Goal: Task Accomplishment & Management: Complete application form

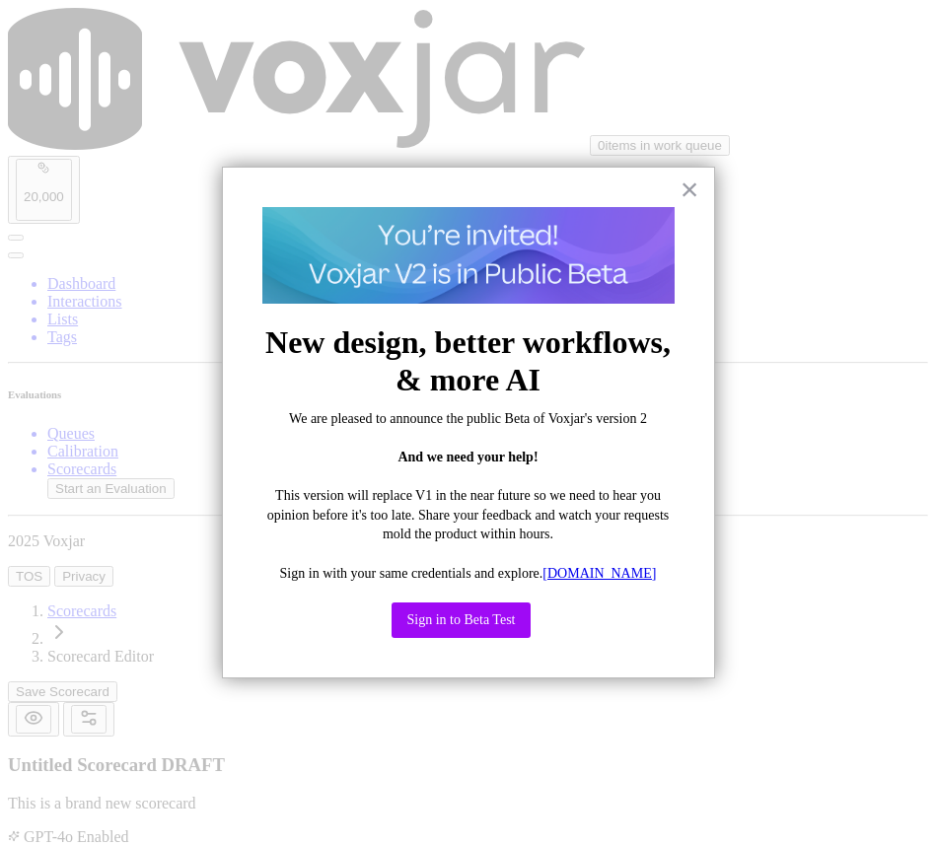
scroll to position [213, 0]
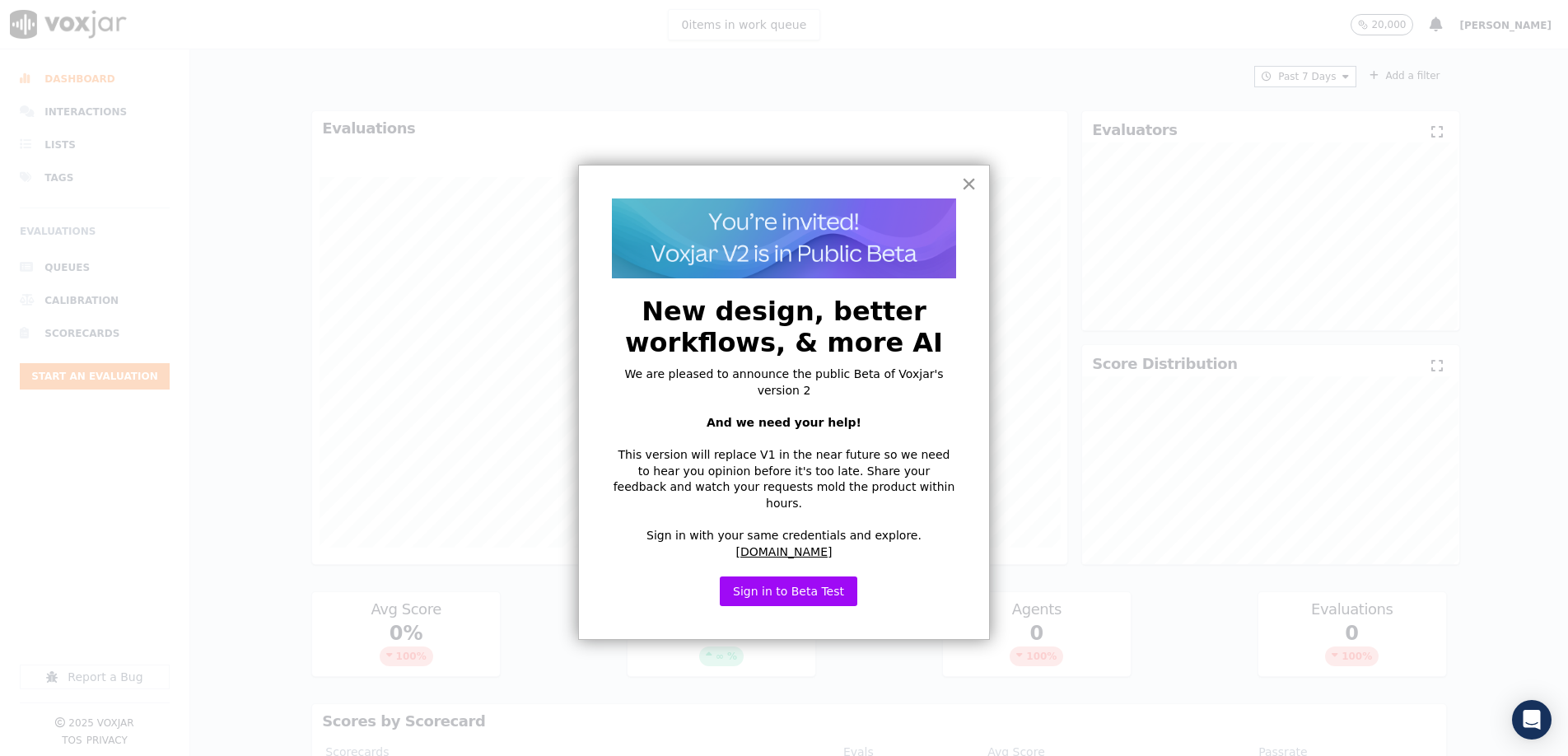
click at [967, 182] on button "×" at bounding box center [969, 184] width 16 height 27
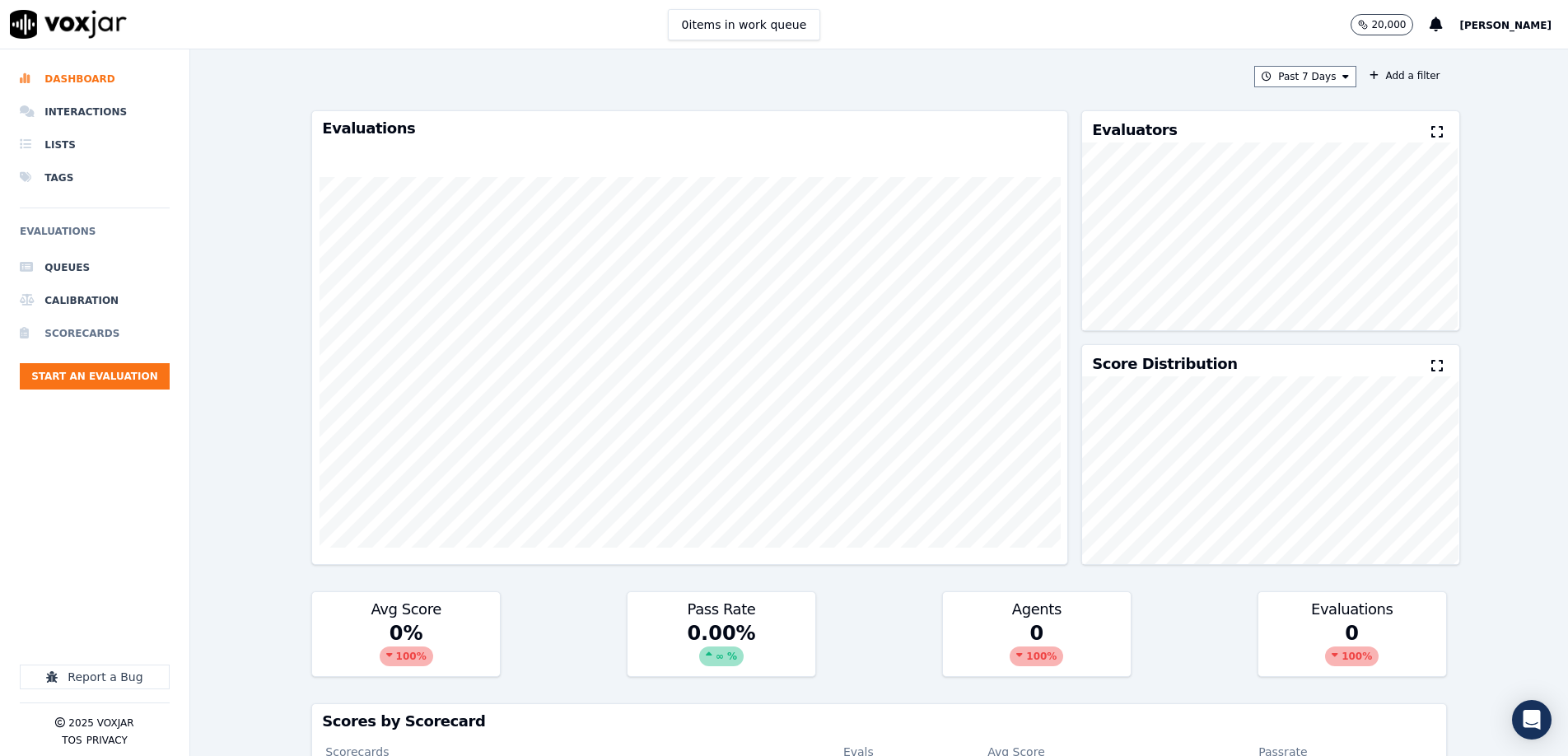
click at [99, 333] on li "Scorecards" at bounding box center [95, 333] width 150 height 33
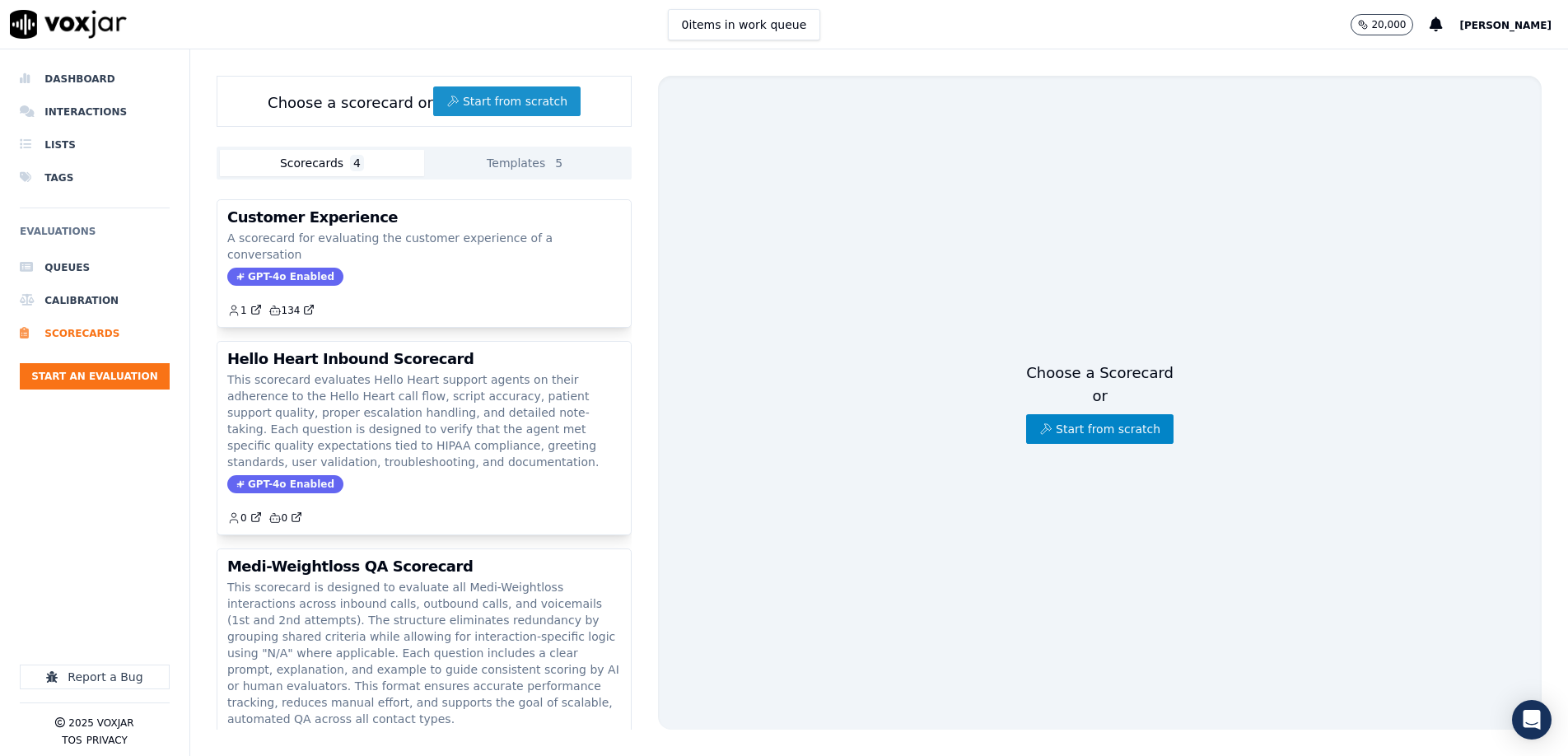
click at [514, 103] on button "Start from scratch" at bounding box center [507, 102] width 148 height 30
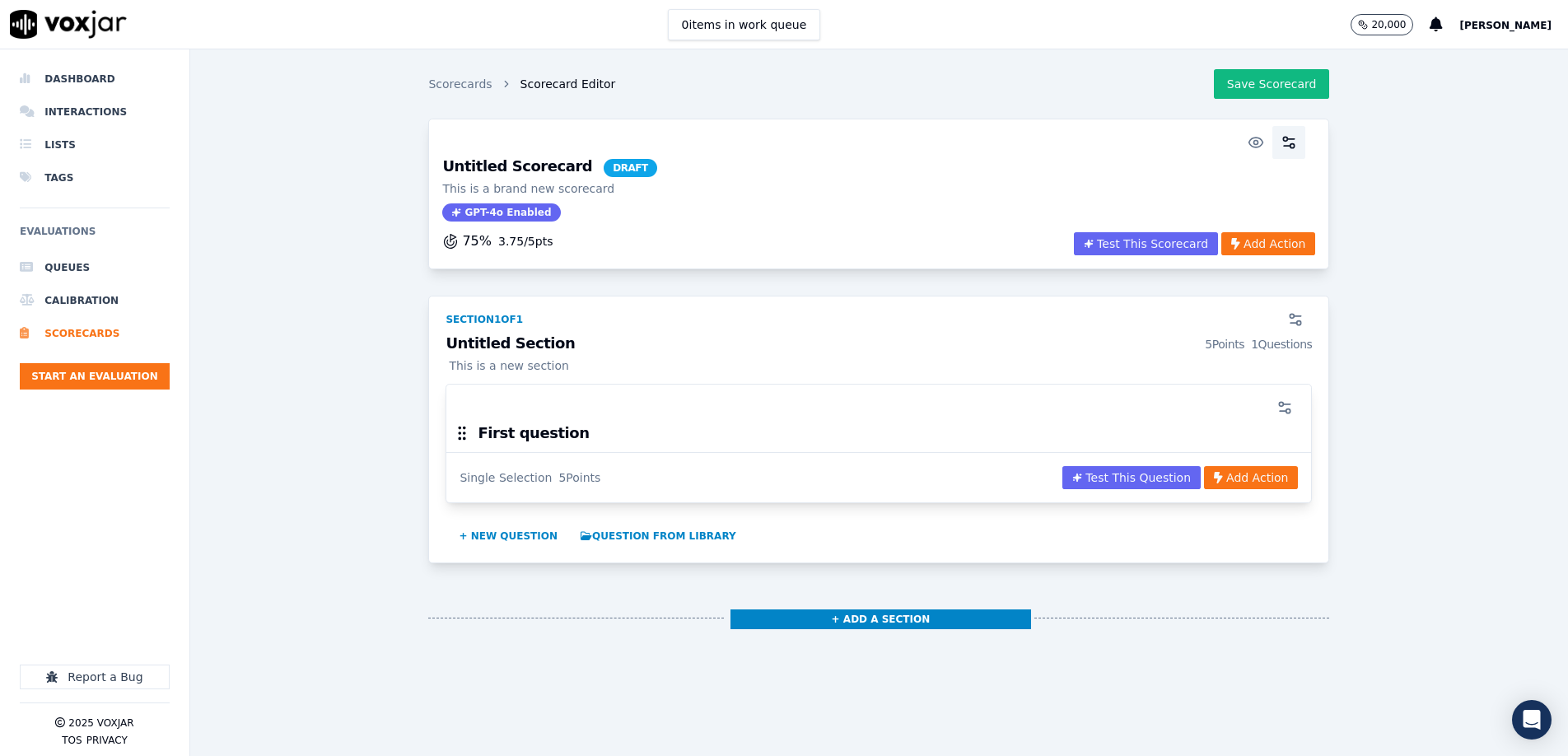
click at [1301, 129] on button "button" at bounding box center [1288, 142] width 33 height 33
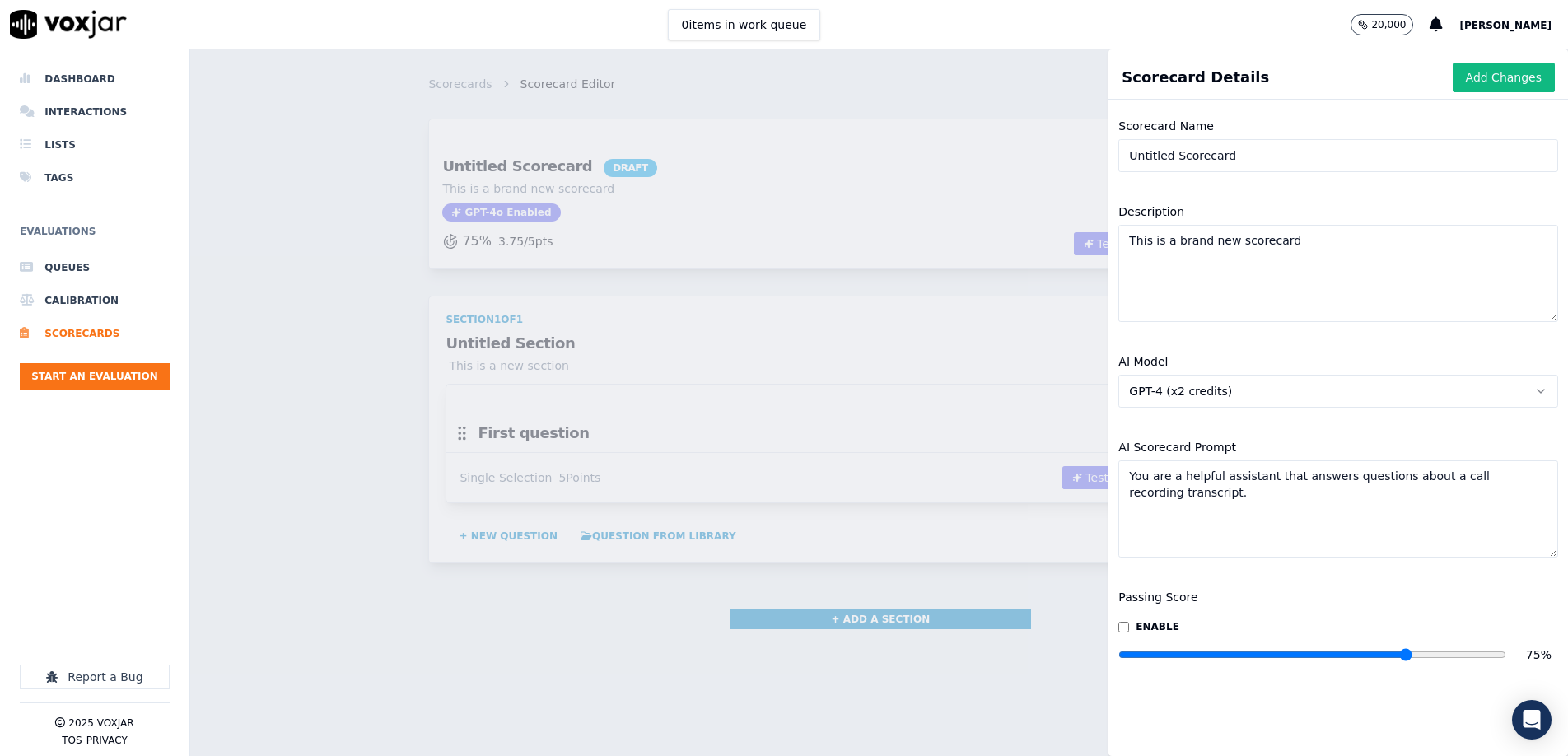
click at [1220, 155] on input "Untitled Scorecard" at bounding box center [1338, 155] width 440 height 33
paste input "CARS QA"
type input "CARS QA Scorecard"
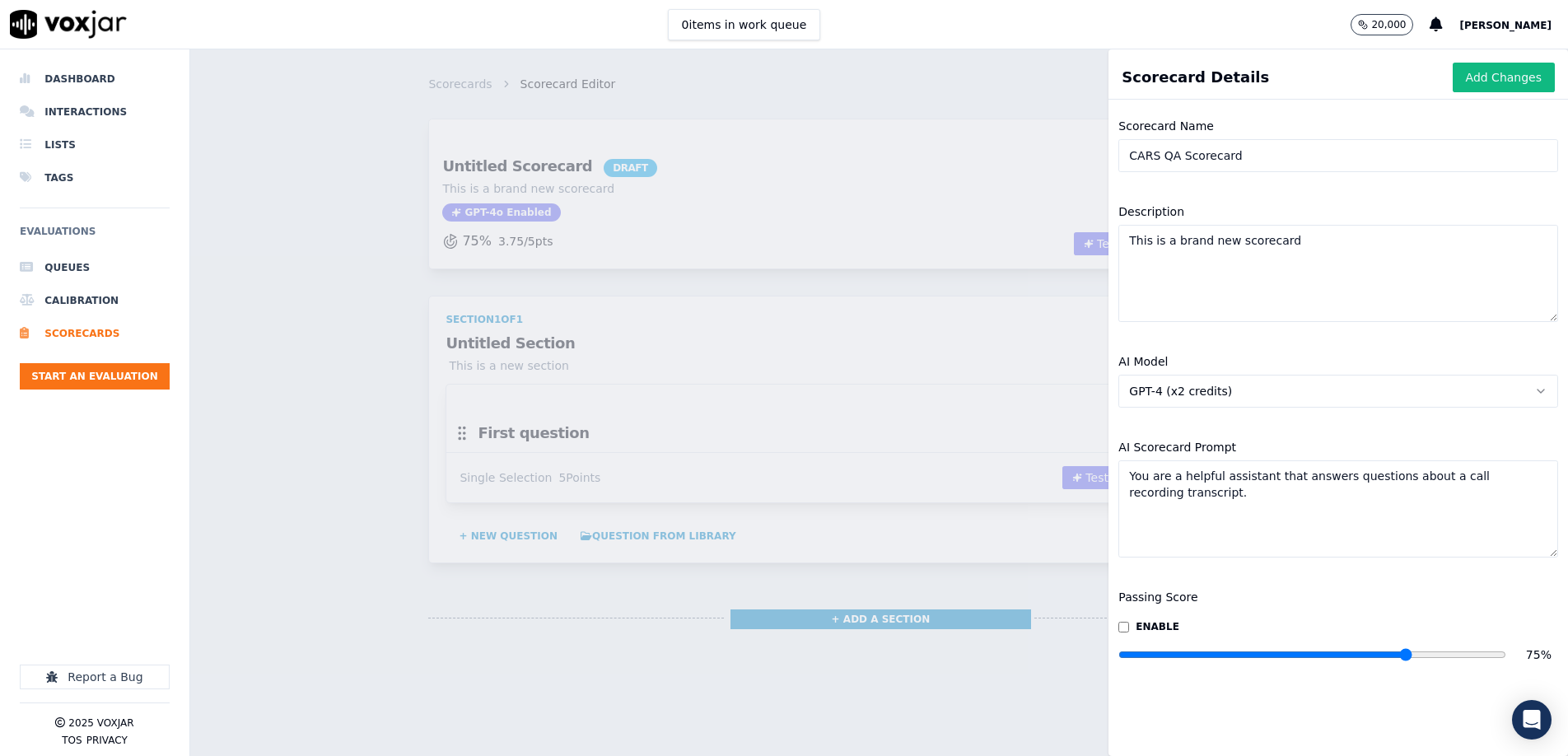
click at [1203, 236] on textarea "This is a brand new scorecard" at bounding box center [1338, 273] width 440 height 97
paste textarea "scorecard evaluates agent performance across the full lifecycle of a transporta…"
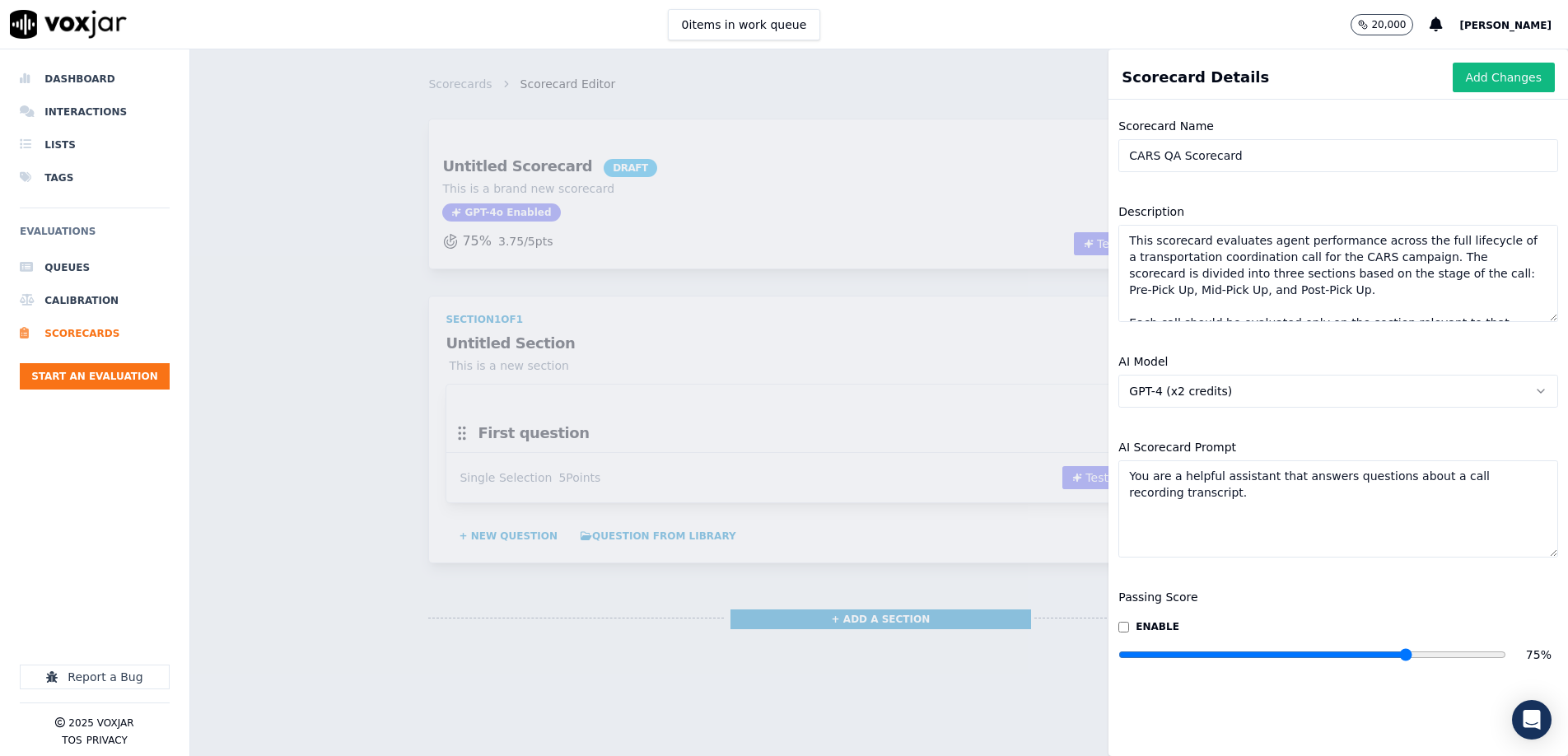
scroll to position [41, 0]
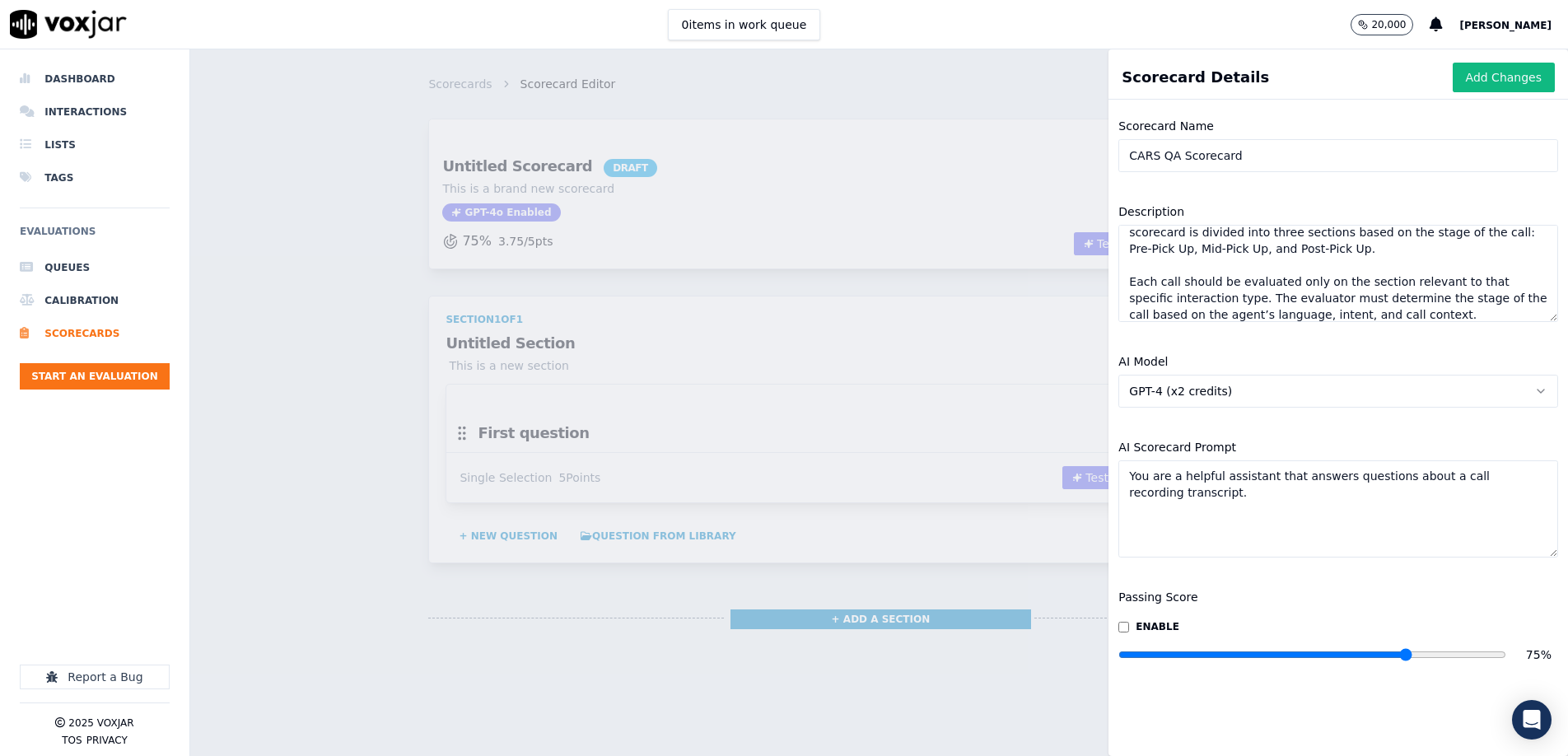
type textarea "This scorecard evaluates agent performance across the full lifecycle of a trans…"
click at [1511, 86] on button "Add Changes" at bounding box center [1504, 78] width 102 height 30
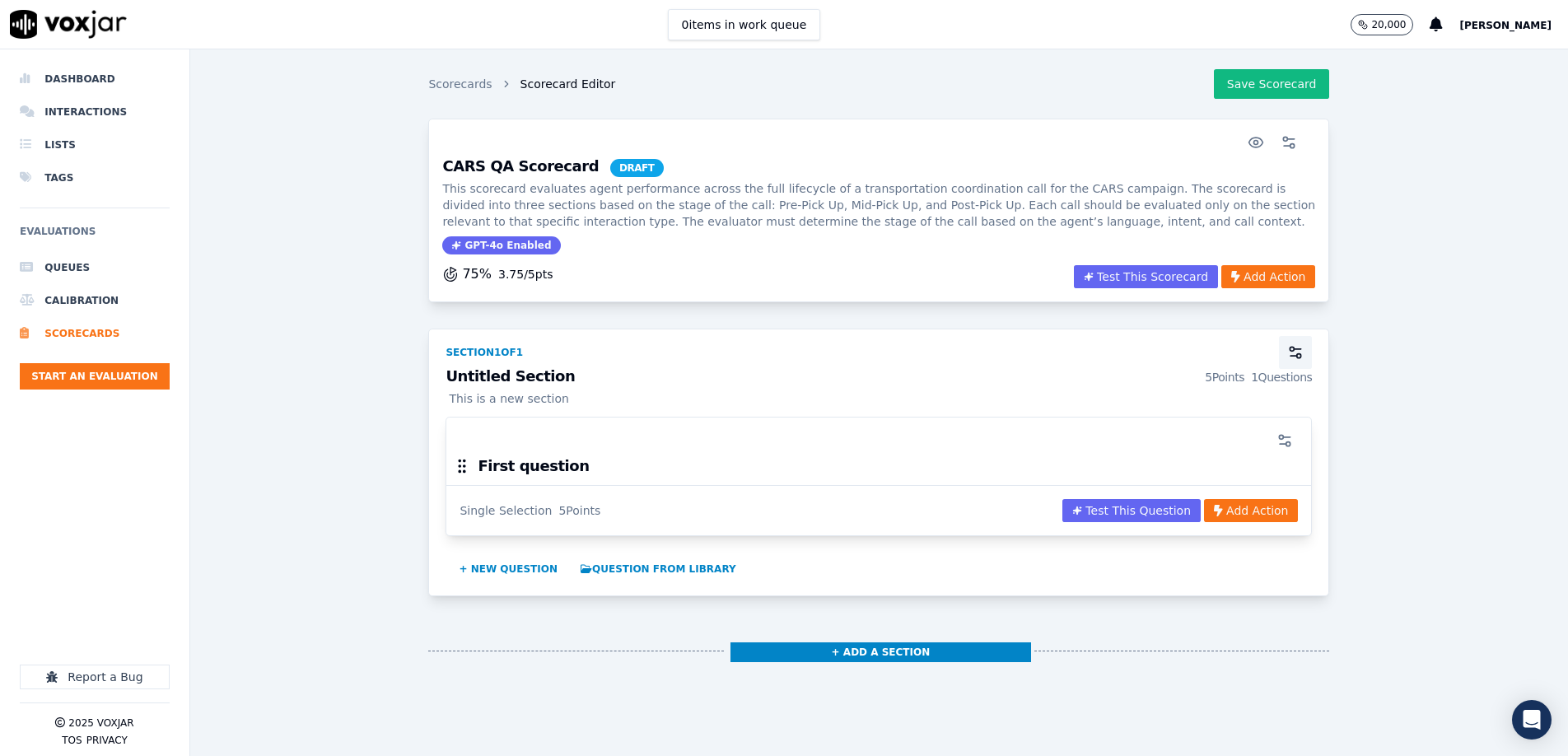
click at [1297, 350] on icon "button" at bounding box center [1296, 352] width 17 height 17
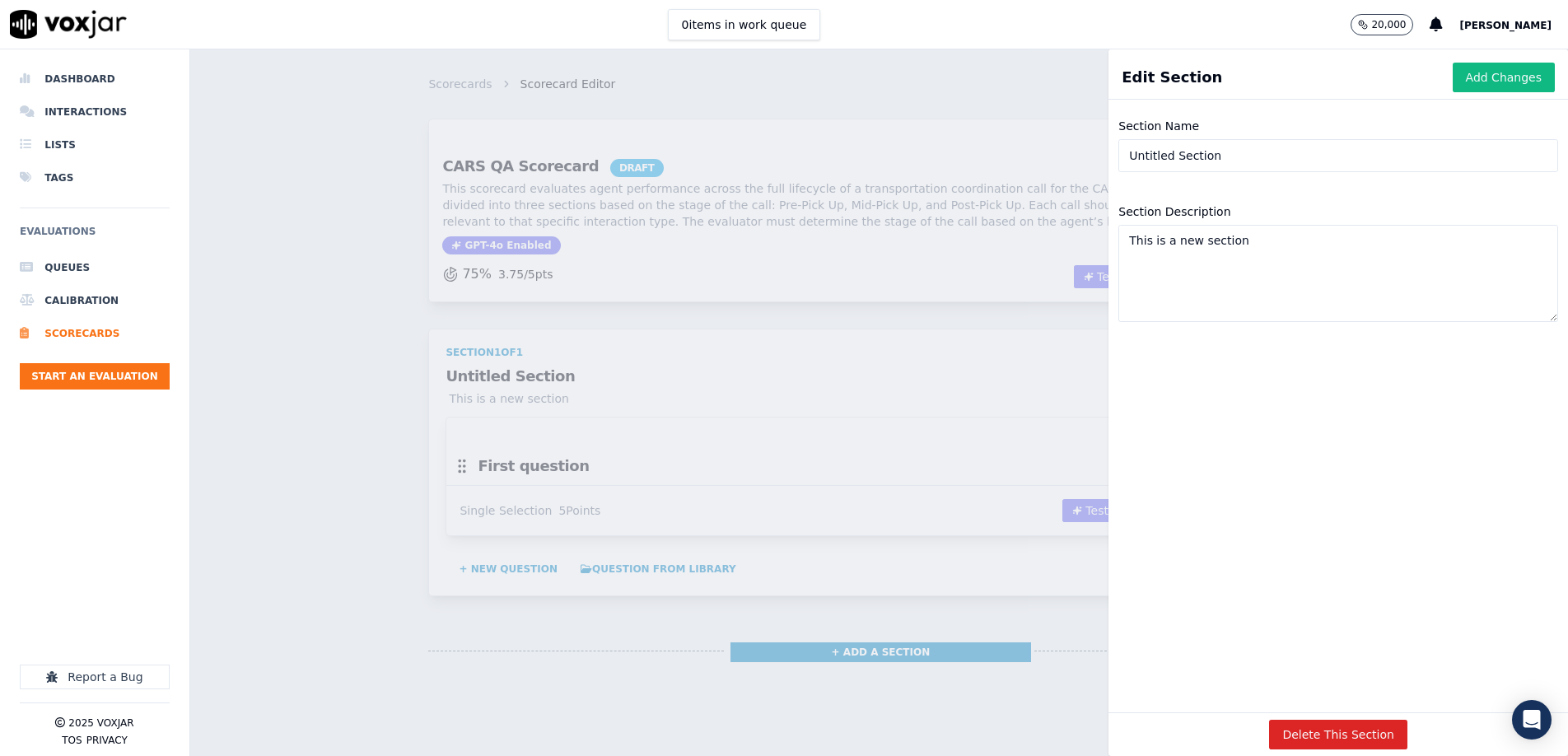
click at [1292, 154] on input "Untitled Section" at bounding box center [1338, 155] width 440 height 33
paste input "Pre-Pick Up"
type input "Pre-Pick Up"
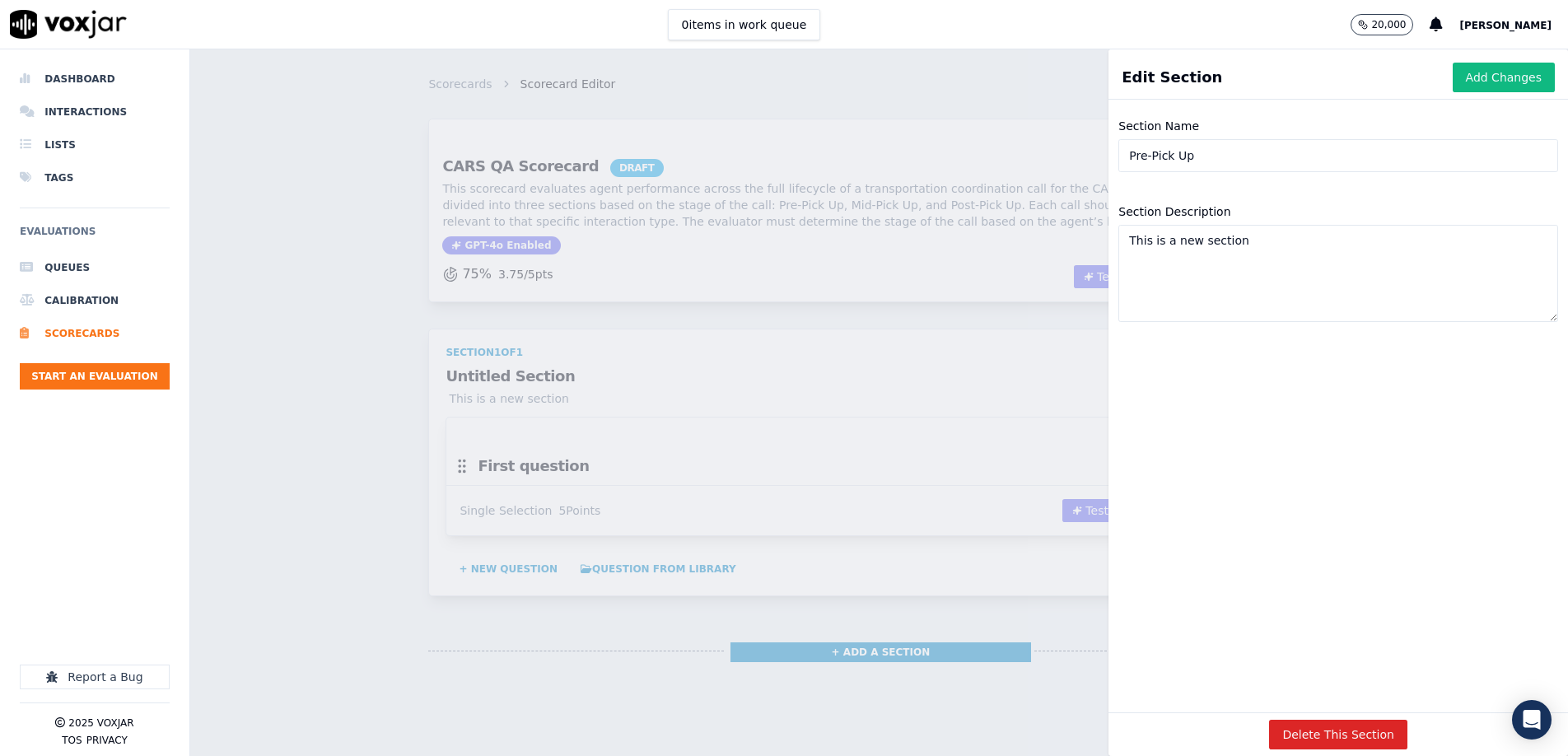
click at [1211, 247] on textarea "This is a new section" at bounding box center [1338, 273] width 440 height 97
click at [1242, 243] on textarea "This is a new section" at bounding box center [1338, 273] width 440 height 97
paste textarea "Greeting and Nonprofit Intro"
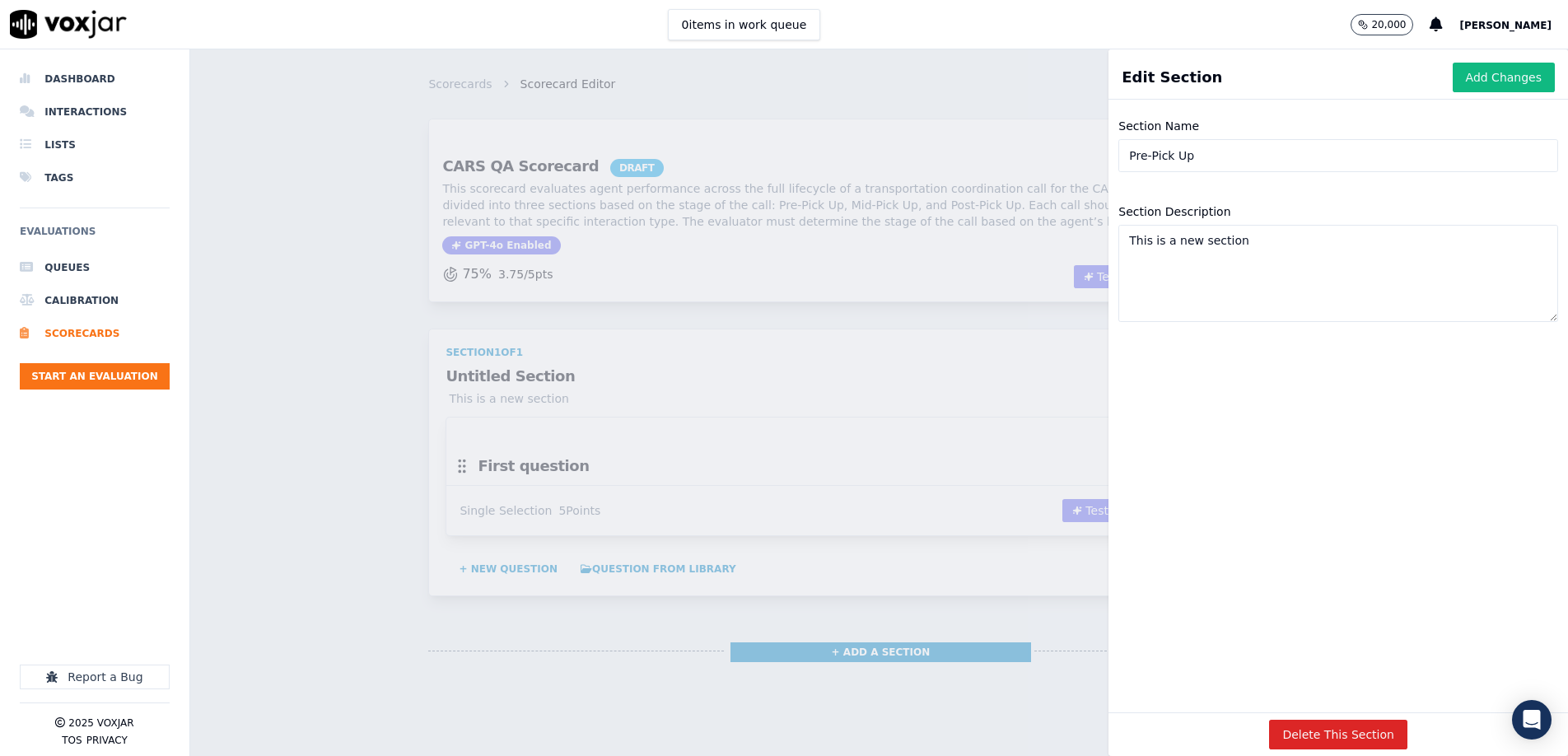
type textarea "Greeting and Nonprofit Intro"
drag, startPoint x: 1296, startPoint y: 242, endPoint x: 1049, endPoint y: 245, distance: 247.0
click at [1049, 245] on div "Edit Section Add Changes Section Name Pre-Pick Up Section Description Greeting …" at bounding box center [879, 402] width 1378 height 706
drag, startPoint x: 1473, startPoint y: 72, endPoint x: 1294, endPoint y: 133, distance: 189.1
click at [1473, 72] on button "Add Changes" at bounding box center [1504, 78] width 102 height 30
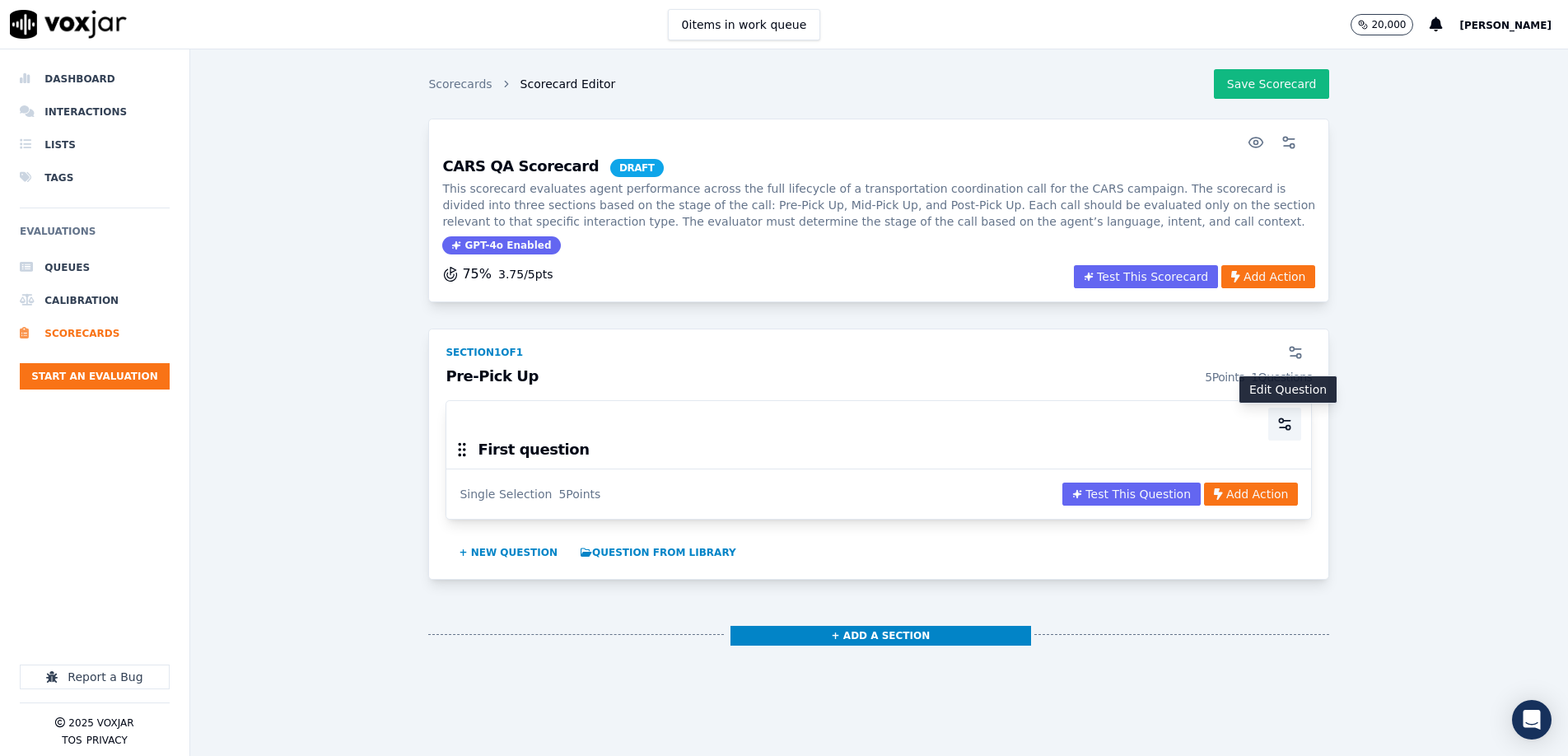
click at [1291, 426] on circle "button" at bounding box center [1288, 427] width 4 height 4
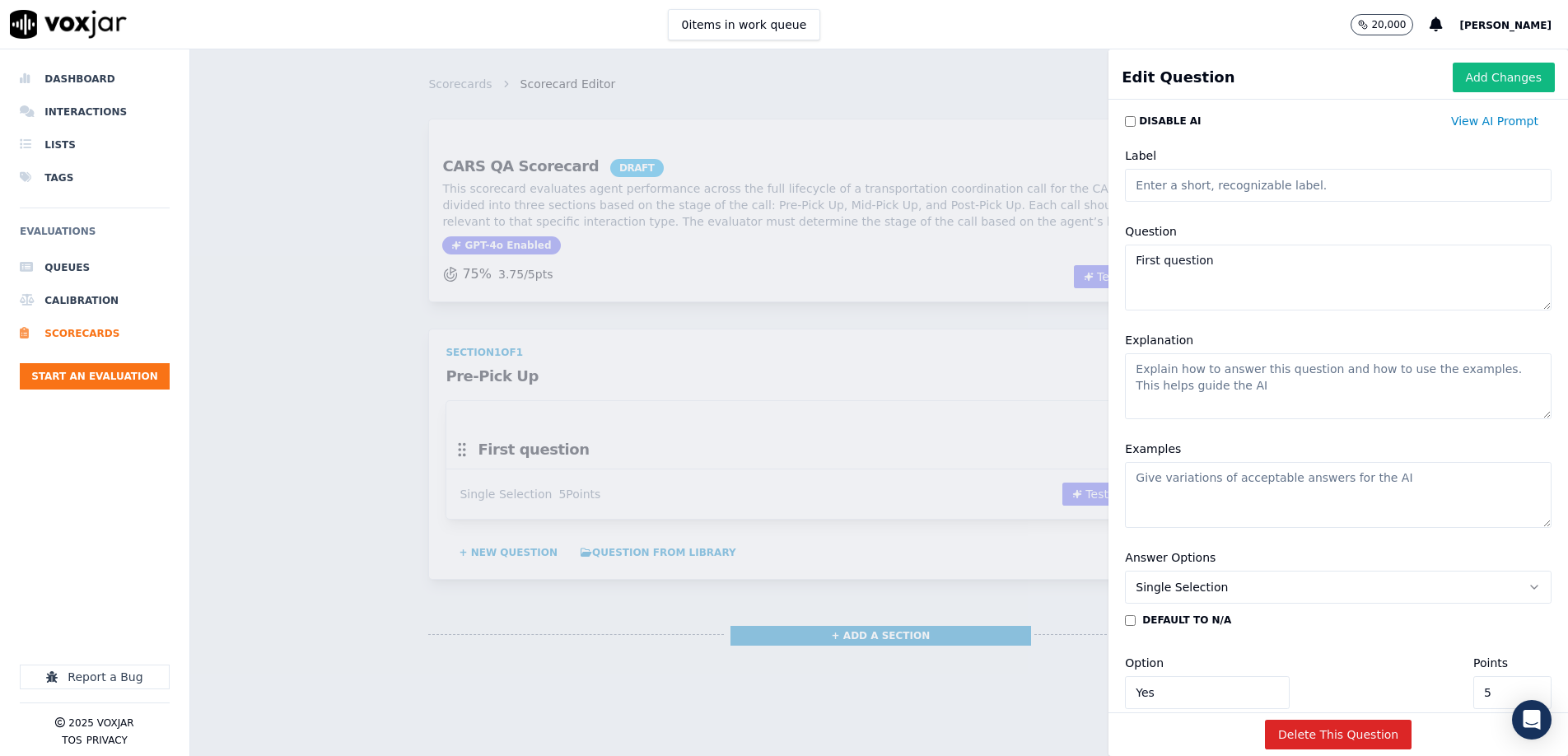
click at [1171, 187] on input "Label" at bounding box center [1338, 184] width 427 height 33
paste input "Greeting and Nonprofit Intro"
type input "Greeting and Nonprofit Intro"
click at [1211, 290] on textarea "First question" at bounding box center [1338, 277] width 427 height 66
click at [1261, 282] on textarea "First question" at bounding box center [1338, 277] width 427 height 66
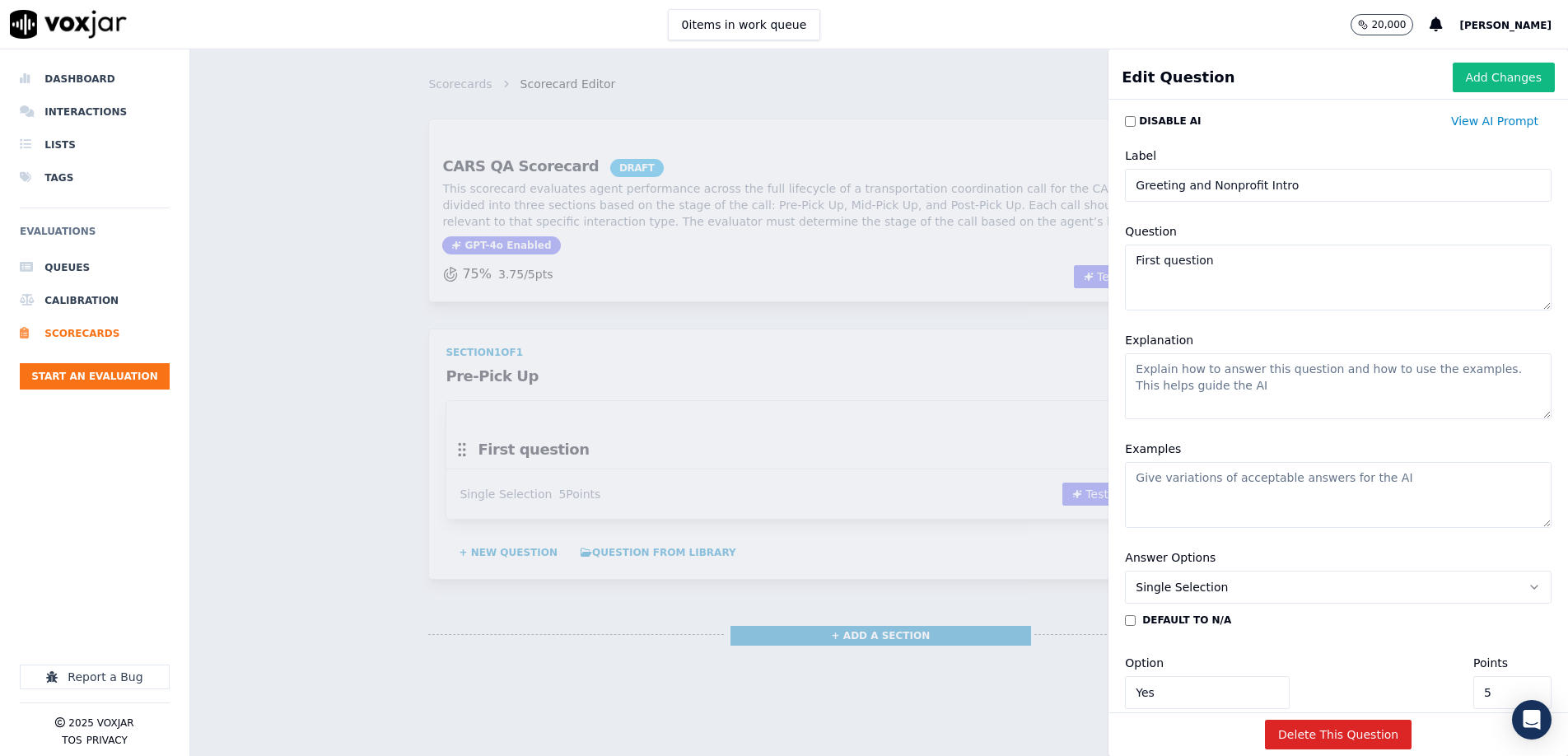
click at [1262, 282] on textarea "First question" at bounding box center [1338, 277] width 427 height 66
paste textarea "Did the agent greet with their name and nonprofit name from the screen pop/reco…"
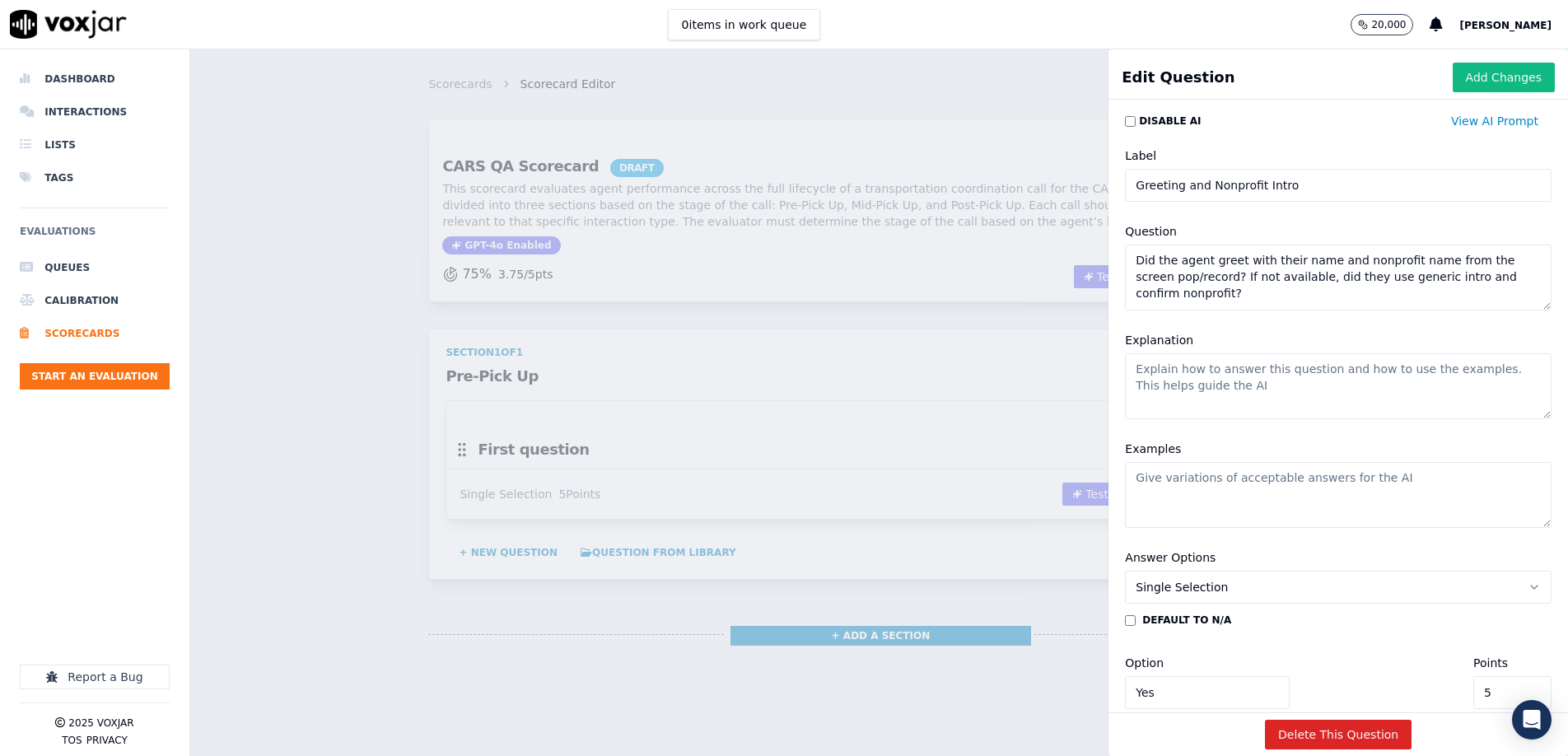
type textarea "Did the agent greet with their name and nonprofit name from the screen pop/reco…"
drag, startPoint x: 1186, startPoint y: 379, endPoint x: 974, endPoint y: 377, distance: 212.0
click at [1186, 379] on textarea "Explanation" at bounding box center [1338, 386] width 427 height 66
click at [1386, 402] on textarea "Explanation" at bounding box center [1338, 386] width 427 height 66
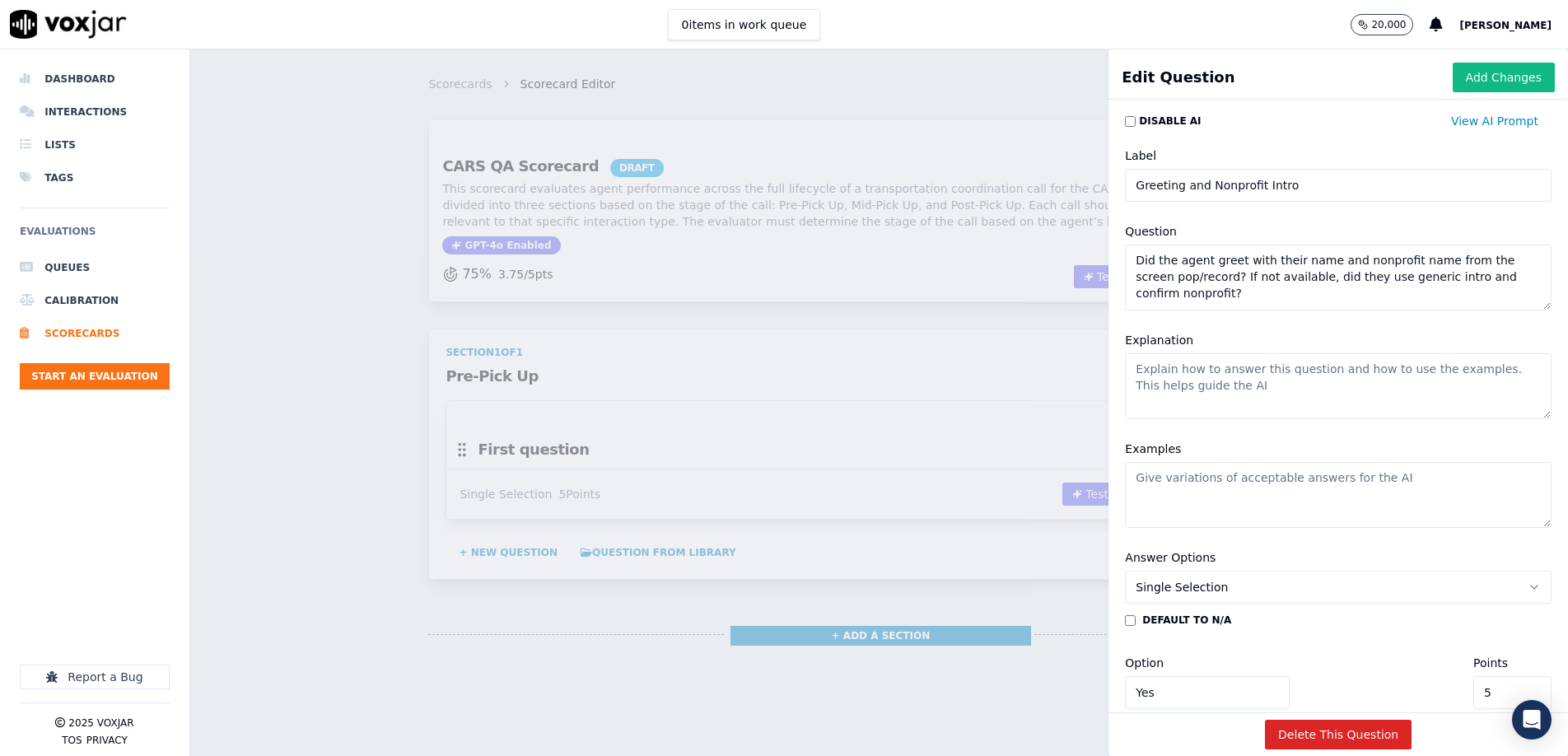
paste textarea "Mark Yes if the agent used their name and the nonprofit name from the screen po…"
type textarea "Mark Yes if the agent used their name and the nonprofit name from the screen po…"
click at [1194, 491] on textarea "Examples" at bounding box center [1338, 494] width 427 height 66
paste textarea "Yes – "Hi, this is Sarah with Cars for Veterans..." No – "Hi, this is Sarah," w…"
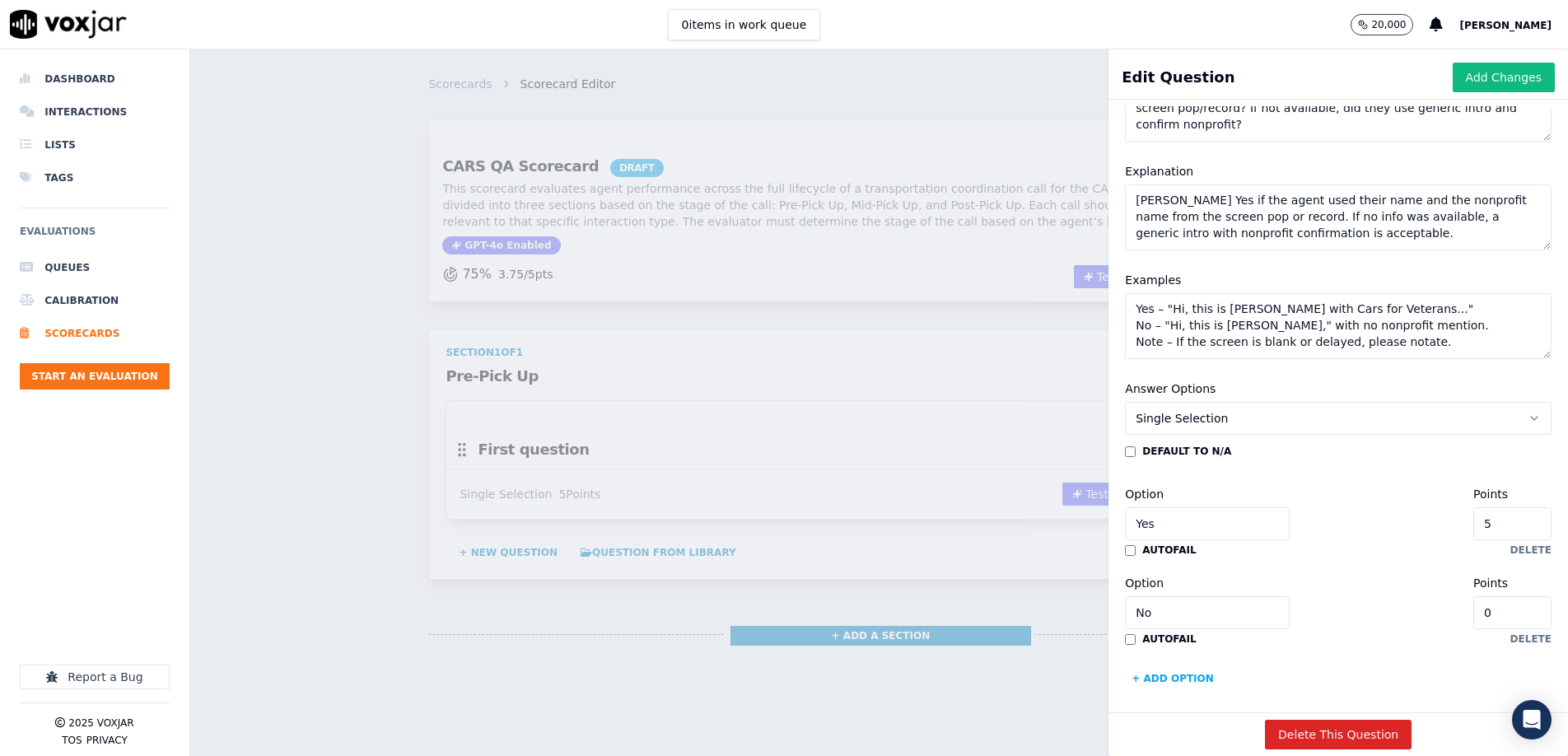
scroll to position [165, 0]
type textarea "Yes – "Hi, this is Sarah with Cars for Veterans..." No – "Hi, this is Sarah," w…"
click at [1519, 527] on input "5" at bounding box center [1513, 527] width 78 height 33
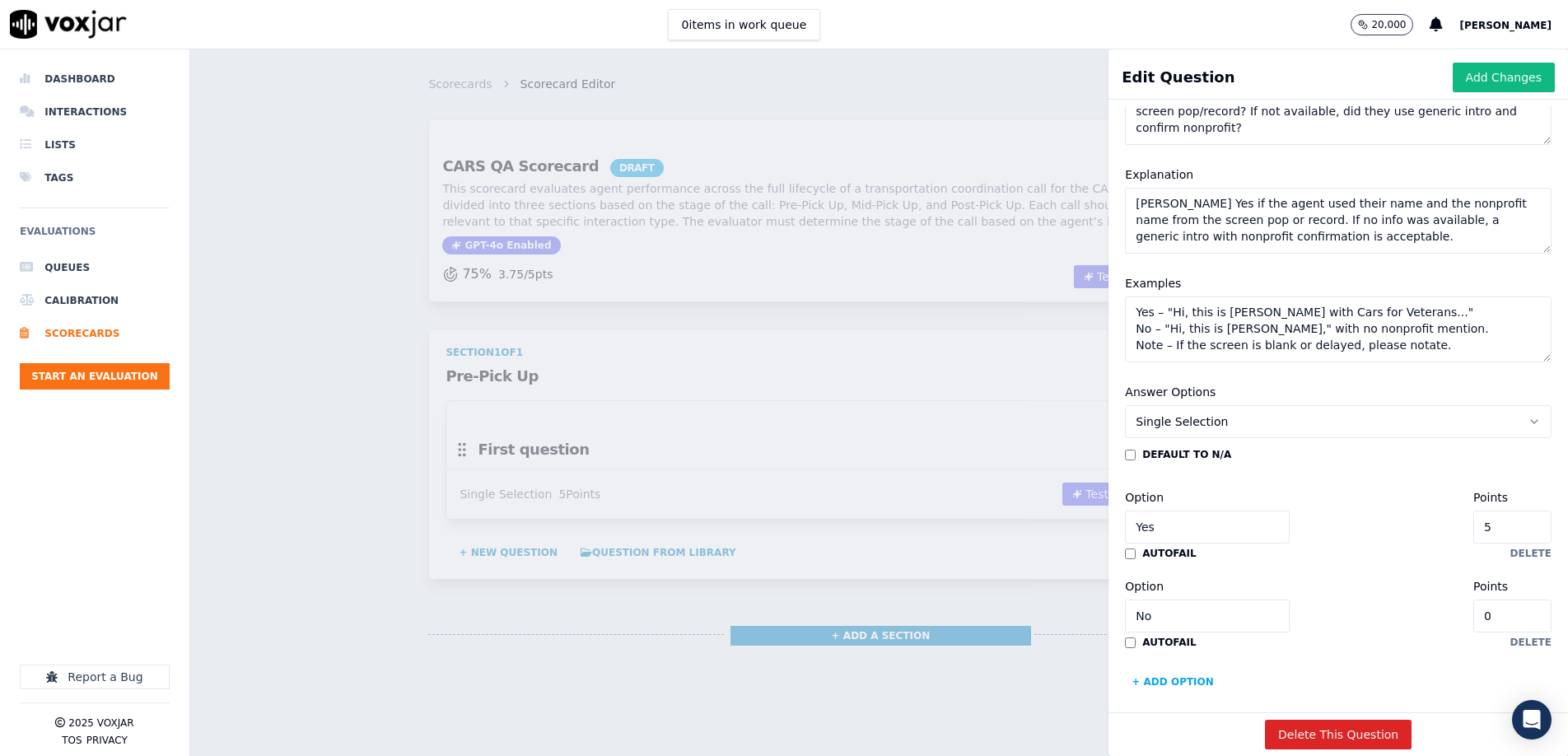
type input "3"
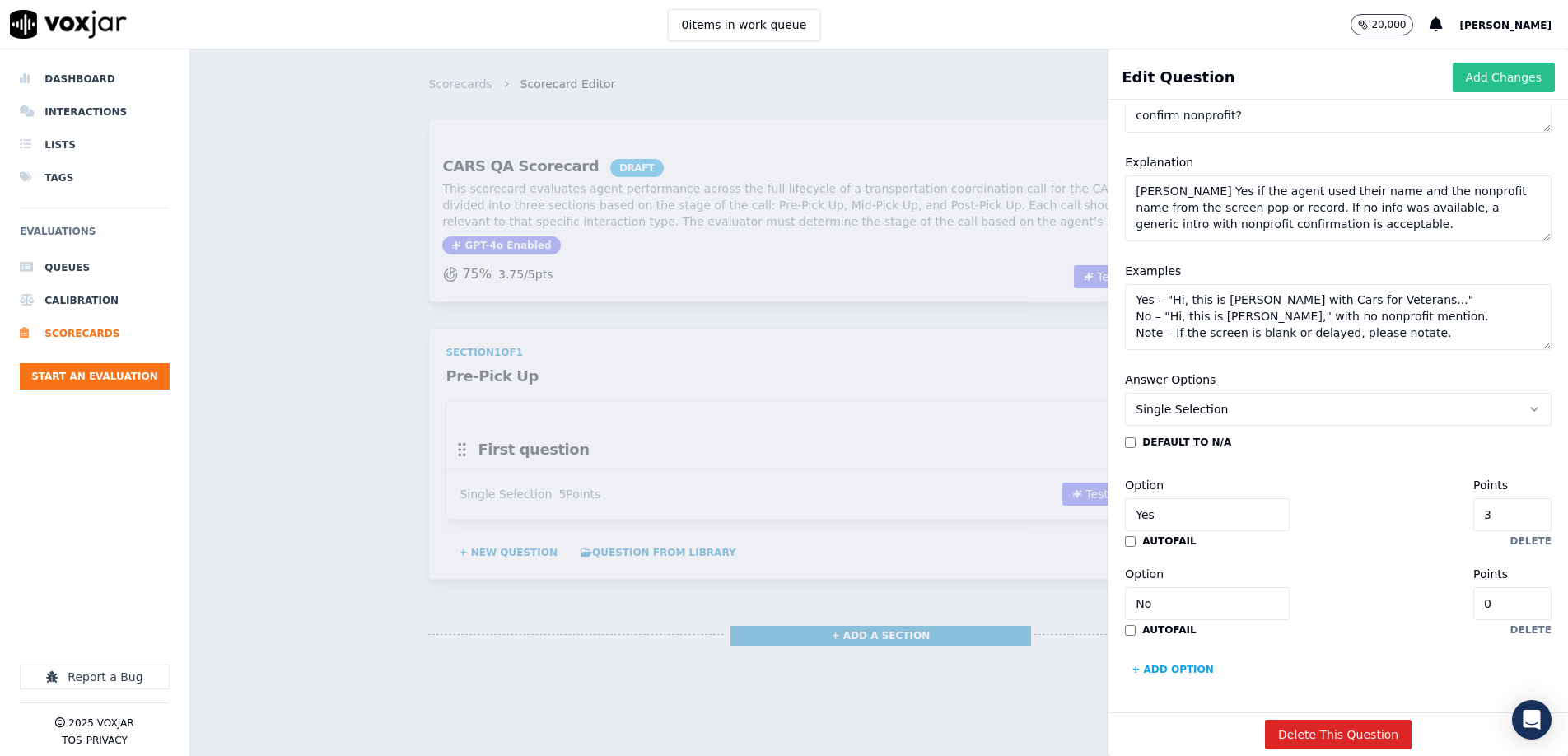
click at [1489, 81] on button "Add Changes" at bounding box center [1504, 78] width 102 height 30
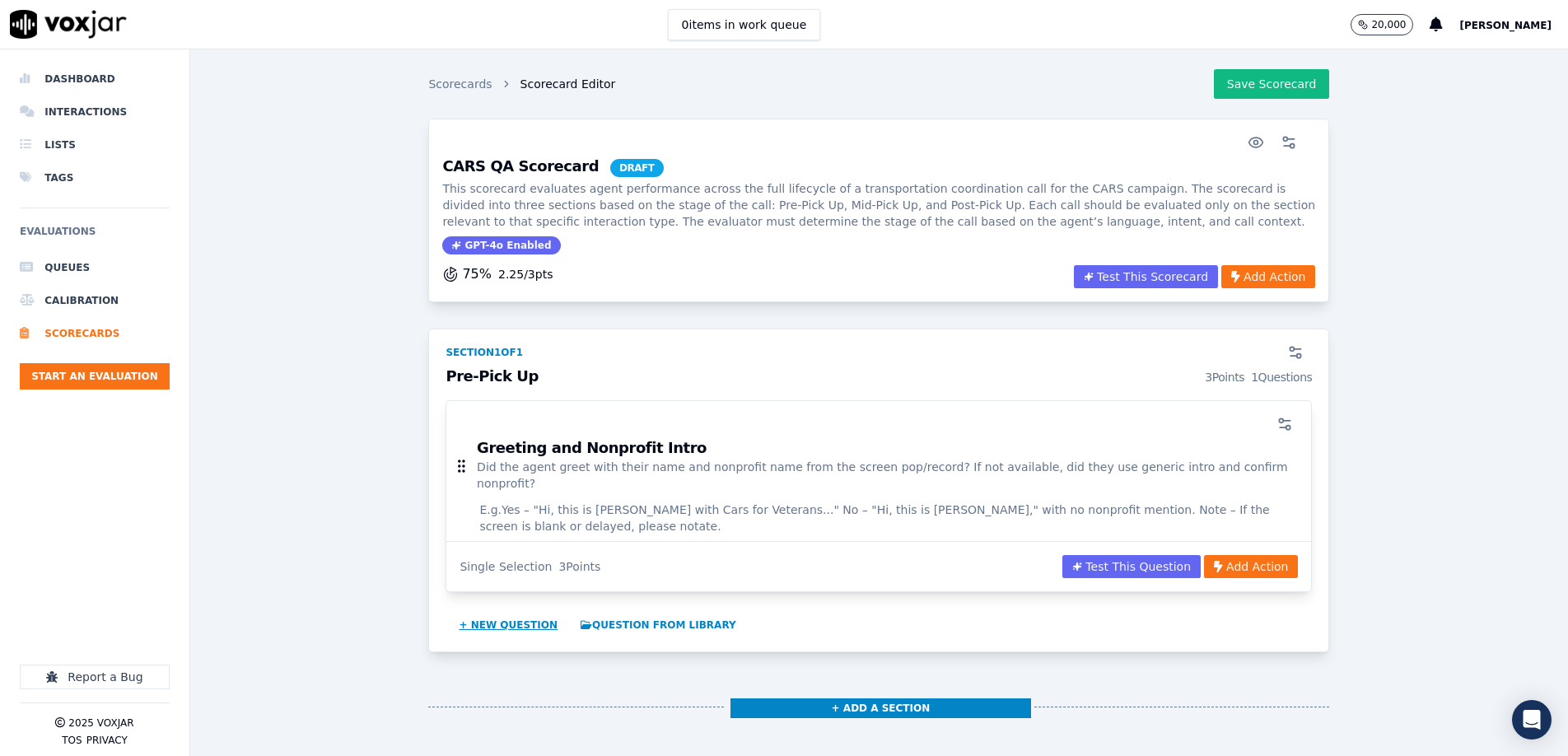
click at [518, 612] on button "+ New question" at bounding box center [508, 625] width 112 height 27
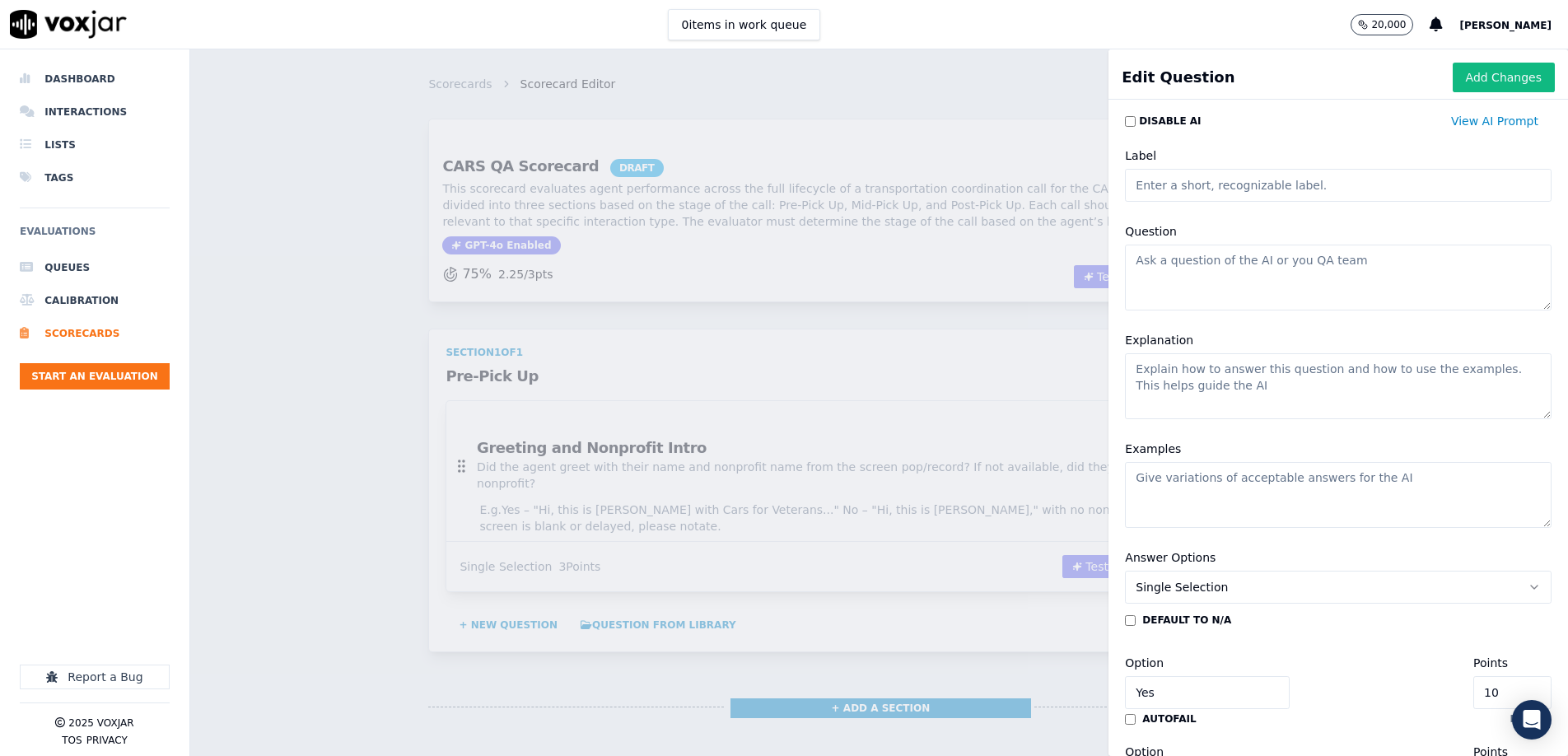
click at [1204, 184] on input "Label" at bounding box center [1338, 184] width 427 height 33
paste input "Nonprofit Mentions by Talk Time"
type input "Nonprofit Mentions by Talk Time"
click at [1224, 283] on textarea "Question" at bounding box center [1338, 277] width 427 height 66
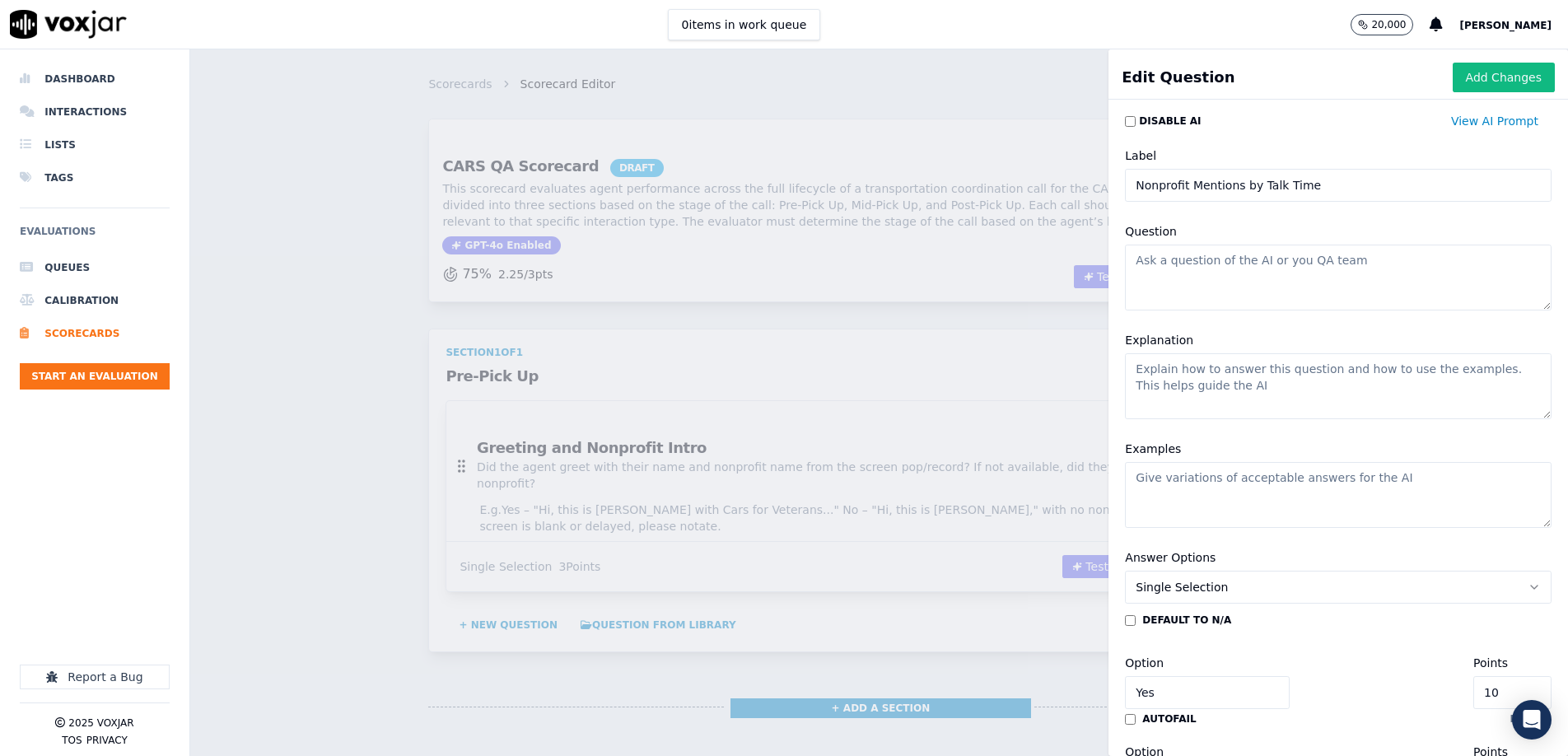
paste textarea "Did the agent mention the nonprofit the required number of times based on talk …"
type textarea "Did the agent mention the nonprofit the required number of times based on talk …"
click at [1175, 384] on textarea "Explanation" at bounding box center [1338, 386] width 427 height 66
paste textarea "1 mention under 3 mins, 2 mentions between 3–5 mins, 3+ mentions if 5+ mins."
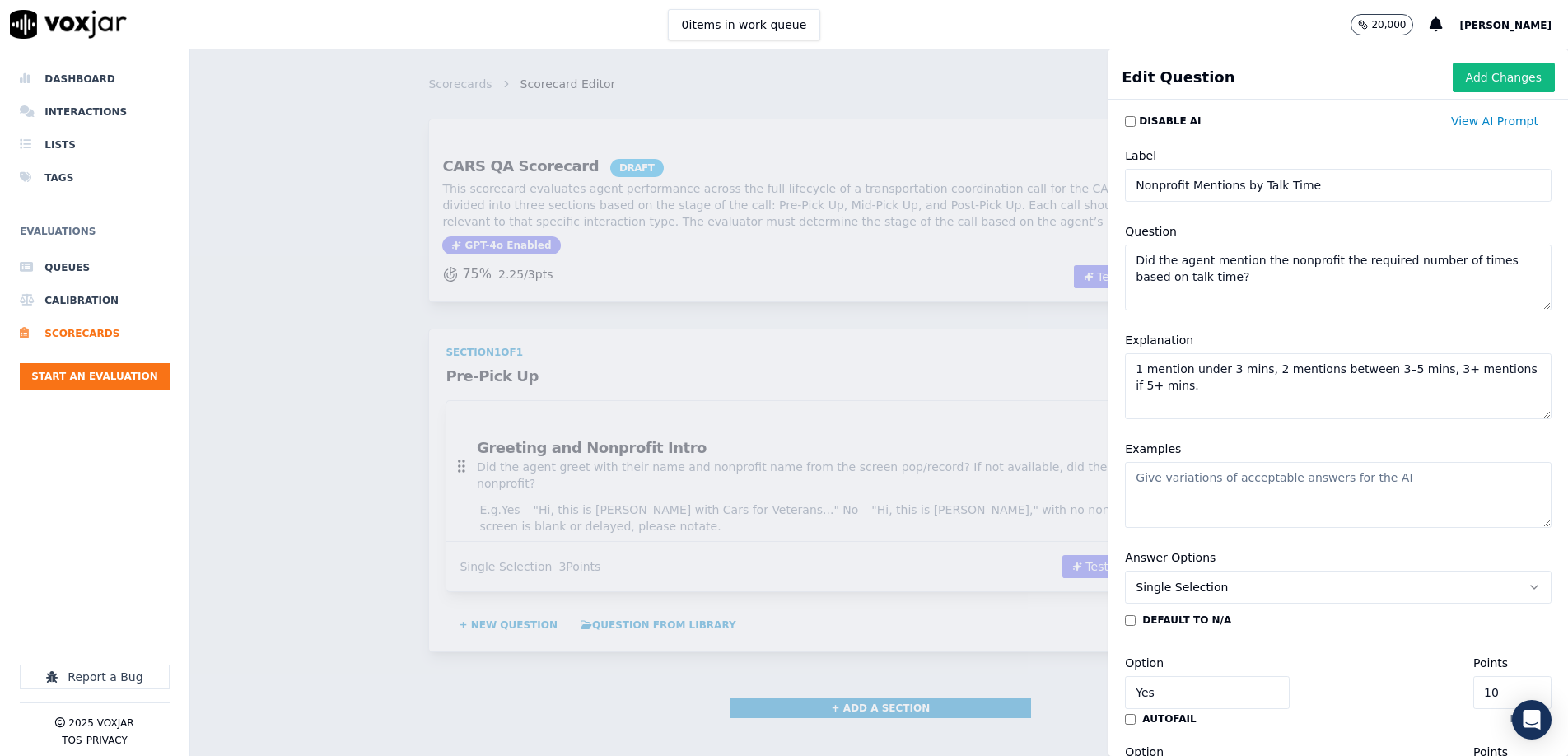
type textarea "1 mention under 3 mins, 2 mentions between 3–5 mins, 3+ mentions if 5+ mins."
click at [1198, 486] on textarea "Examples" at bounding box center [1338, 494] width 427 height 66
paste textarea "Yes – Agent meets the correct number of mentions for the call duration. Somewha…"
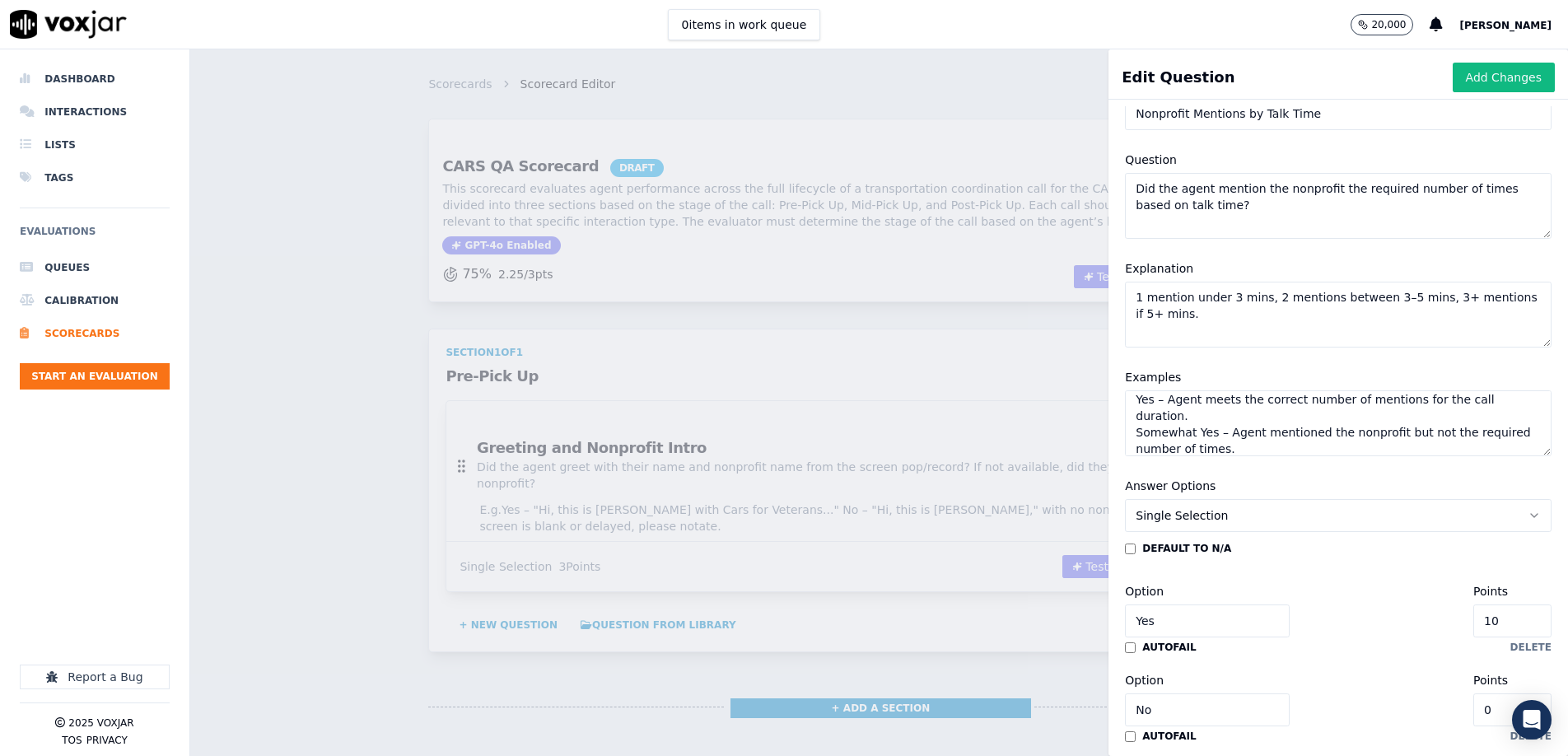
scroll to position [134, 0]
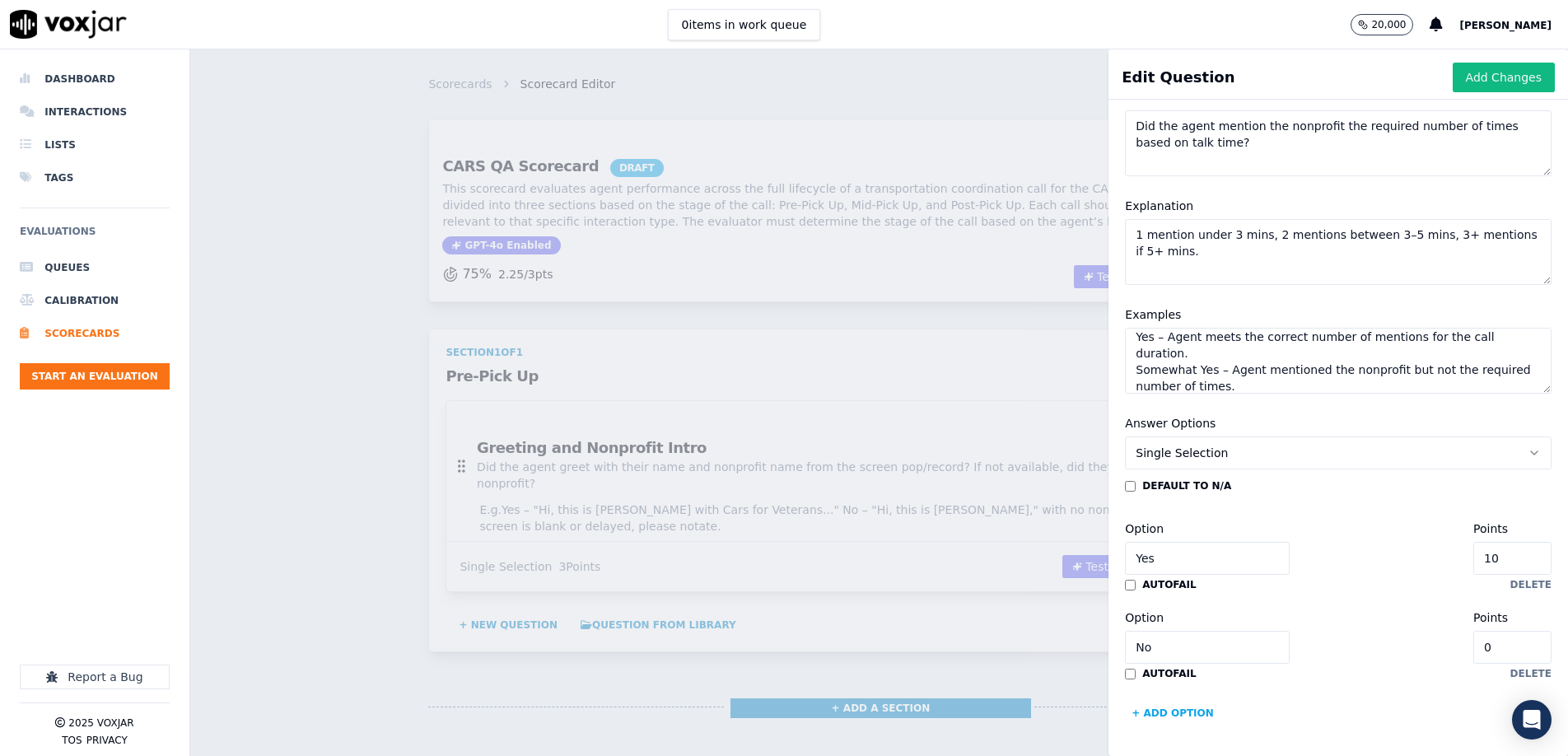
type textarea "Yes – Agent meets the correct number of mentions for the call duration. Somewha…"
click at [1519, 562] on input "10" at bounding box center [1513, 557] width 78 height 33
type input "4"
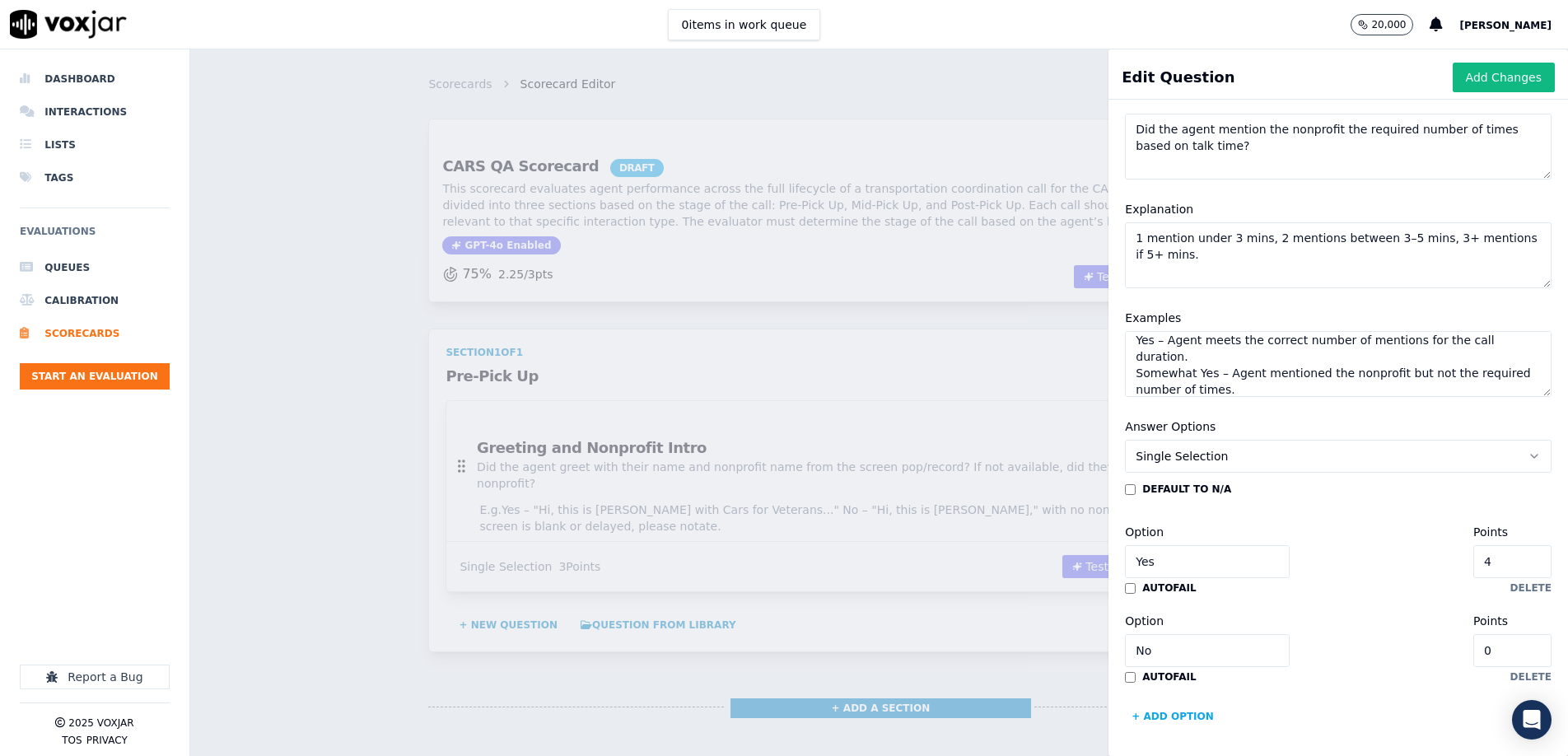
click at [1163, 712] on button "+ Add option" at bounding box center [1173, 716] width 95 height 27
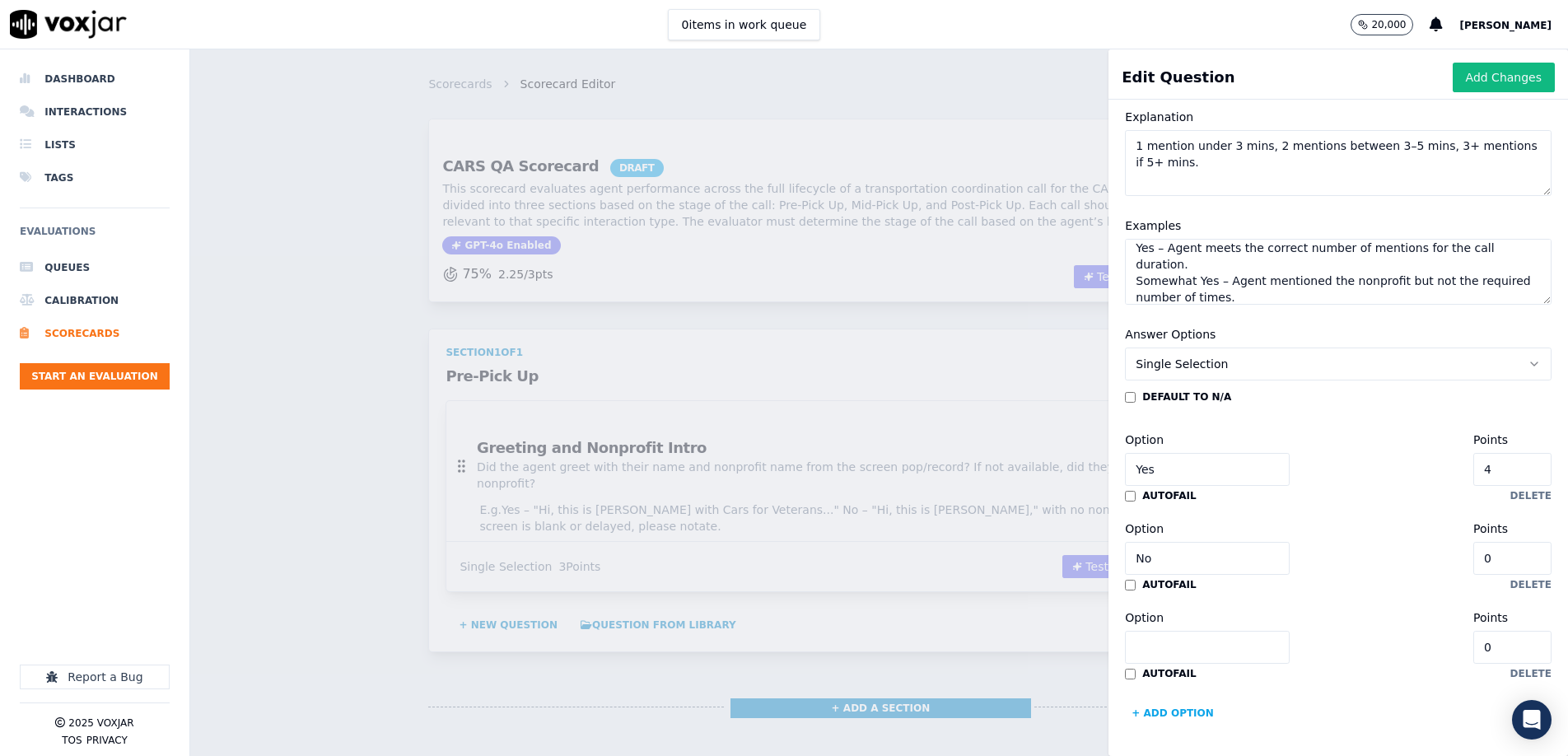
click at [1166, 648] on input "Option" at bounding box center [1207, 647] width 164 height 33
type input "Somewhat Yes"
click at [1519, 652] on input "0" at bounding box center [1513, 647] width 78 height 33
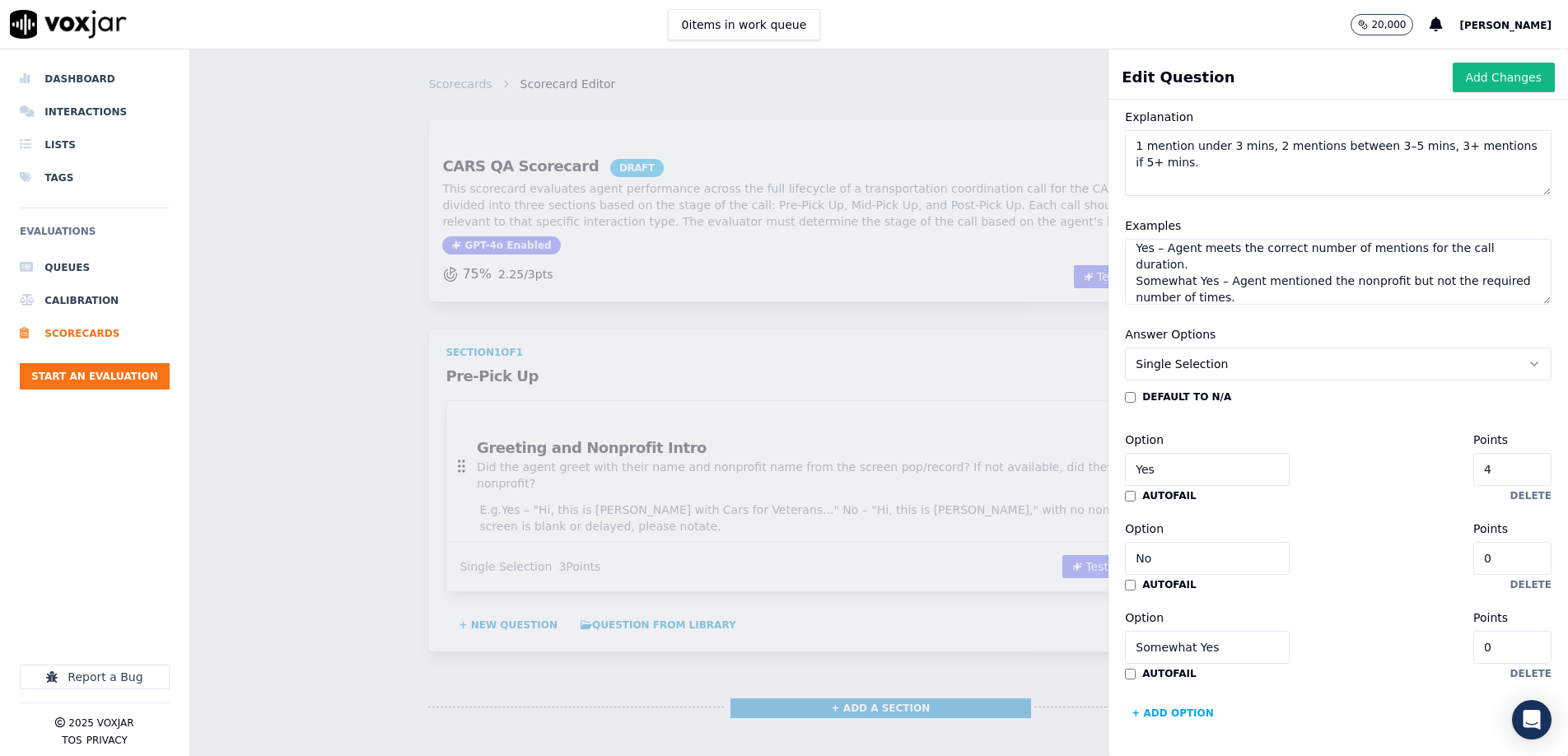
click at [1514, 649] on input "0" at bounding box center [1513, 647] width 78 height 33
type input "2"
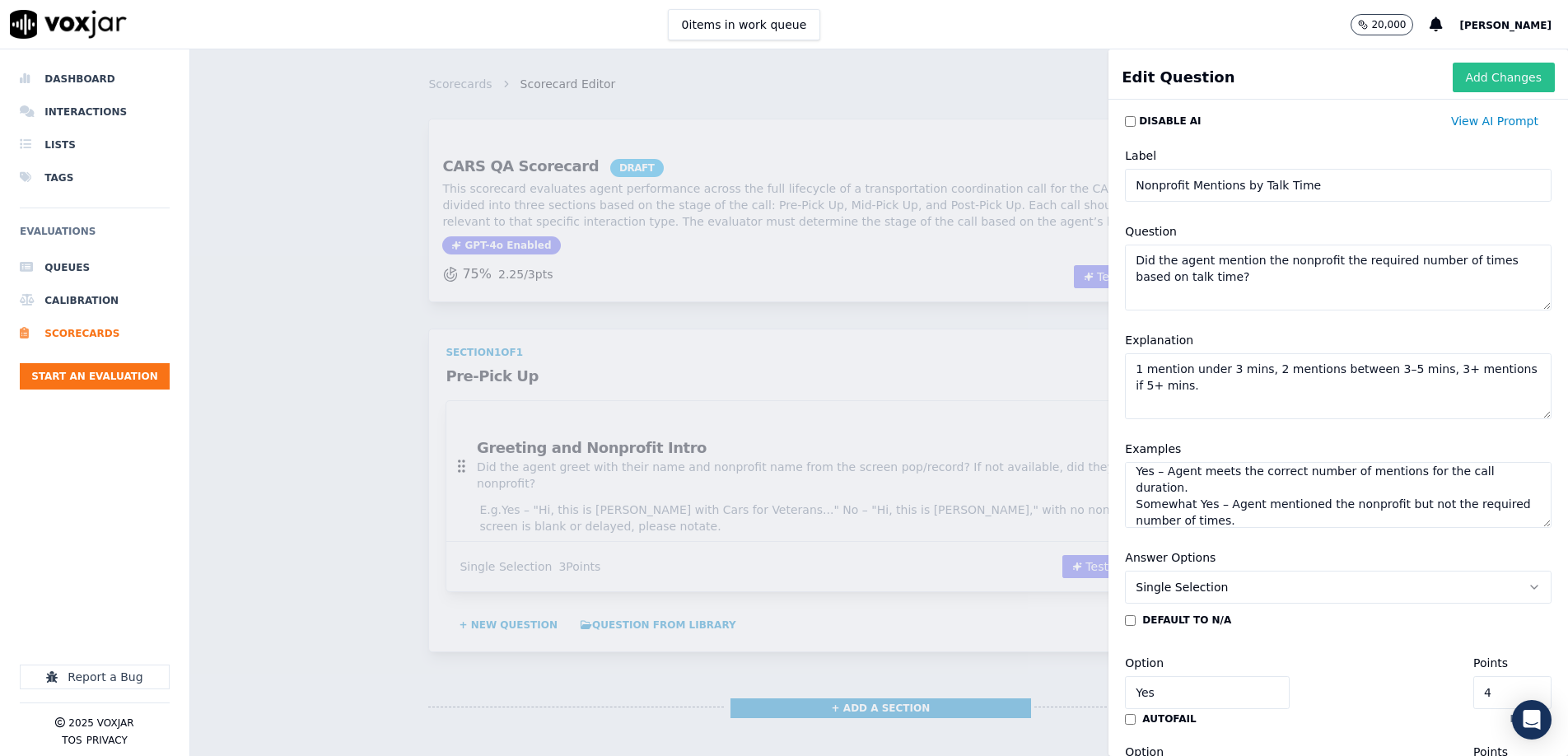
click at [1484, 76] on button "Add Changes" at bounding box center [1504, 78] width 102 height 30
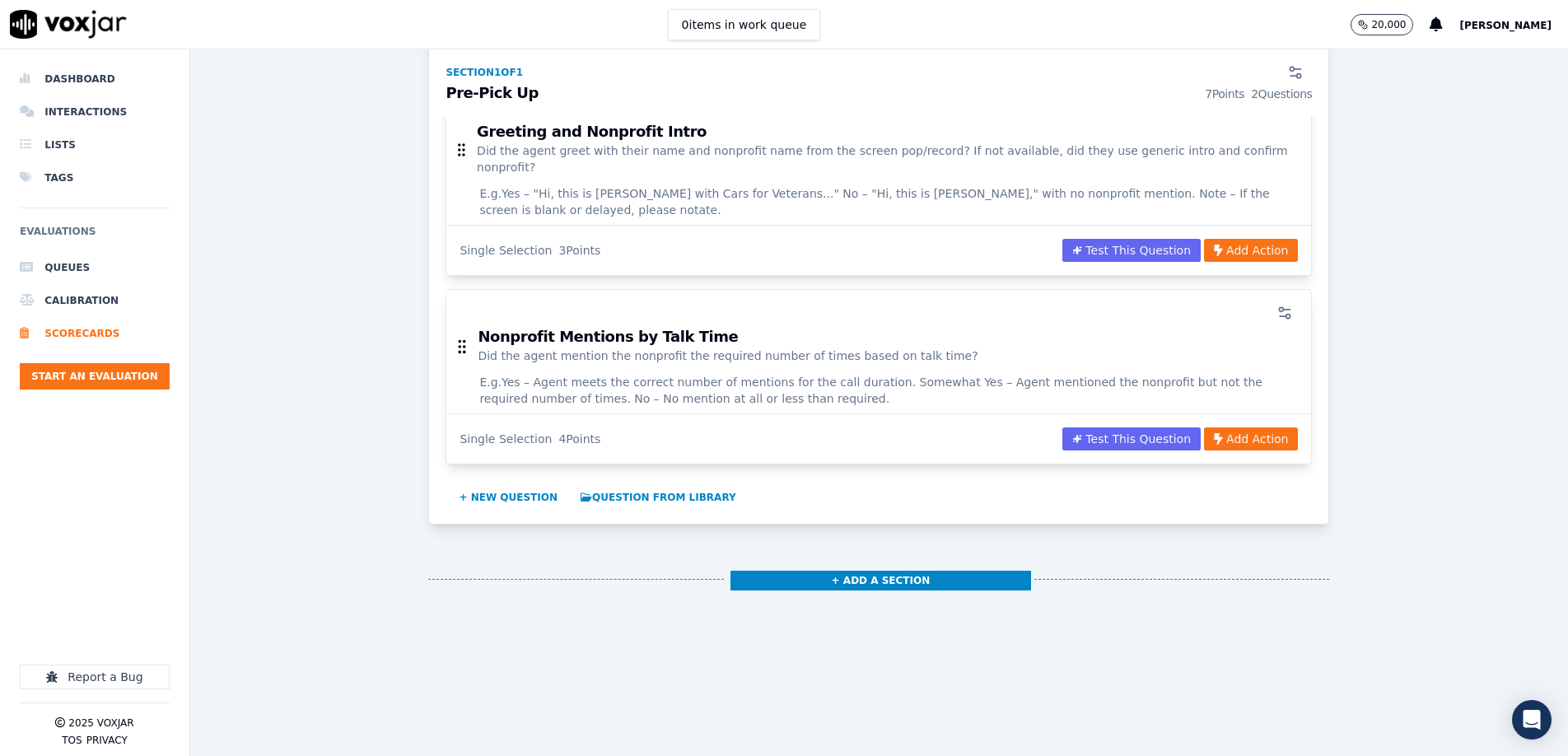
scroll to position [345, 0]
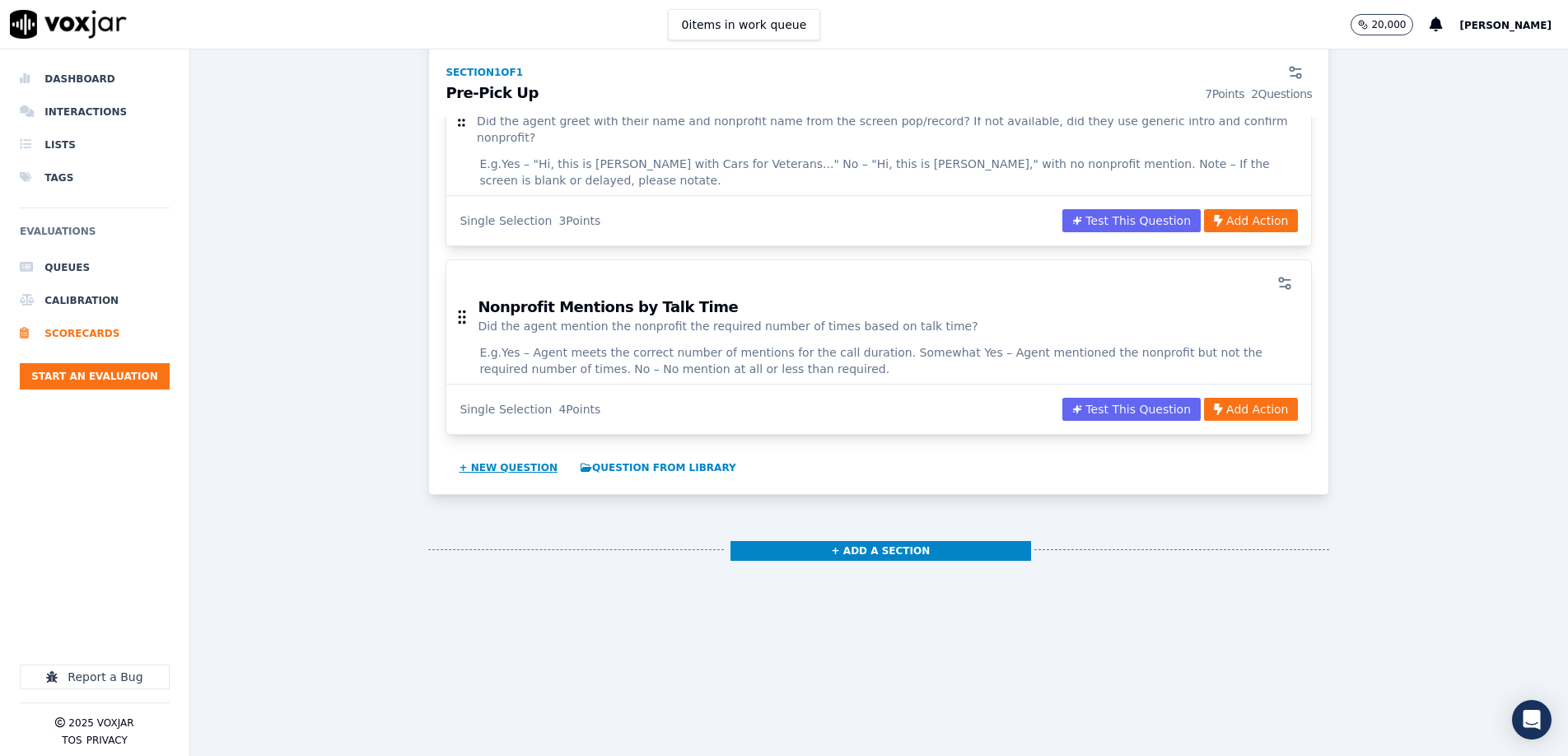
click at [515, 455] on button "+ New question" at bounding box center [508, 468] width 112 height 27
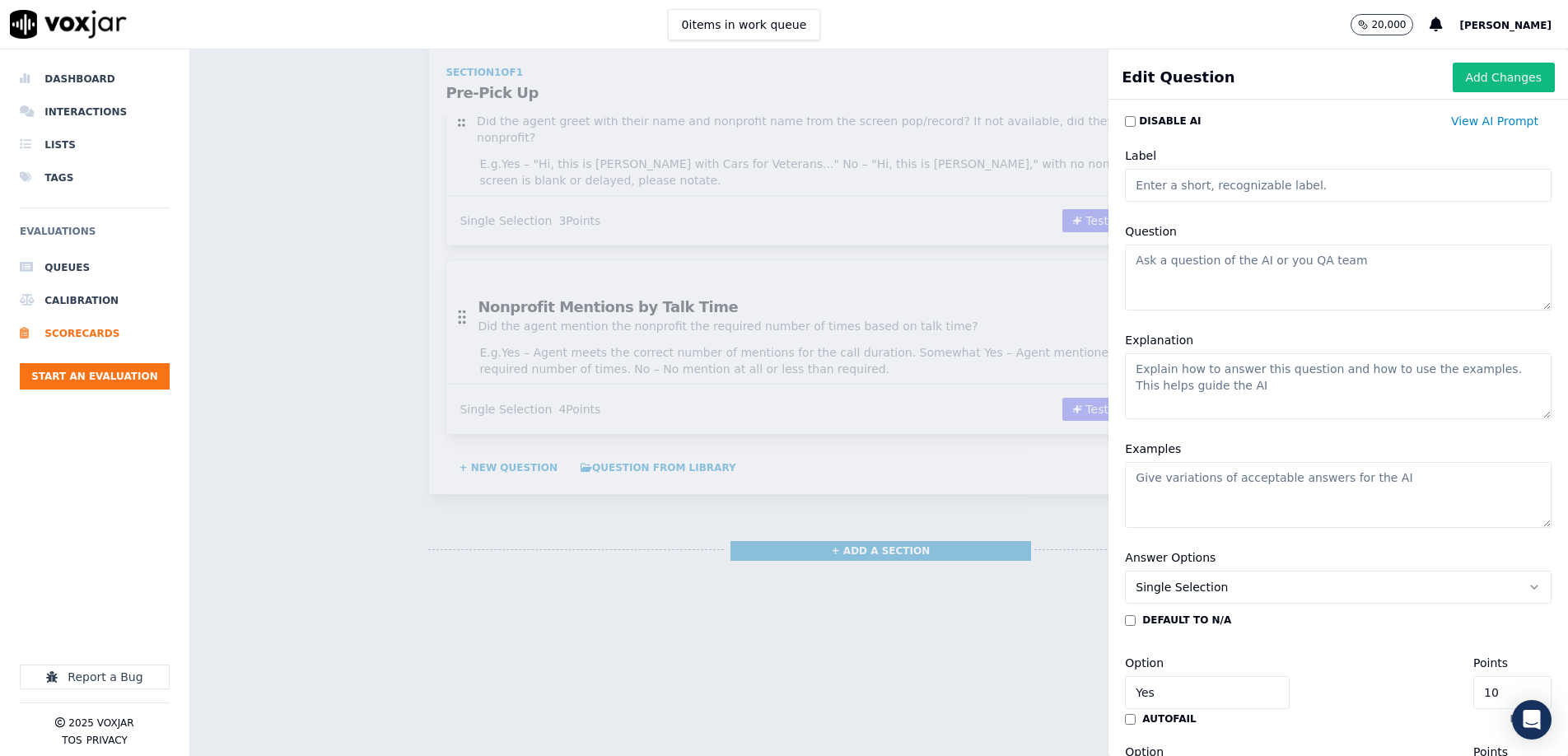
click at [1376, 187] on input "Label" at bounding box center [1338, 184] width 427 height 33
paste input "Soft Skills & Ownership"
type input "Soft Skills & Ownership"
click at [1285, 289] on textarea "Question" at bounding box center [1338, 277] width 427 height 66
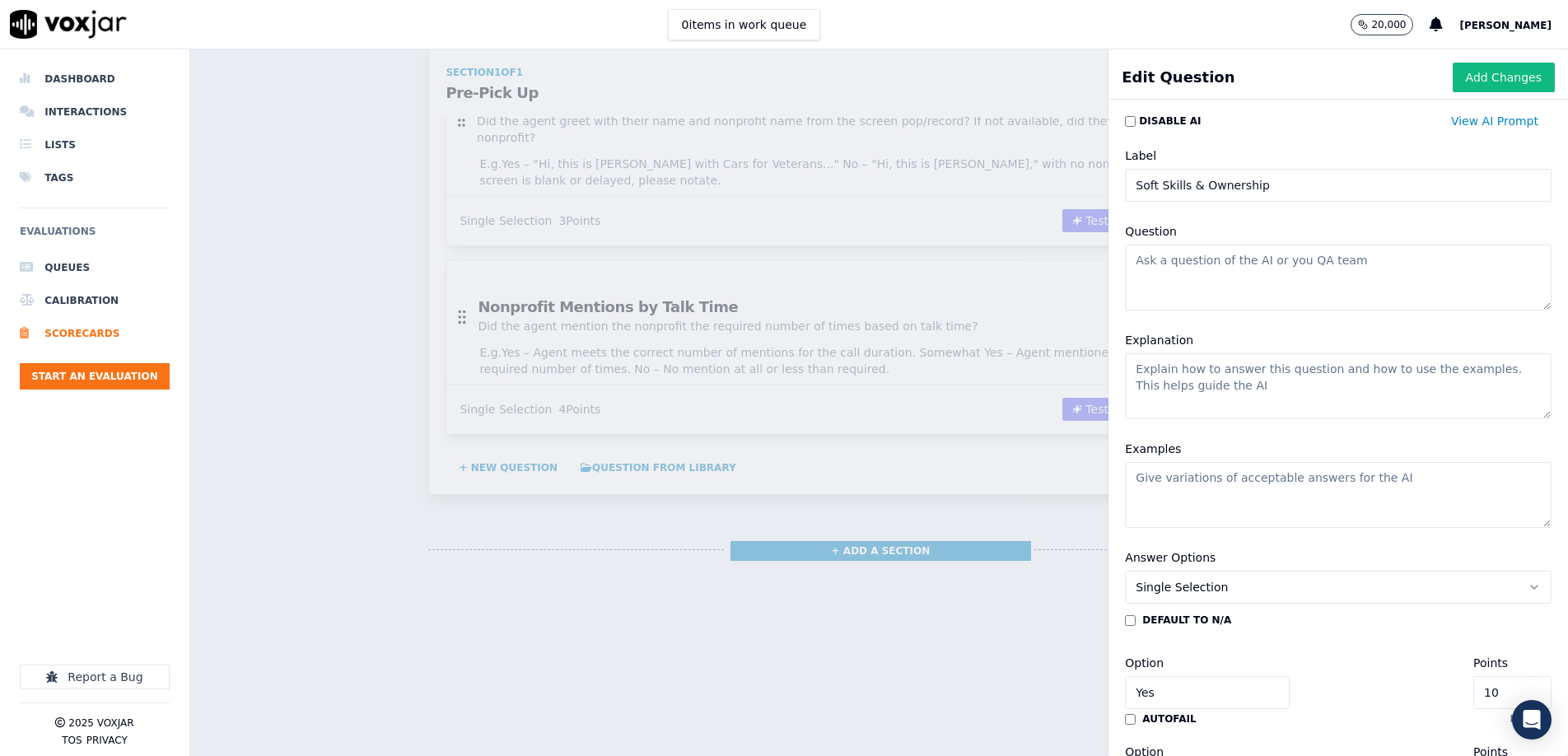
paste textarea "Did the agent consistently demonstrate professionalism, active listening, empat…"
type textarea "Did the agent consistently demonstrate professionalism, active listening, empat…"
click at [1239, 390] on textarea "Explanation" at bounding box center [1338, 386] width 427 height 66
paste textarea "Look for polite tone, no inappropriate language, acknowledgment of concerns, an…"
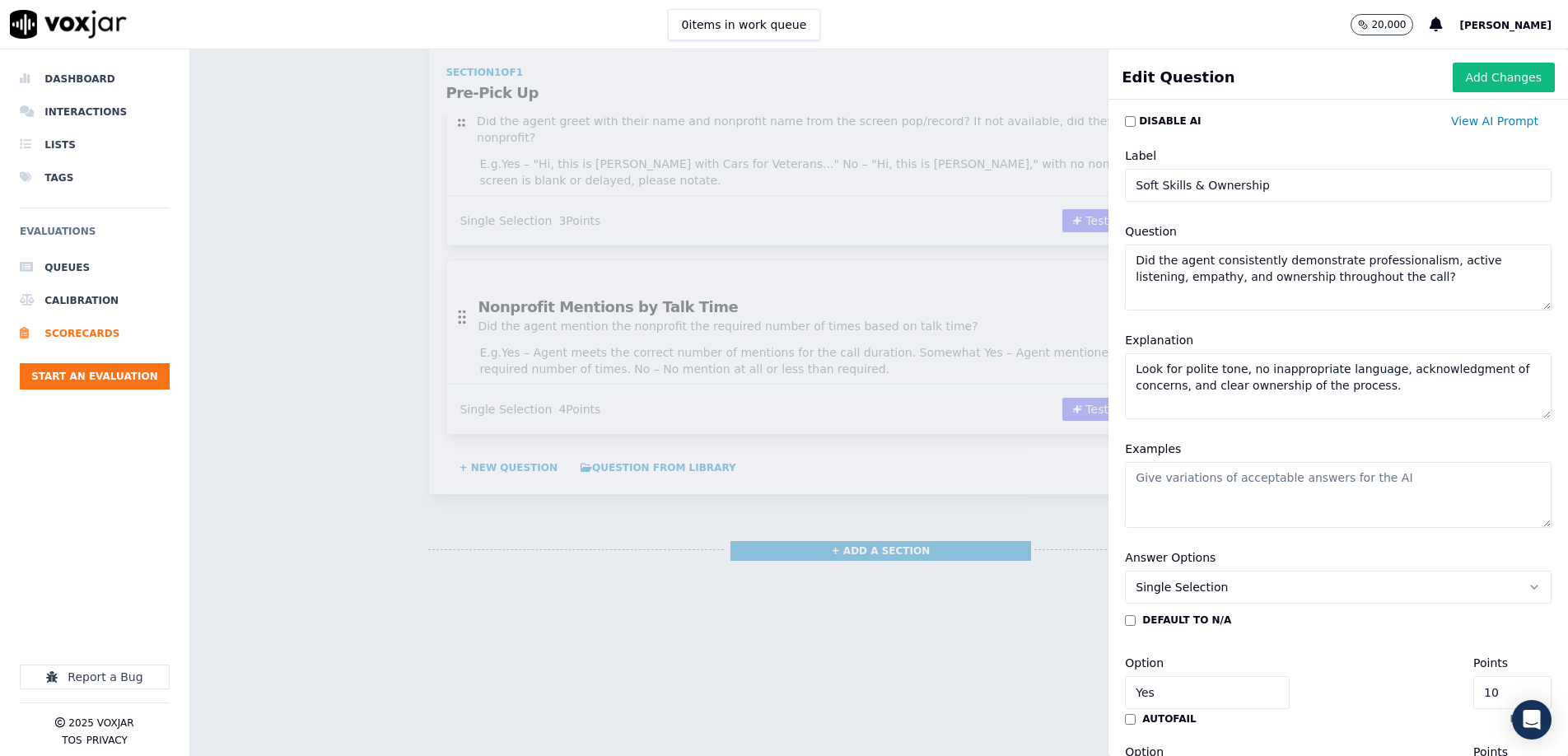
type textarea "Look for polite tone, no inappropriate language, acknowledgment of concerns, an…"
click at [1182, 485] on textarea "Examples" at bounding box center [1338, 494] width 427 height 66
click at [1286, 484] on textarea "Examples" at bounding box center [1338, 494] width 427 height 66
paste textarea "Yes – Agent says "I understand, let me help you with that..." No – Agent cuts t…"
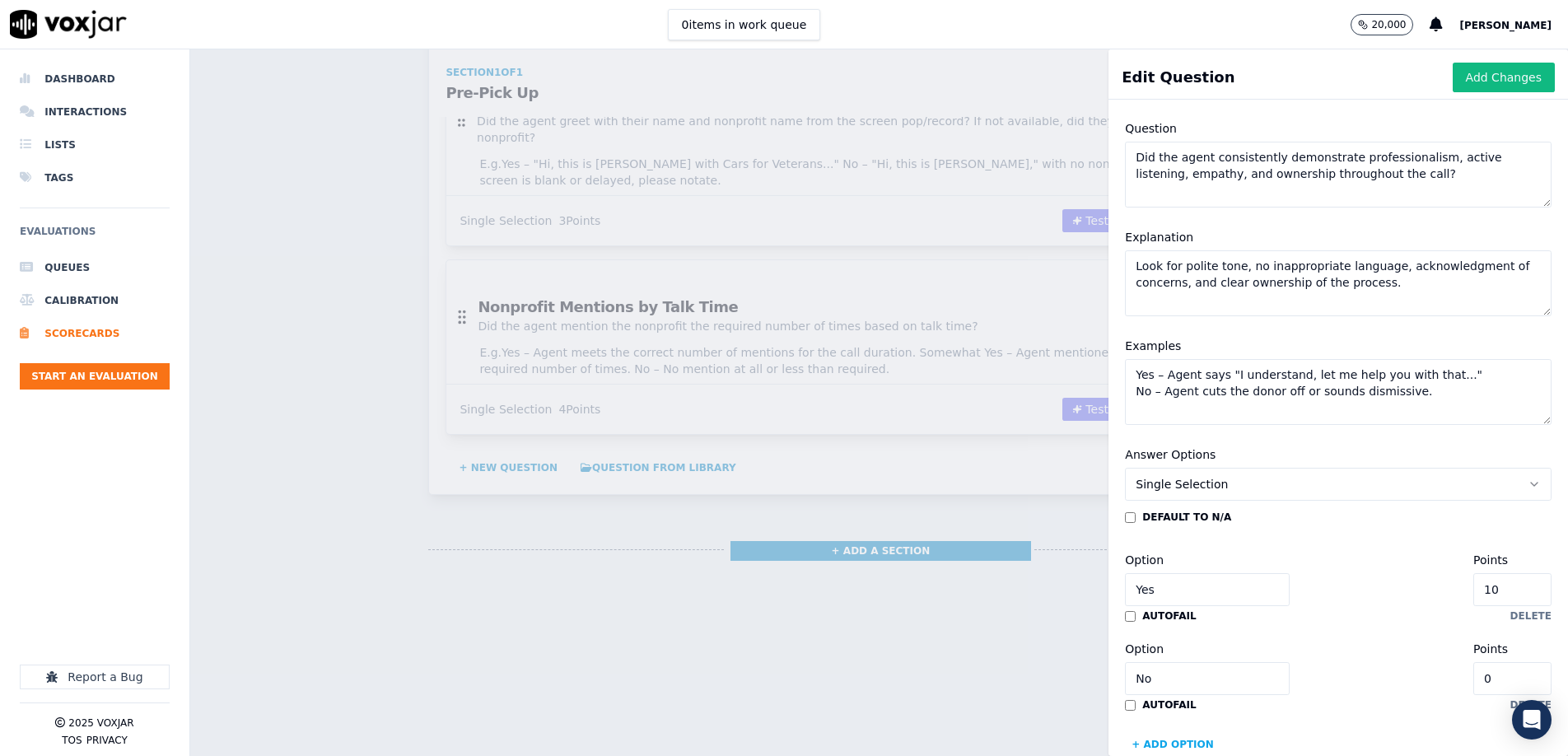
scroll to position [134, 0]
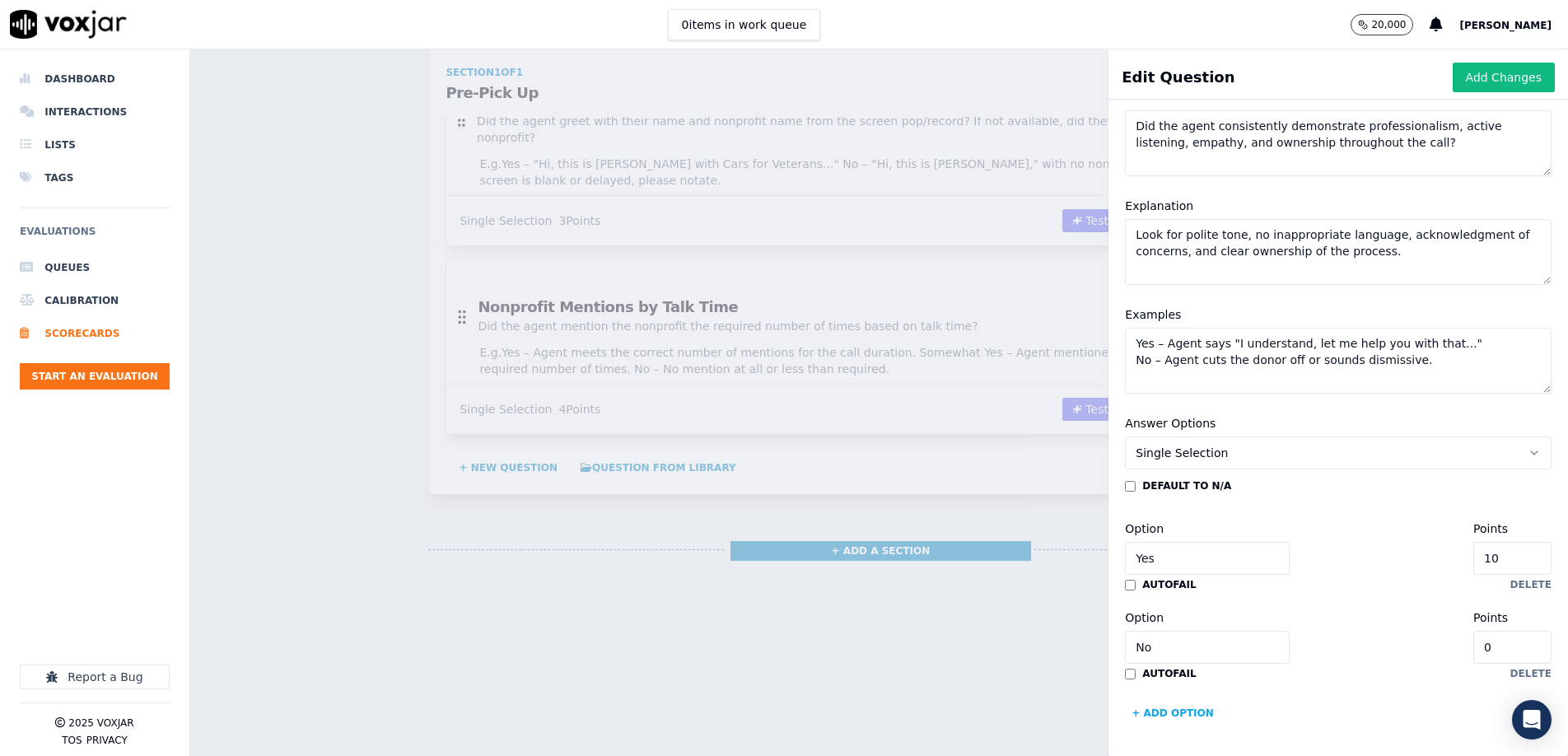
type textarea "Yes – Agent says "I understand, let me help you with that..." No – Agent cuts t…"
click at [1520, 562] on input "10" at bounding box center [1513, 557] width 78 height 33
type input "5"
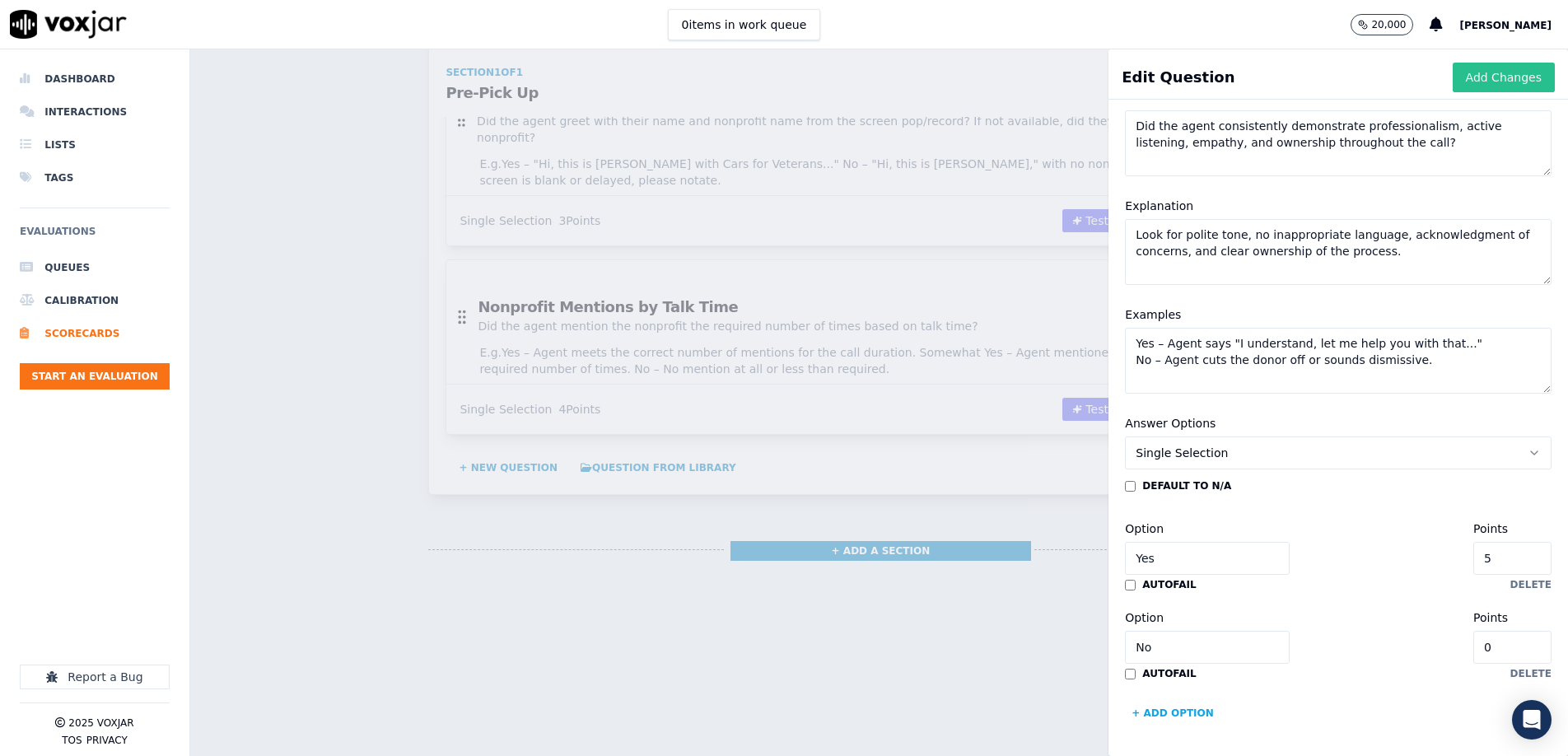
click at [1497, 77] on button "Add Changes" at bounding box center [1504, 78] width 102 height 30
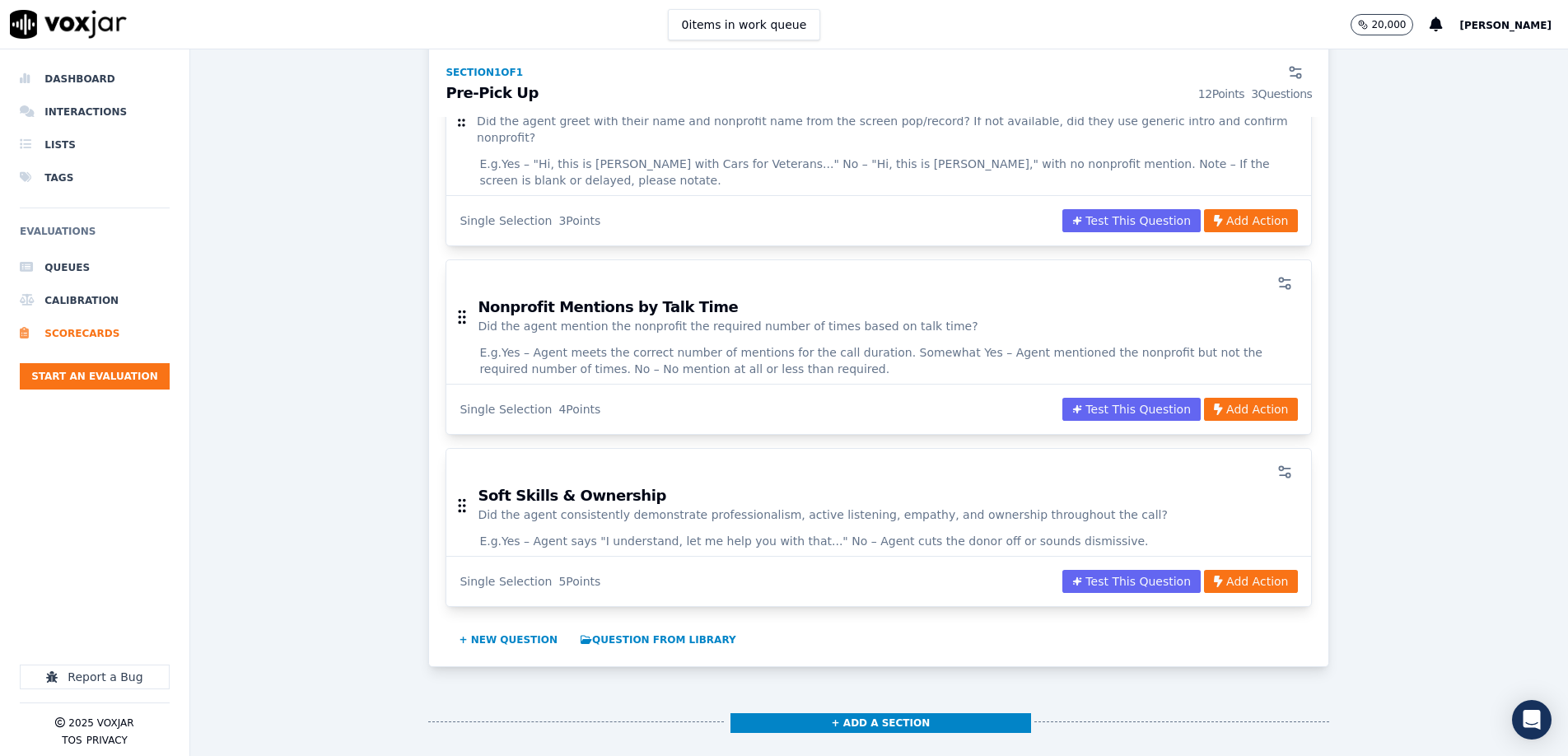
scroll to position [518, 0]
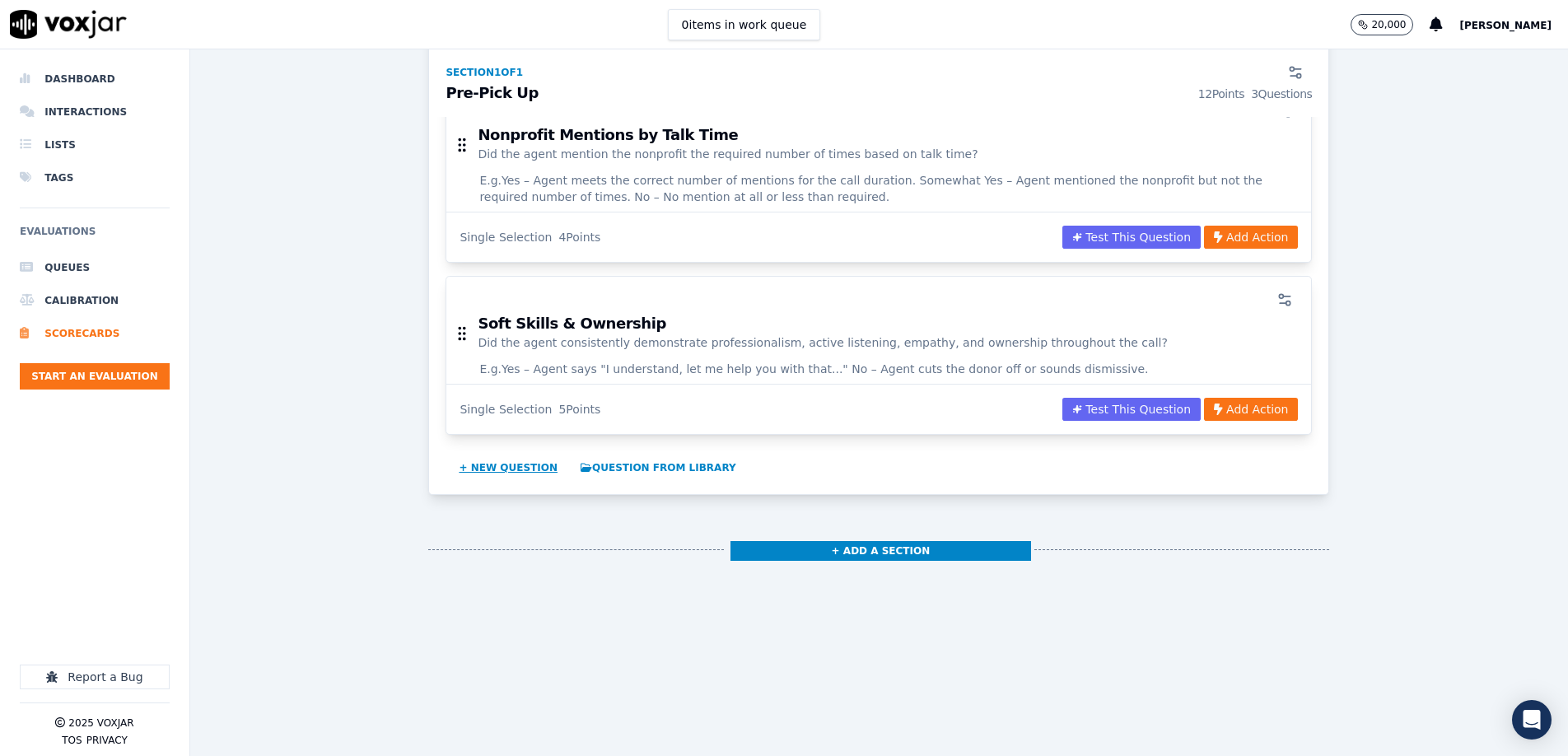
click at [531, 455] on button "+ New question" at bounding box center [508, 468] width 112 height 27
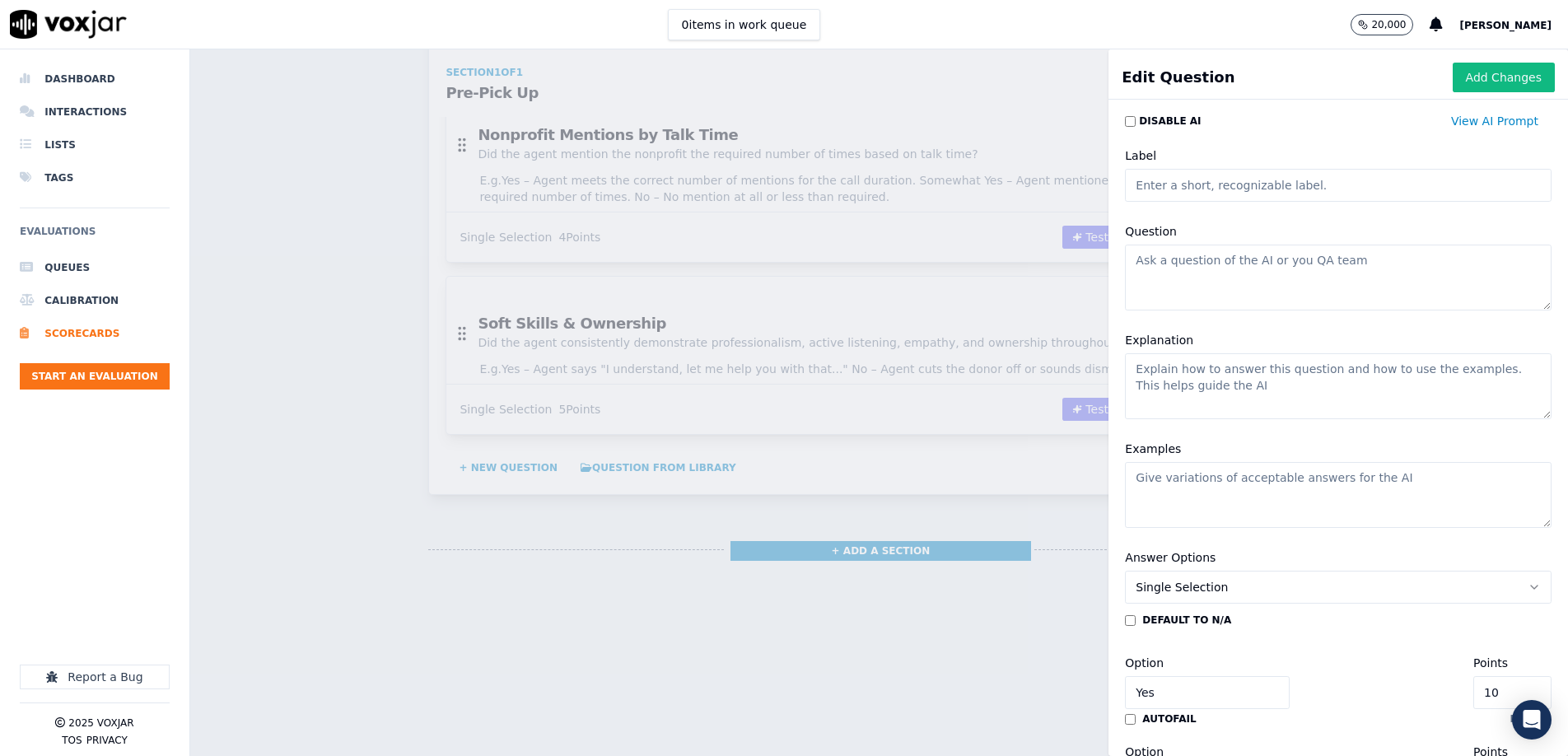
click at [1373, 184] on input "Label" at bounding box center [1338, 184] width 427 height 33
paste input "Gratitude Expression"
type input "Gratitude Expression"
drag, startPoint x: 1332, startPoint y: 270, endPoint x: 1370, endPoint y: 272, distance: 38.1
click at [1332, 270] on textarea "Question" at bounding box center [1338, 277] width 427 height 66
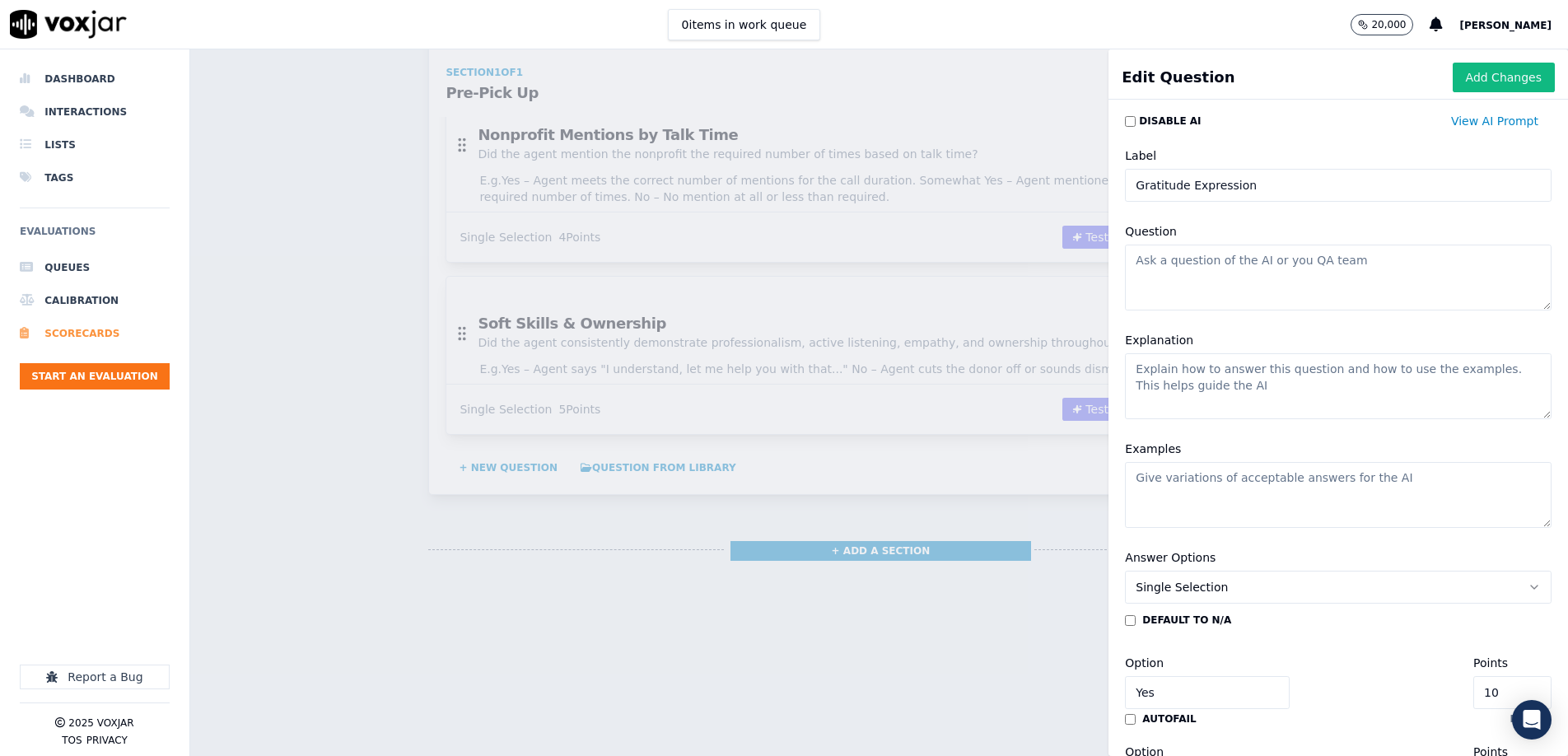
paste textarea "Did the agent express gratitude at least once during the call and again in the …"
type textarea "Did the agent express gratitude at least once during the call and again in the …"
click at [1206, 391] on textarea "Explanation" at bounding box center [1338, 386] width 427 height 66
paste textarea "Should include donation-related gratitude like “Thanks for your generous donati…"
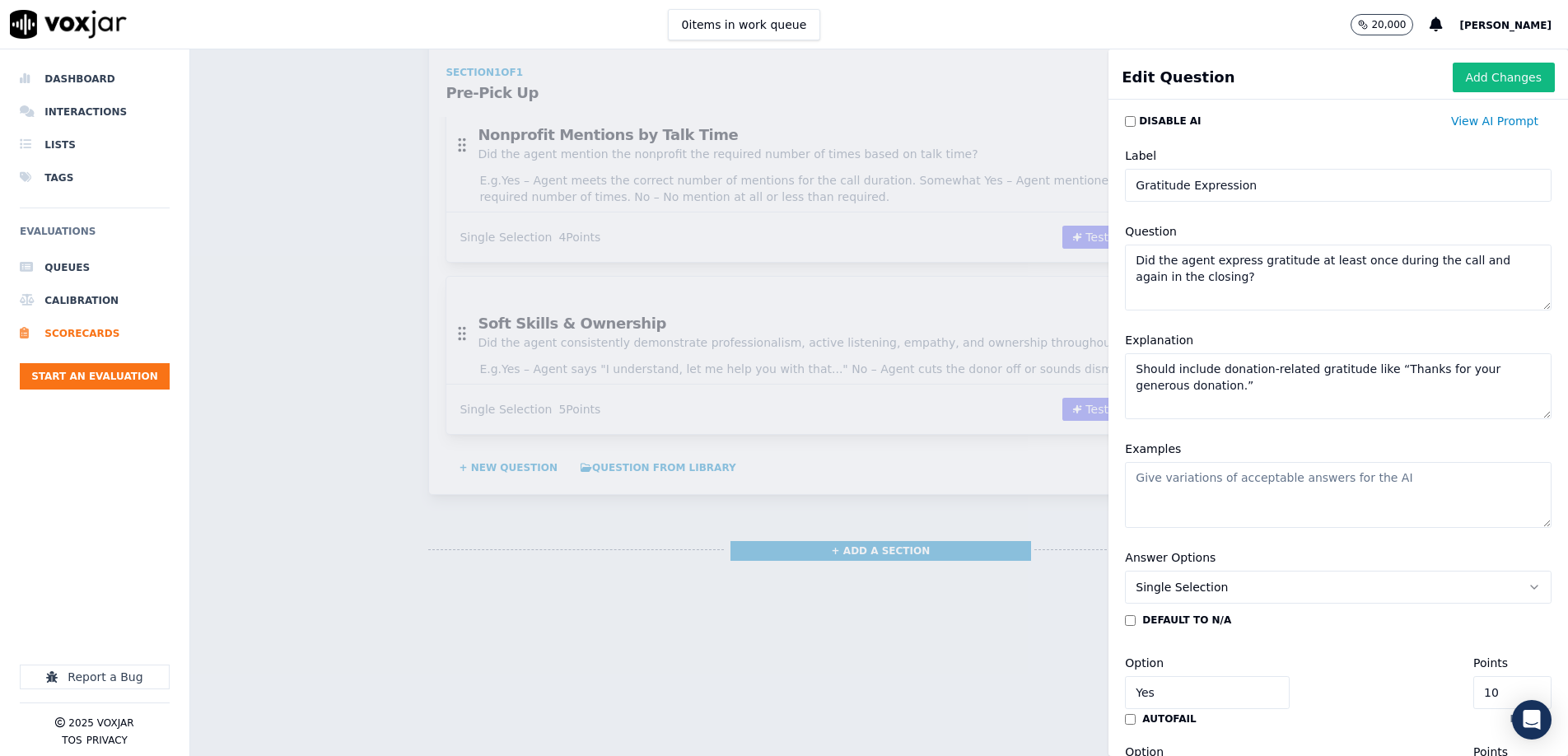
type textarea "Should include donation-related gratitude like “Thanks for your generous donati…"
click at [1214, 485] on textarea "Examples" at bounding box center [1338, 494] width 427 height 66
paste textarea "Yes – "Thank you so much for donating today..." and repeats thanks at the end. …"
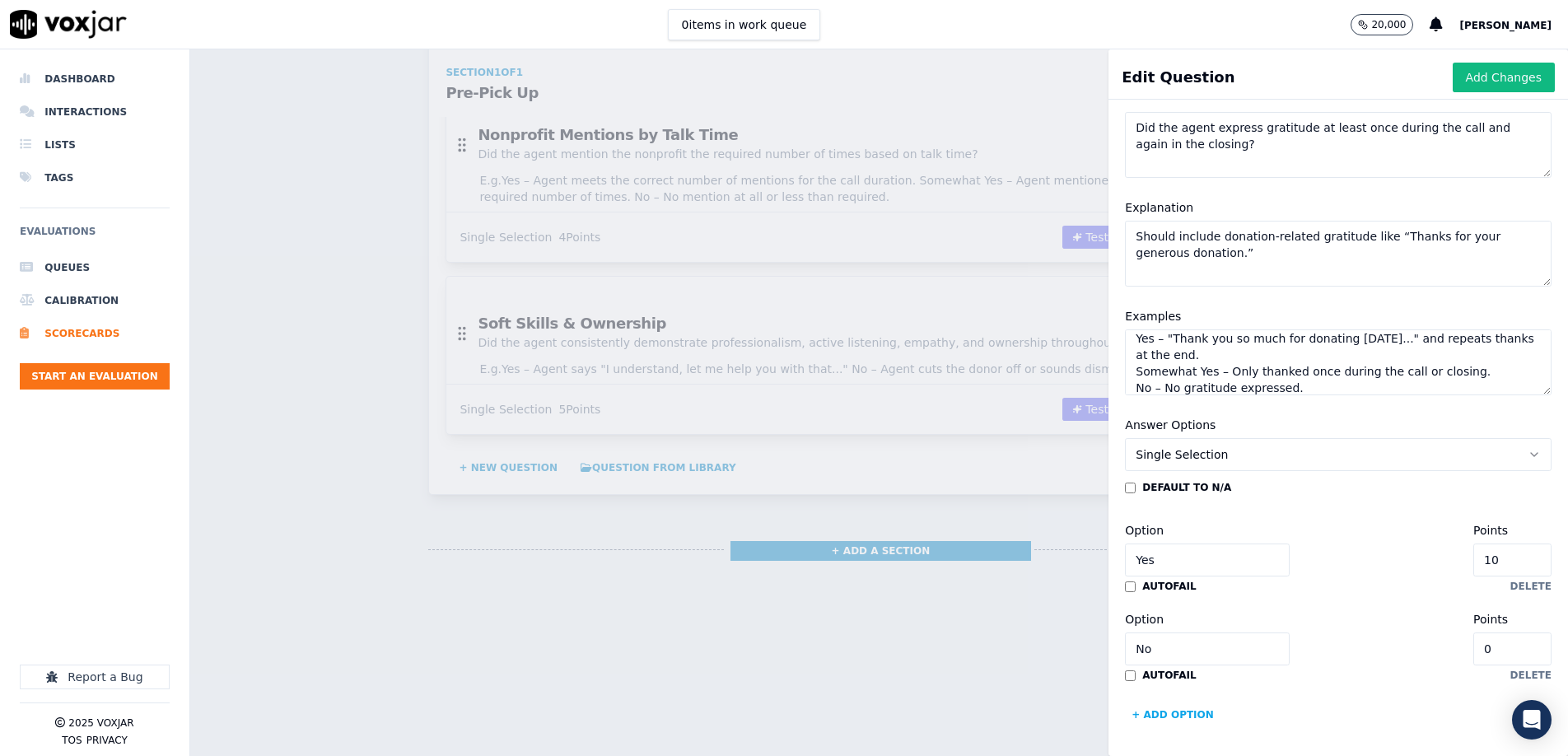
scroll to position [134, 0]
type textarea "Yes – "Thank you so much for donating today..." and repeats thanks at the end. …"
click at [1522, 564] on input "10" at bounding box center [1513, 557] width 78 height 33
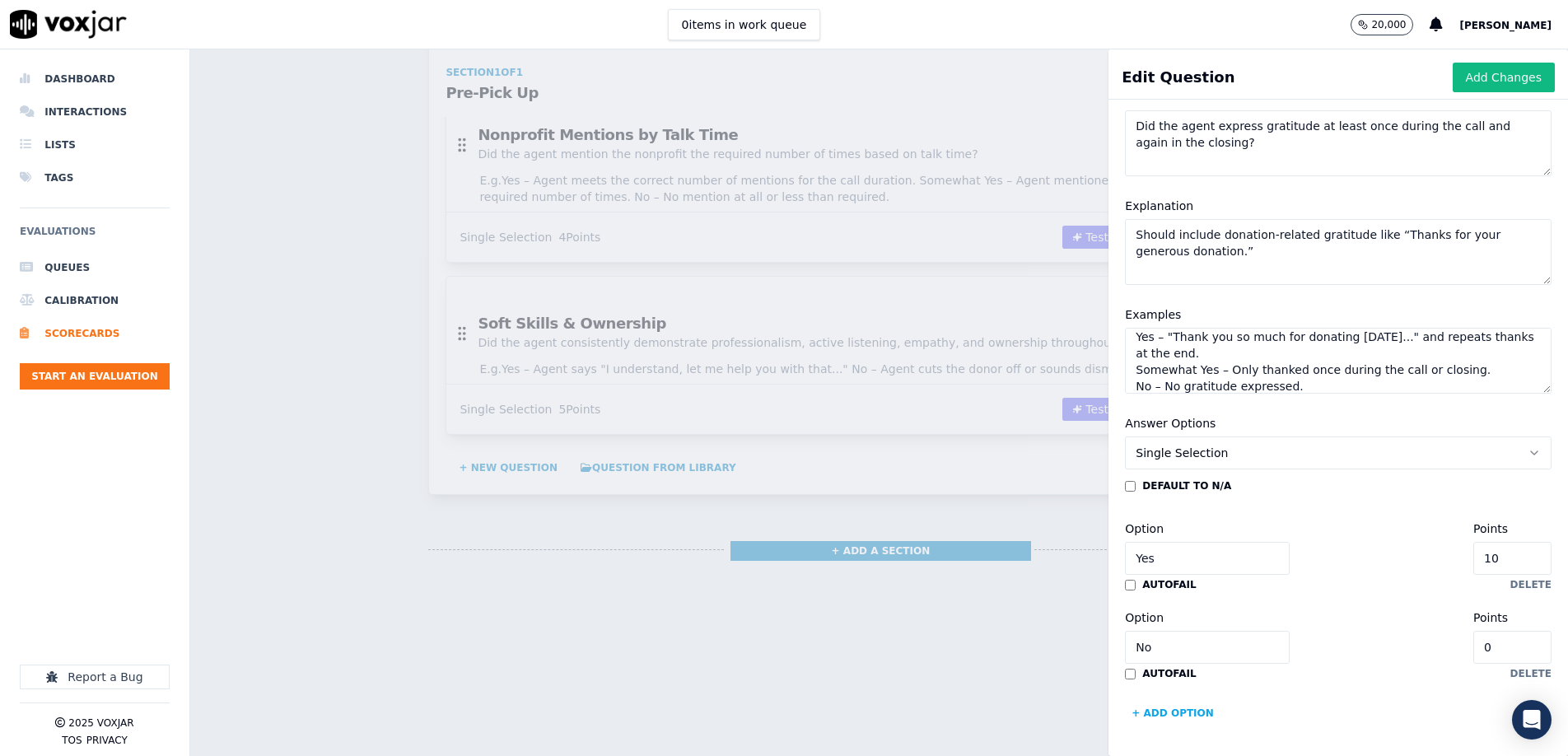
type input "5"
click at [1171, 709] on button "+ Add option" at bounding box center [1173, 713] width 95 height 27
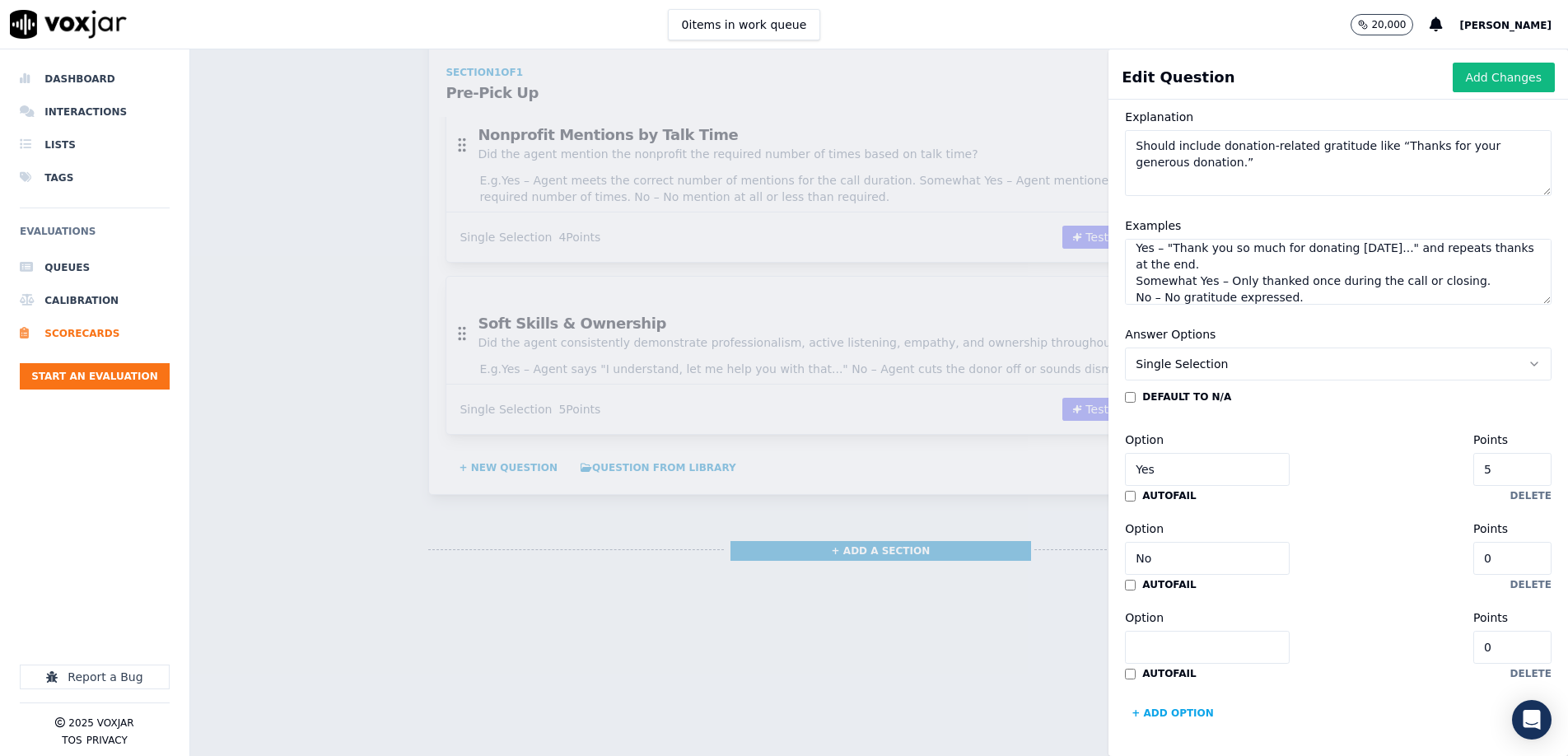
click at [1522, 644] on input "0" at bounding box center [1513, 647] width 78 height 33
click at [1521, 645] on input "0" at bounding box center [1513, 647] width 78 height 33
type input "3"
click at [1199, 639] on input "Option" at bounding box center [1207, 647] width 164 height 33
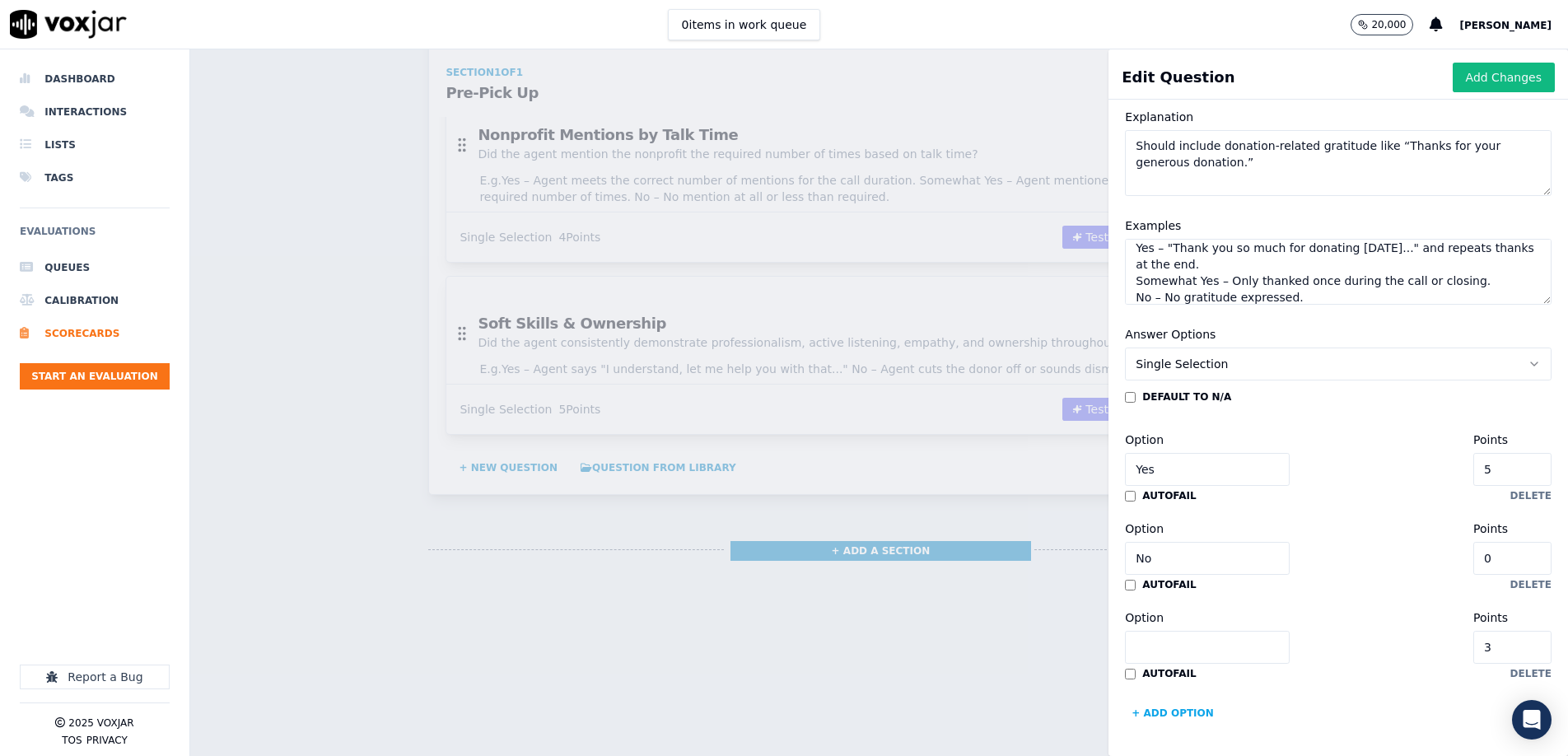
type input "Somewhat Yes"
click at [1493, 82] on button "Add Changes" at bounding box center [1504, 78] width 102 height 30
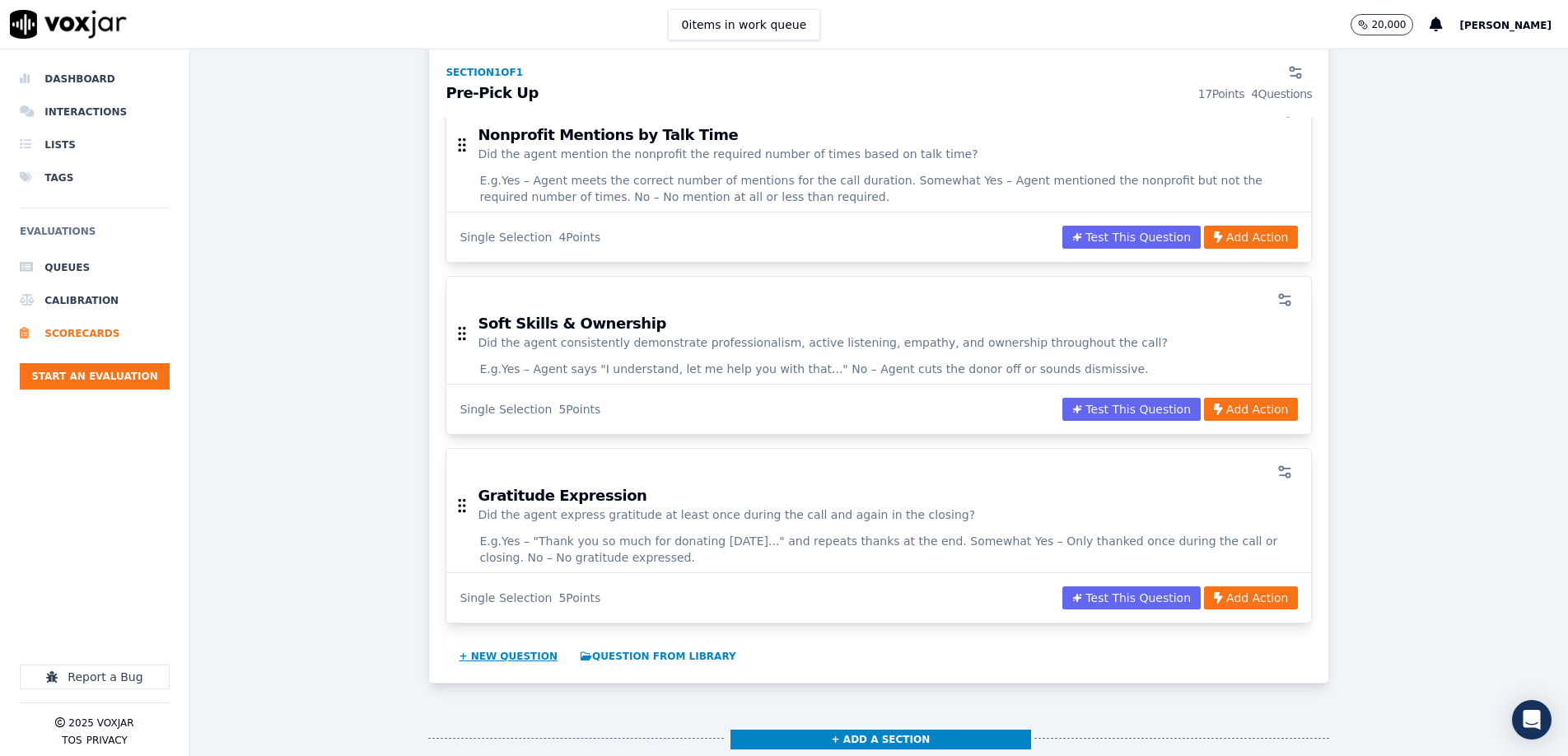
click at [539, 643] on button "+ New question" at bounding box center [508, 656] width 112 height 27
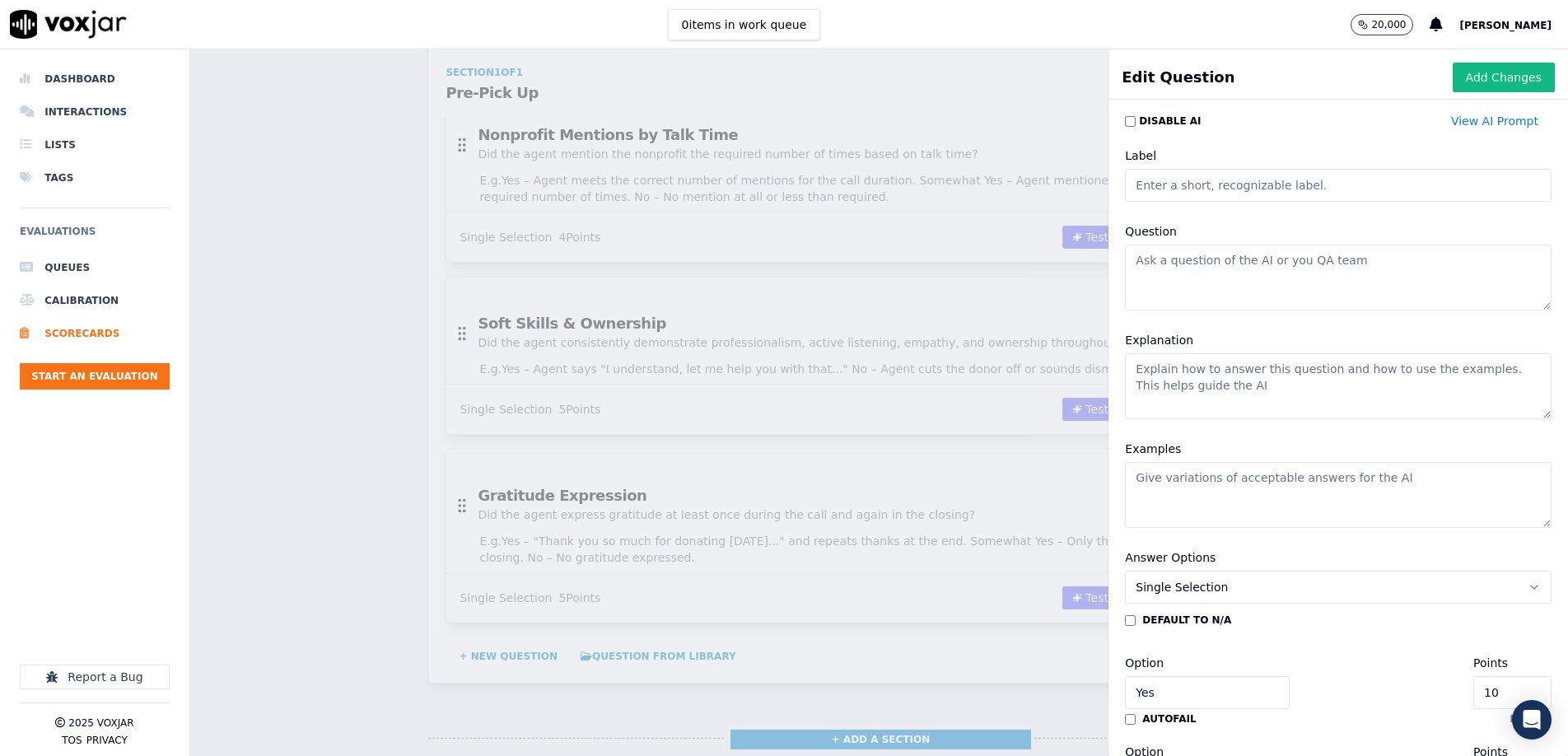
click at [1182, 188] on input "Label" at bounding box center [1338, 184] width 427 height 33
paste input "Hold Protocol"
type input "Hold Protocol"
click at [1190, 277] on textarea "Question" at bounding box center [1338, 277] width 427 height 66
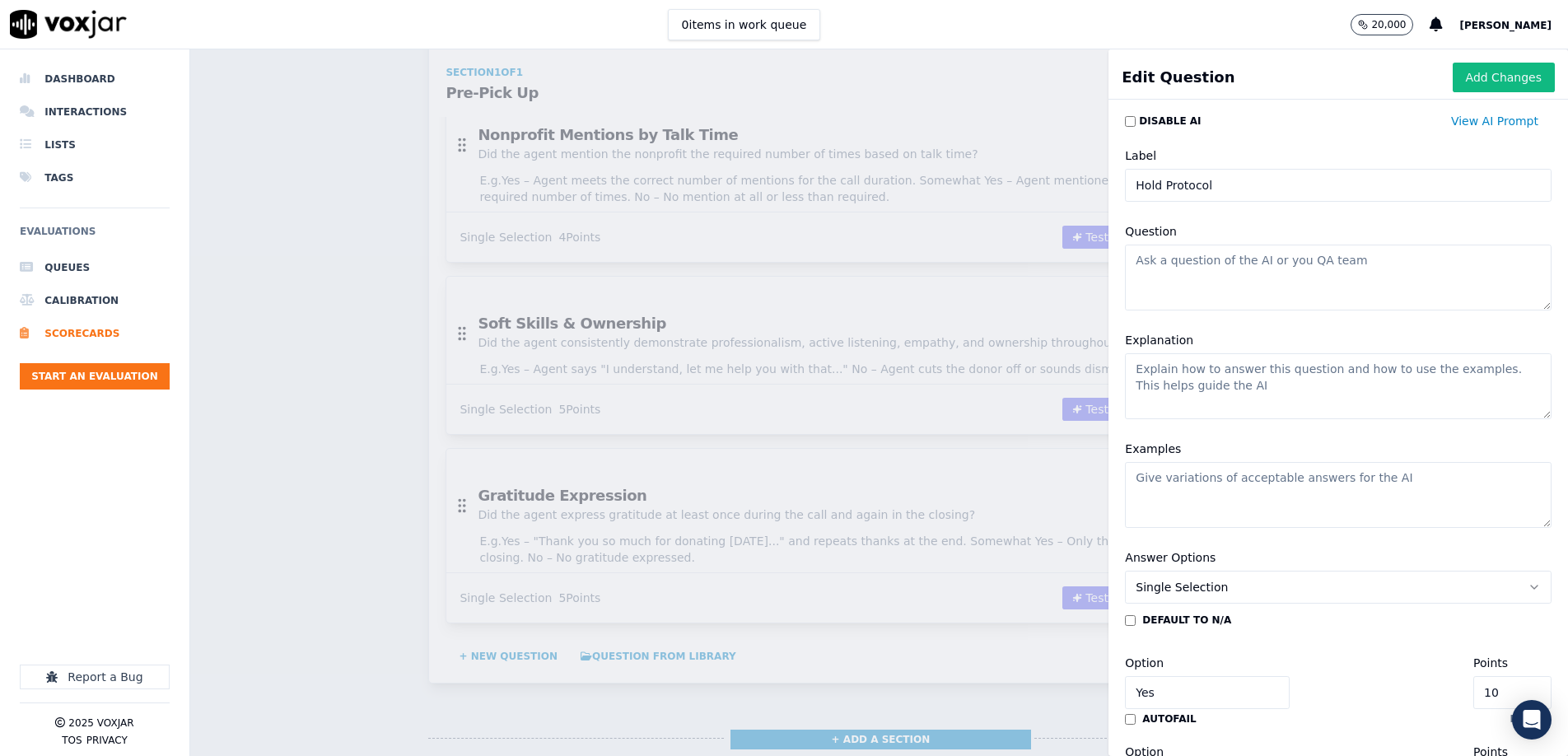
paste textarea "Did the agent have a valid reason to place the donor on hold, explain the reaso…"
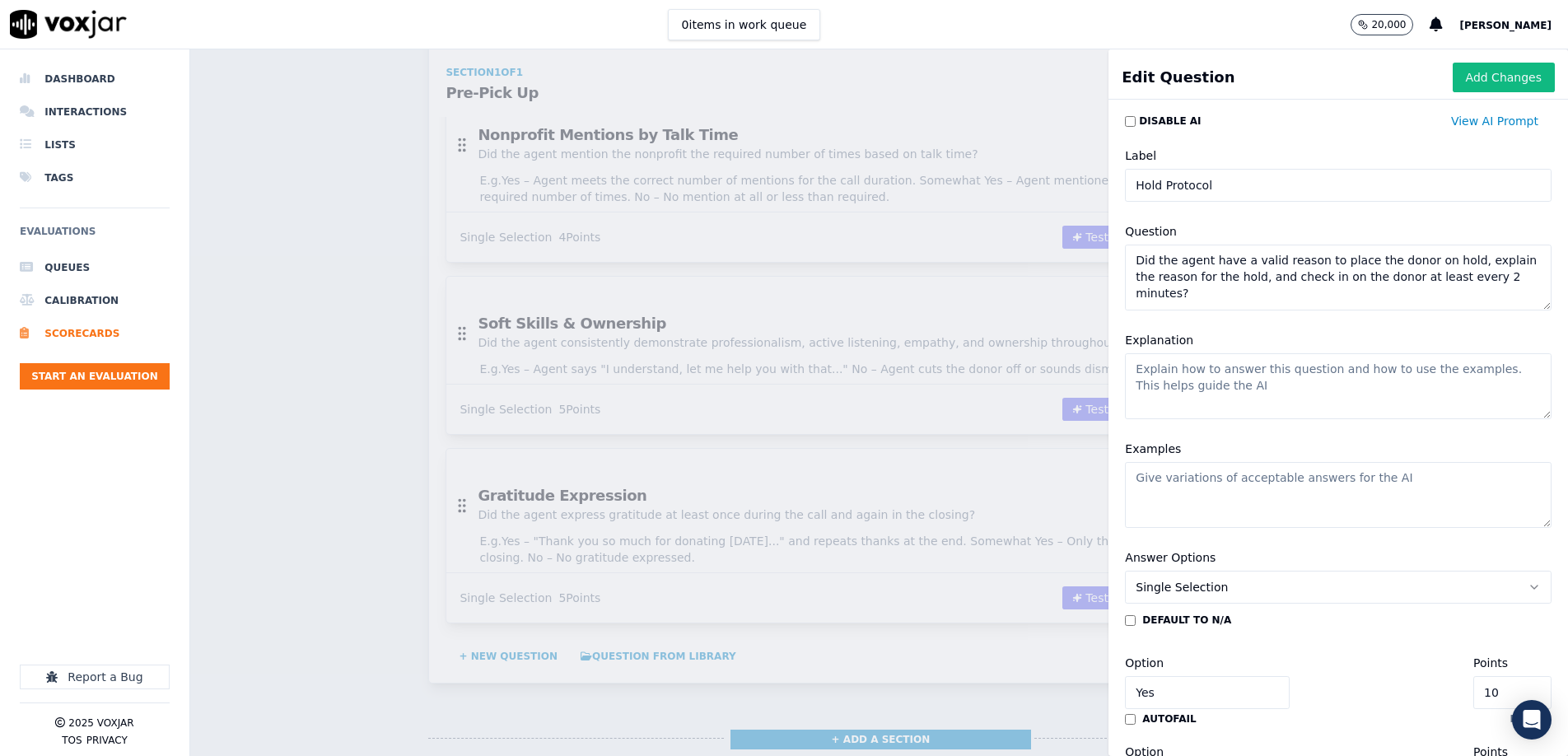
type textarea "Did the agent have a valid reason to place the donor on hold, explain the reaso…"
click at [1186, 401] on textarea "Explanation" at bounding box center [1338, 386] width 427 height 66
paste textarea "Must hit all 3: valid reason, explanation, and check-in every 2 mins."
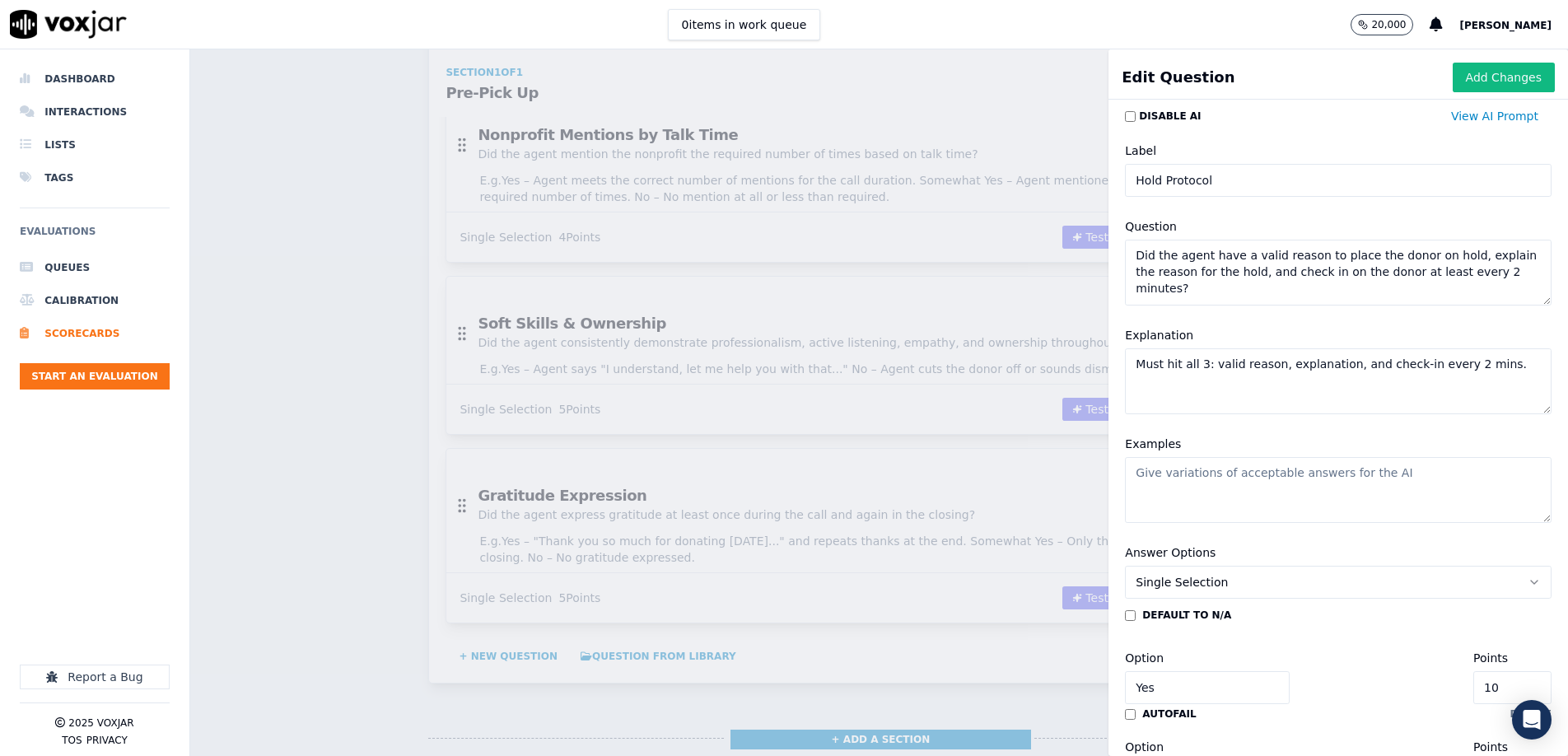
type textarea "Must hit all 3: valid reason, explanation, and check-in every 2 mins."
click at [1222, 477] on textarea "Examples" at bounding box center [1338, 492] width 427 height 66
click at [1266, 493] on textarea "Examples" at bounding box center [1338, 492] width 427 height 66
paste textarea "Yes – “I’m going to check on that for you, I’ll place you on a brief hold...” a…"
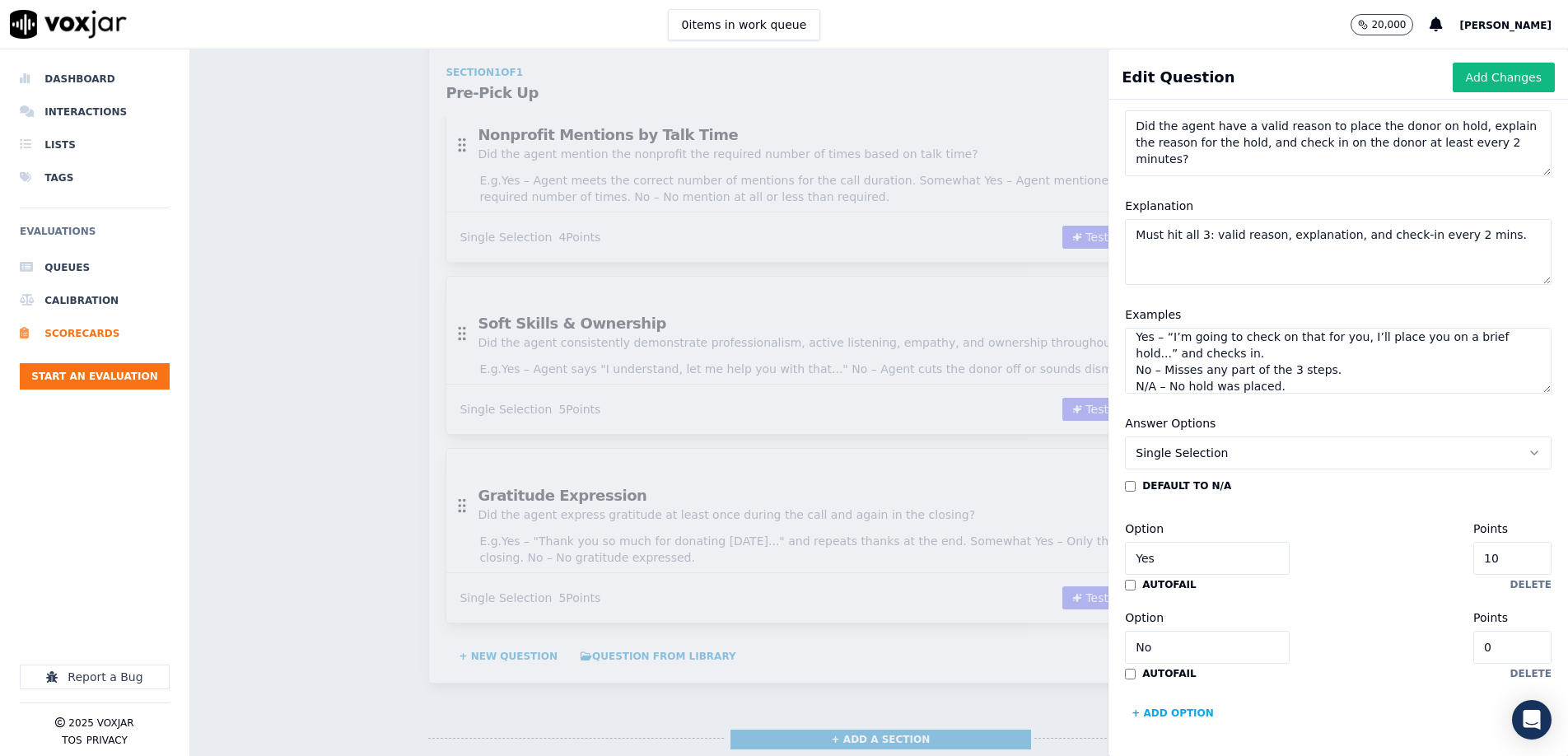
scroll to position [132, 0]
type textarea "Yes – “I’m going to check on that for you, I’ll place you on a brief hold...” a…"
click at [1517, 561] on input "10" at bounding box center [1513, 560] width 78 height 33
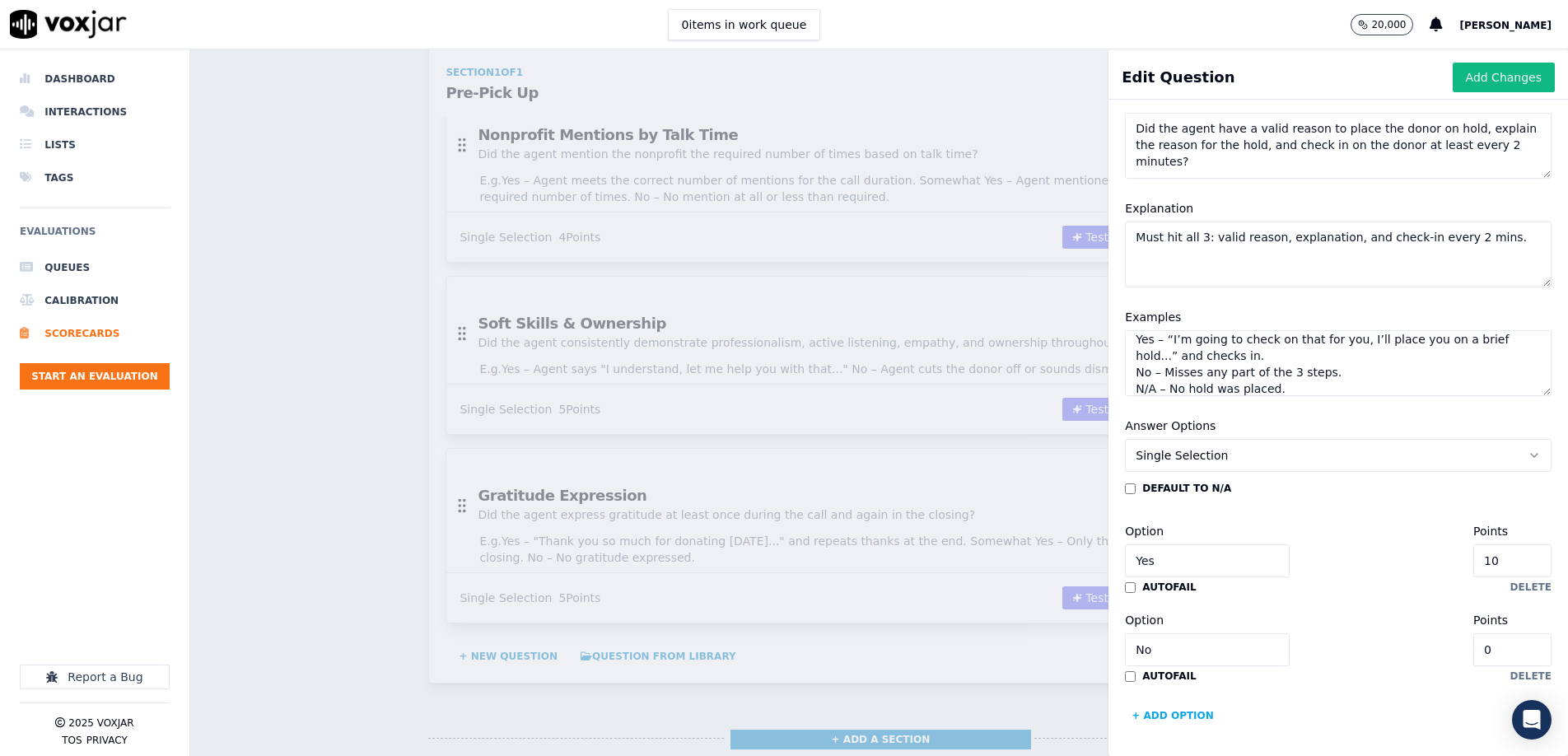
type input "3"
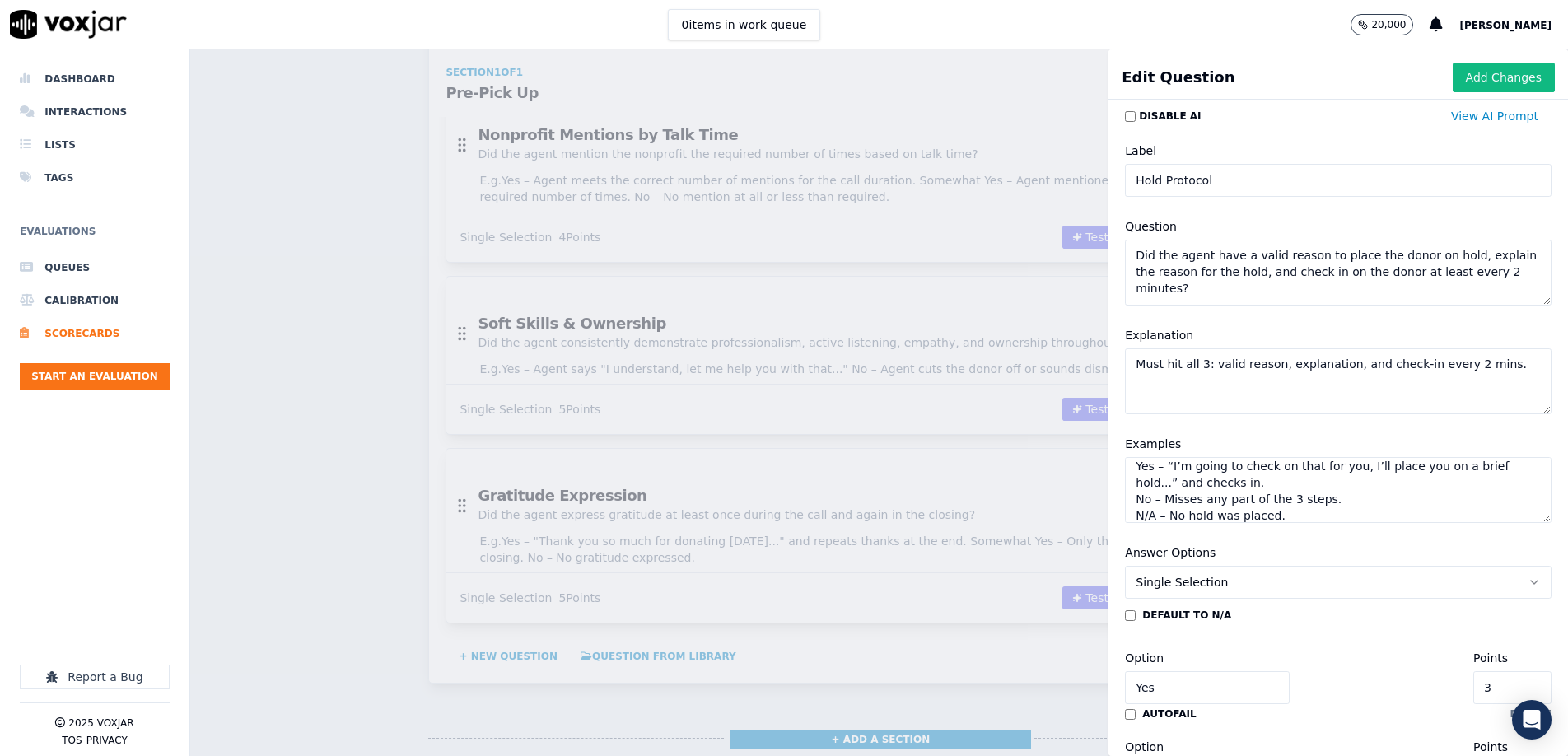
scroll to position [0, 0]
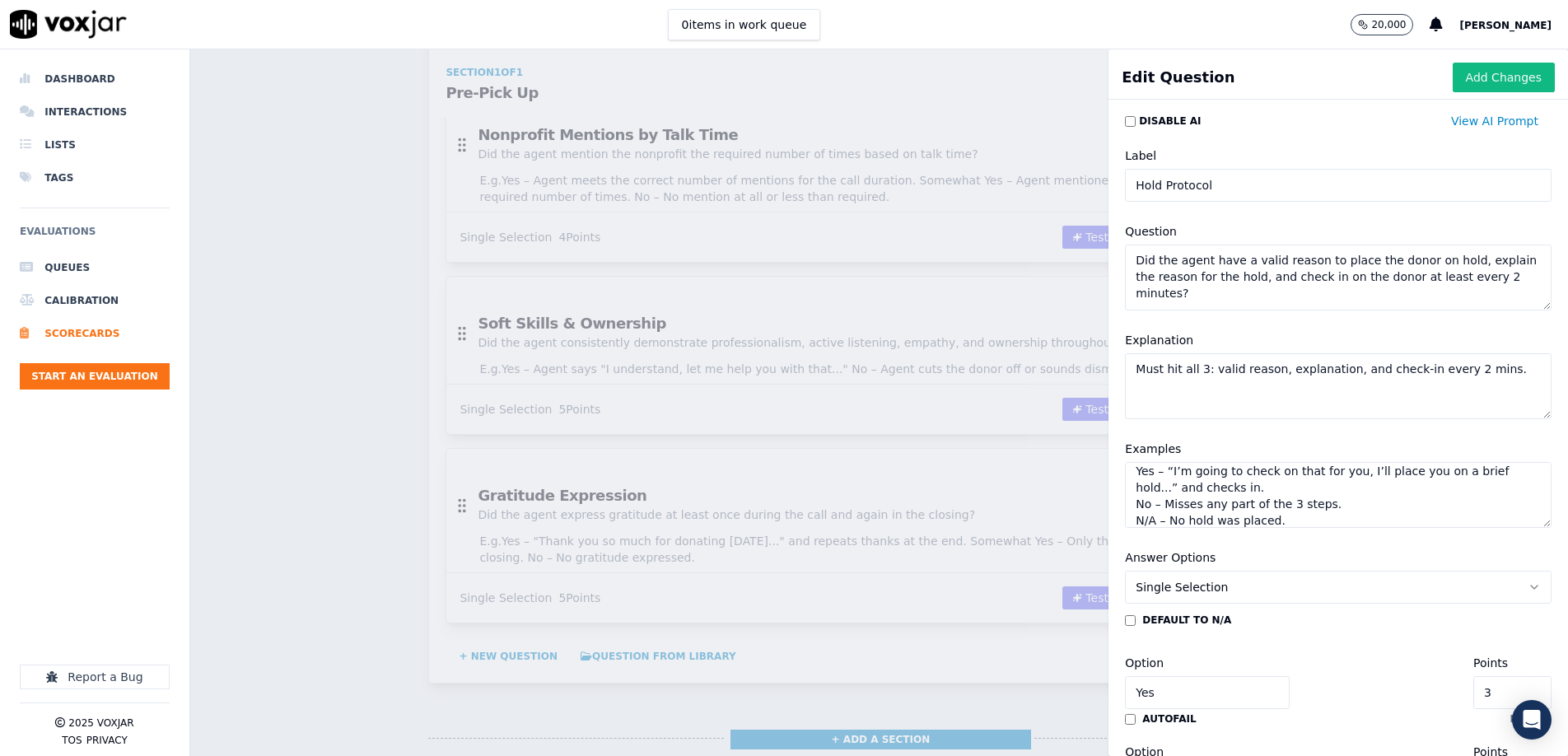
click at [1511, 77] on button "Add Changes" at bounding box center [1504, 78] width 102 height 30
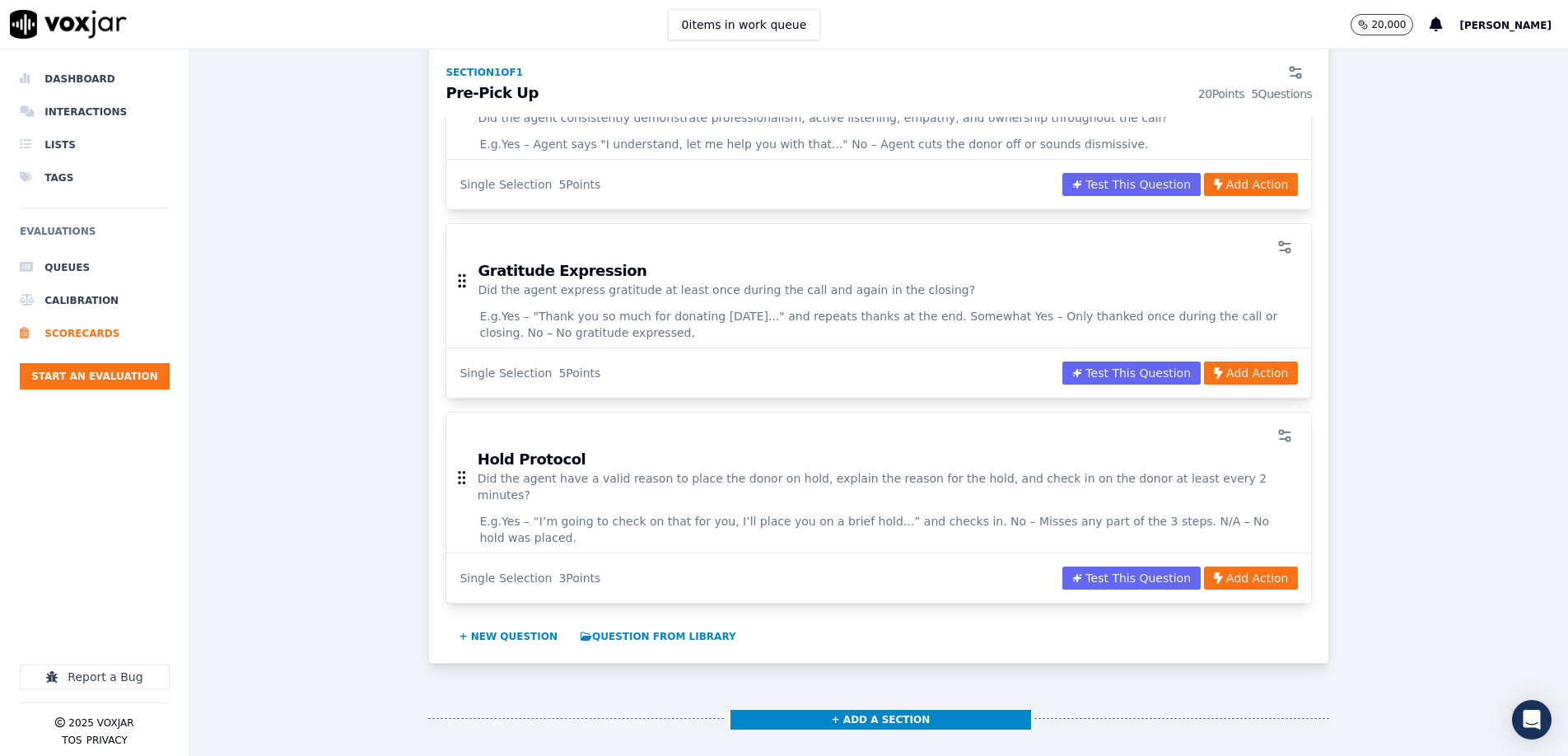
scroll to position [752, 0]
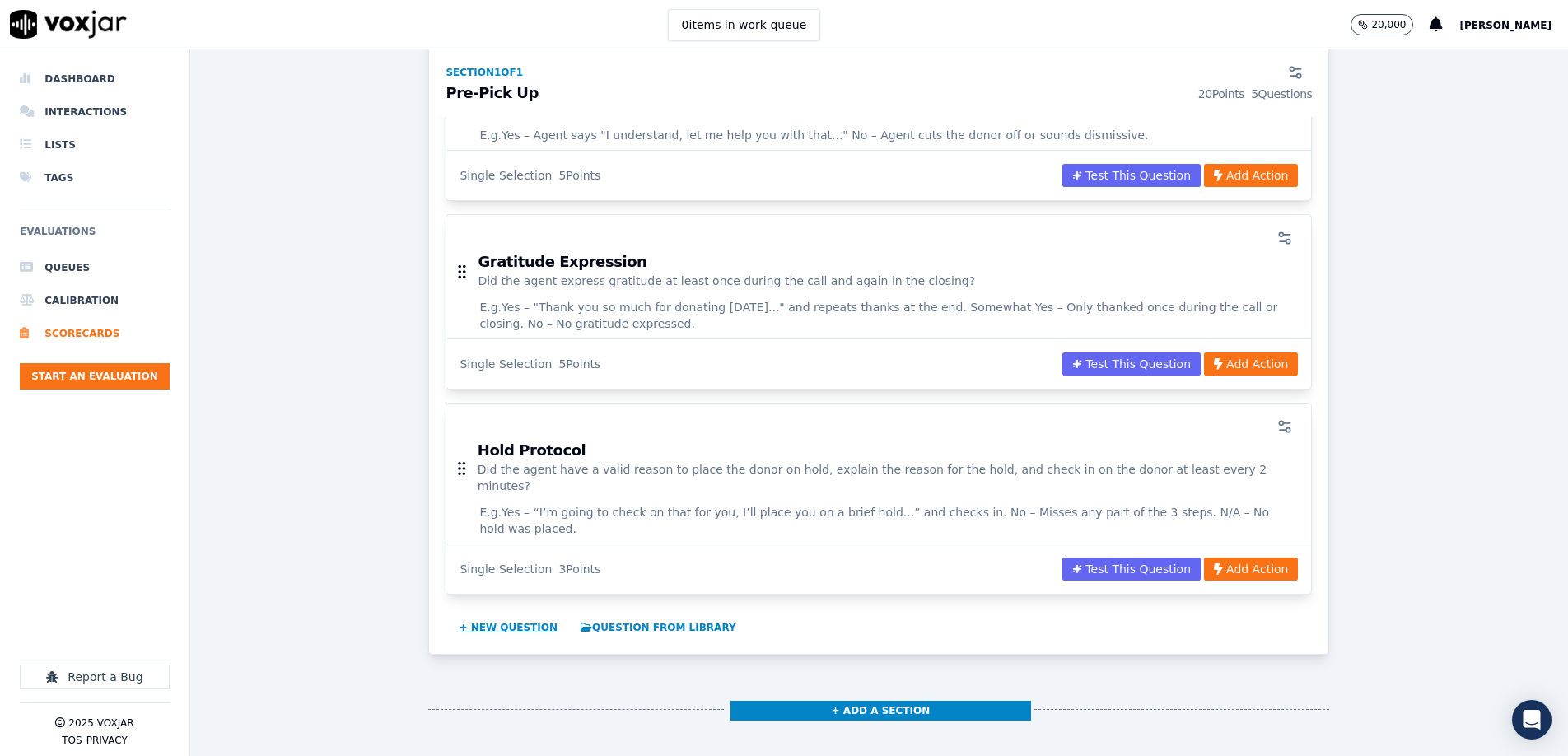
click at [489, 614] on button "+ New question" at bounding box center [508, 627] width 112 height 27
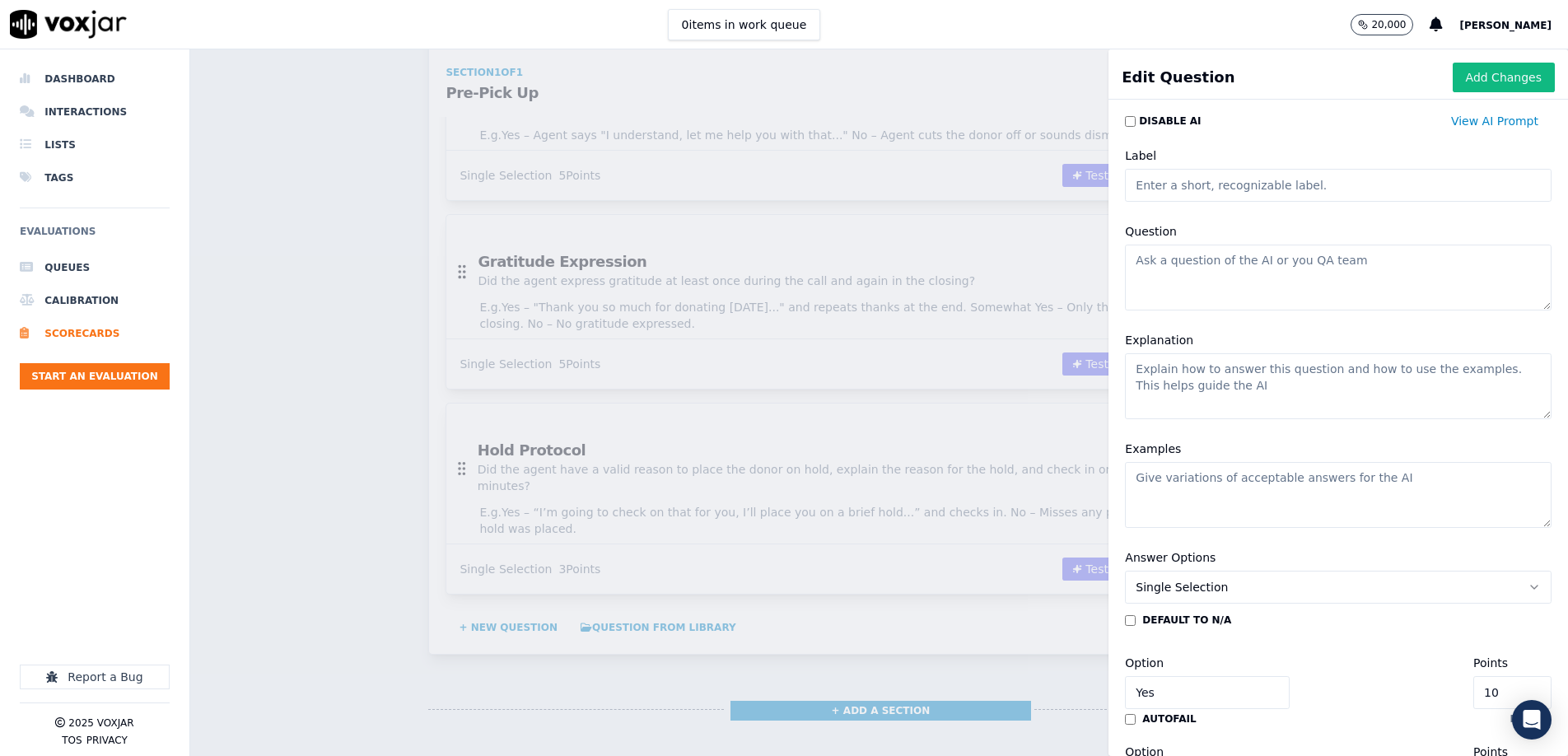
click at [1211, 184] on input "Label" at bounding box center [1338, 184] width 427 height 33
paste input "Outbound Recording Disclosure"
type input "Outbound Recording Disclosure"
click at [1199, 288] on textarea "Question" at bounding box center [1338, 277] width 427 height 66
paste textarea "For outbound calls did the agent disclose that the call is being recorded?"
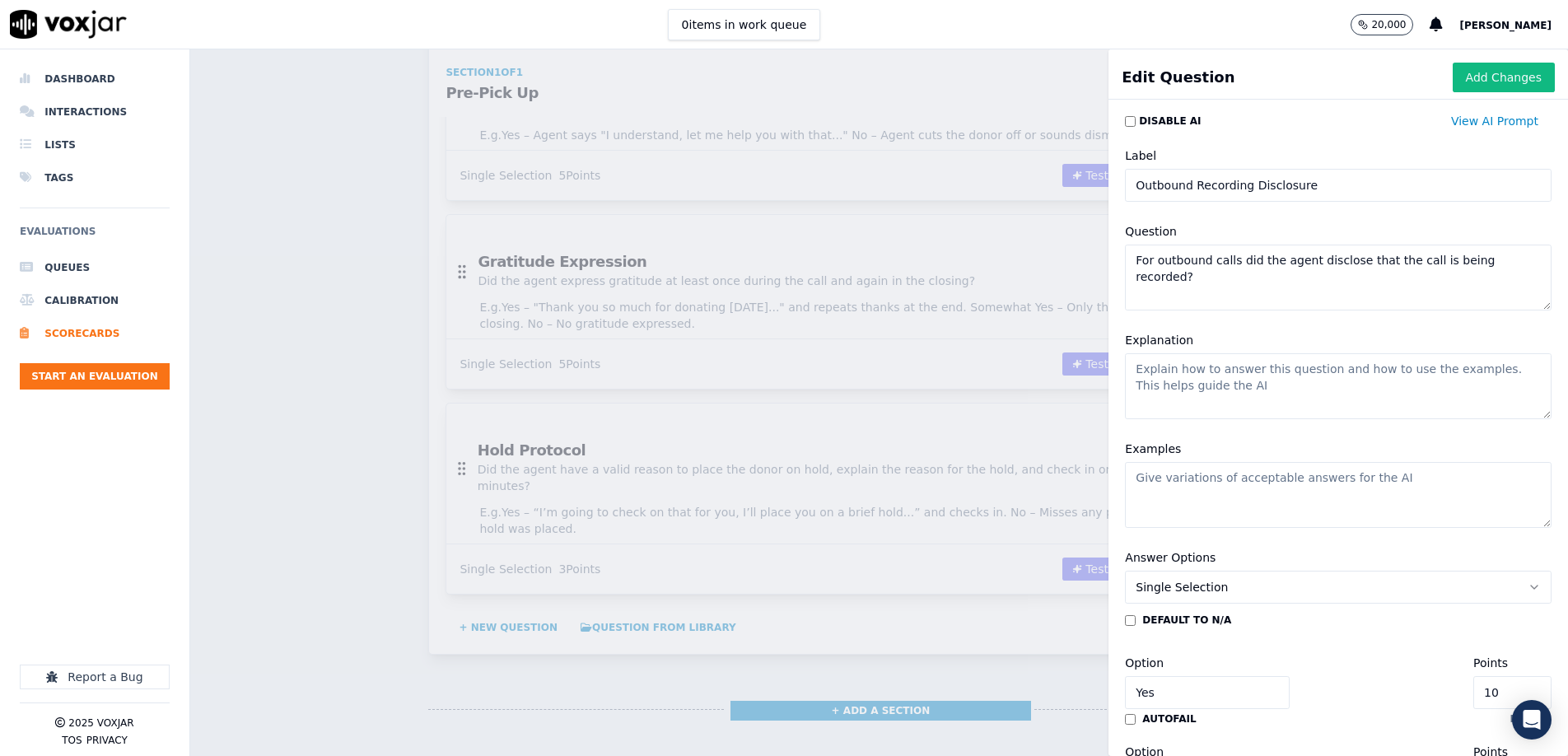
type textarea "For outbound calls did the agent disclose that the call is being recorded?"
click at [1246, 395] on textarea "Explanation" at bounding box center [1338, 386] width 427 height 66
paste textarea "Yes – "This call may be monitored or recorded..." No – No disclosure made. N/A …"
type textarea "Yes – "This call may be monitored or recorded..." No – No disclosure made. N/A …"
click at [1266, 491] on textarea "Examples" at bounding box center [1338, 494] width 427 height 66
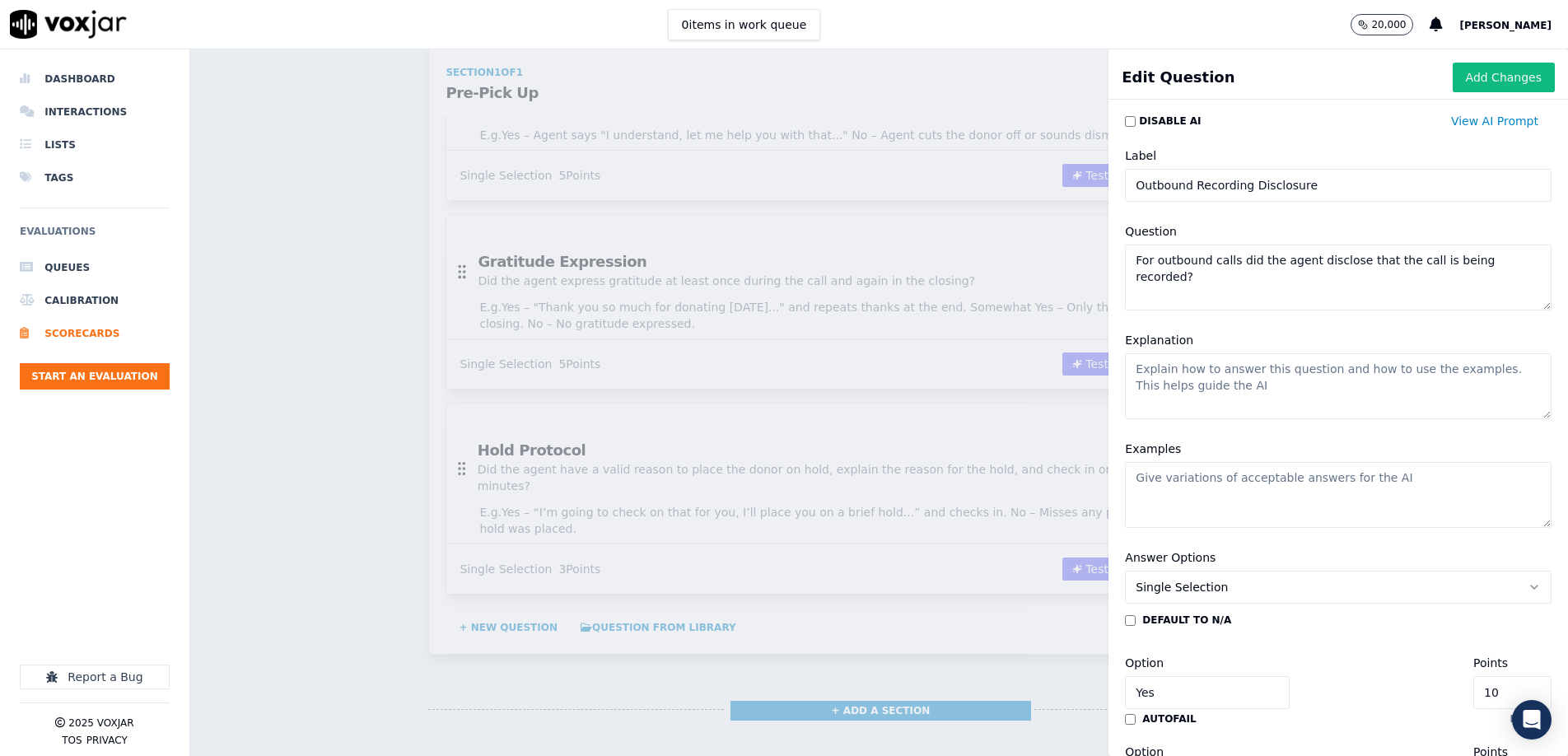
paste textarea "Yes – "This call may be monitored or recorded..." No – No disclosure made. N/A …"
type textarea "Yes – "This call may be monitored or recorded..." No – No disclosure made. N/A …"
click at [1318, 397] on textarea "Explanation" at bounding box center [1338, 386] width 427 height 66
paste textarea "If a live person answers, the recording disclaimer must be said."
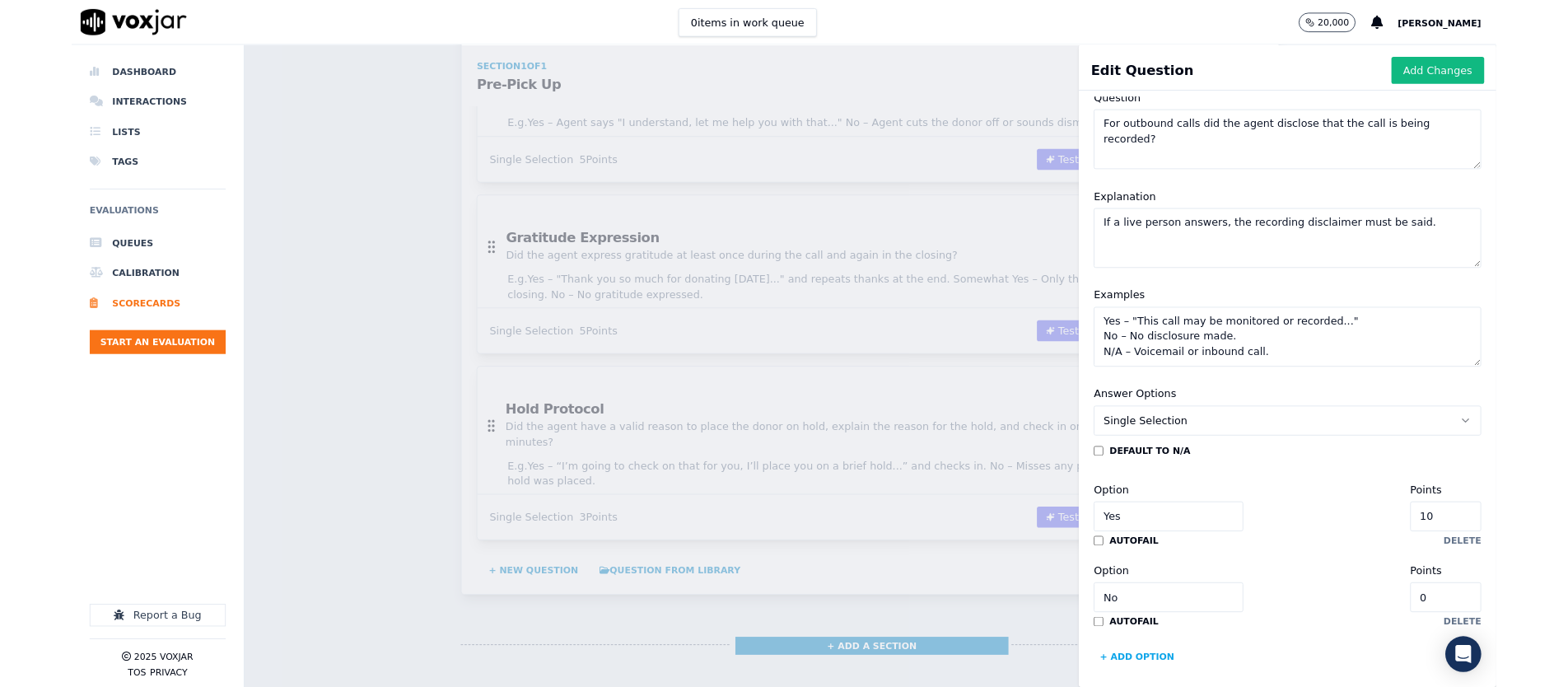
scroll to position [134, 0]
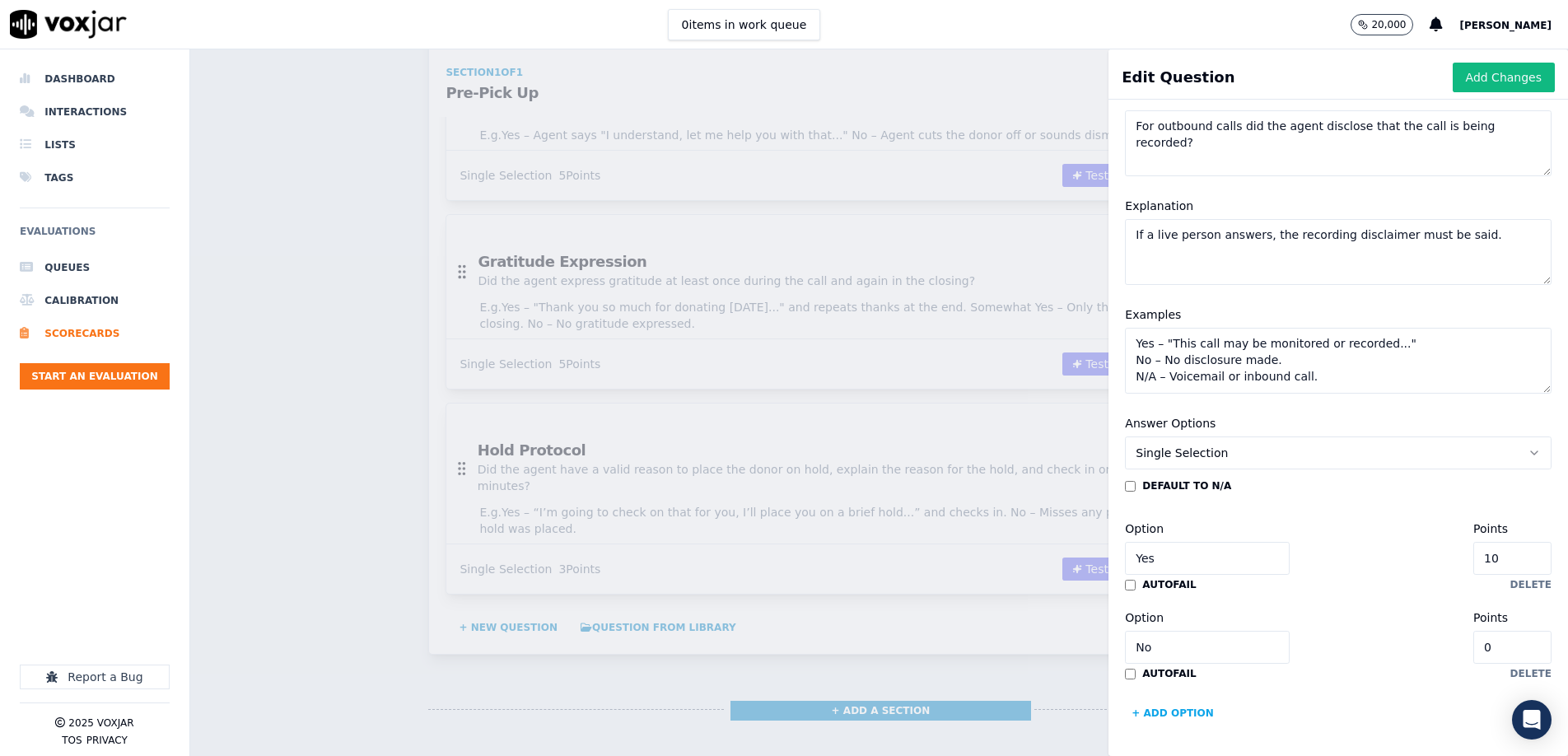
type textarea "If a live person answers, the recording disclaimer must be said."
click at [1522, 559] on input "10" at bounding box center [1513, 557] width 78 height 33
type input "6"
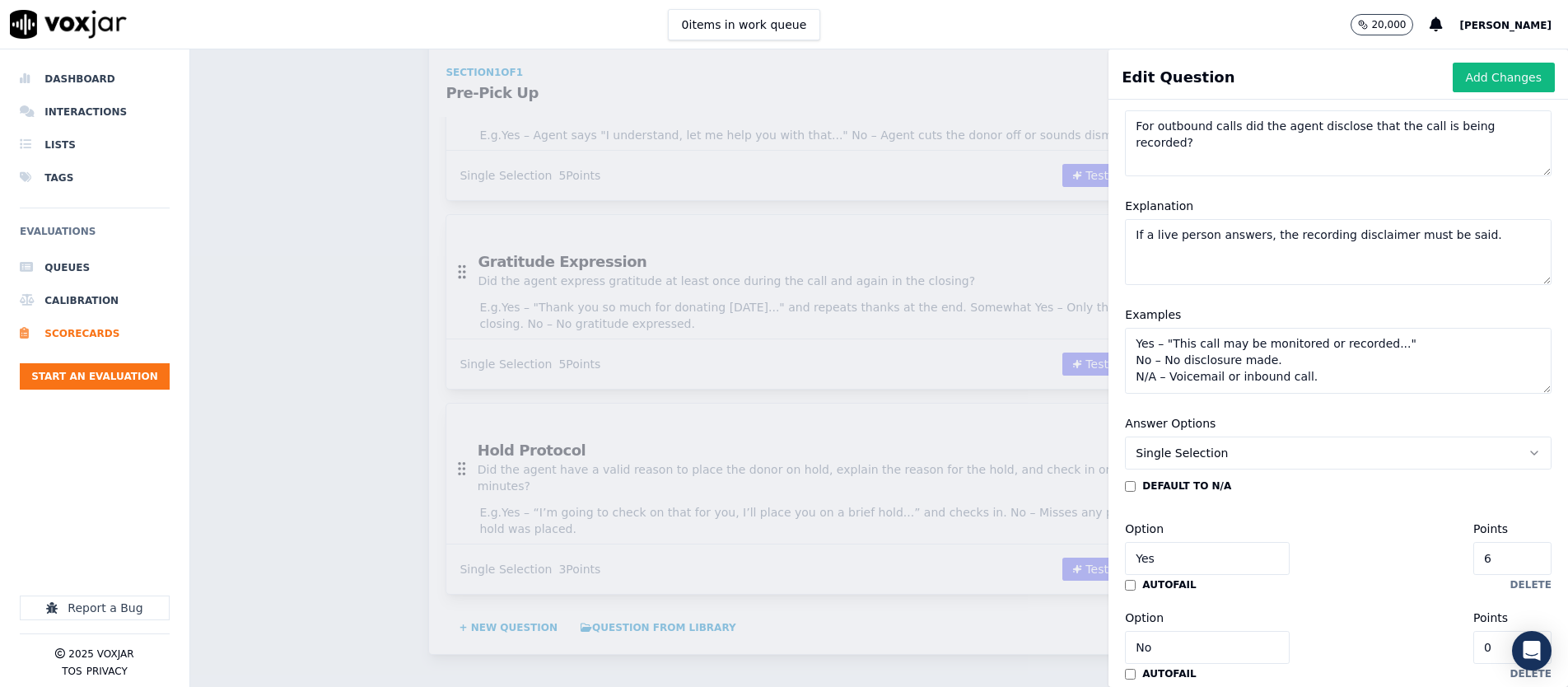
click at [1334, 602] on div "default to N/A Option Yes Points 6 autofail delete Option No Points 0 autofail …" at bounding box center [1338, 603] width 427 height 247
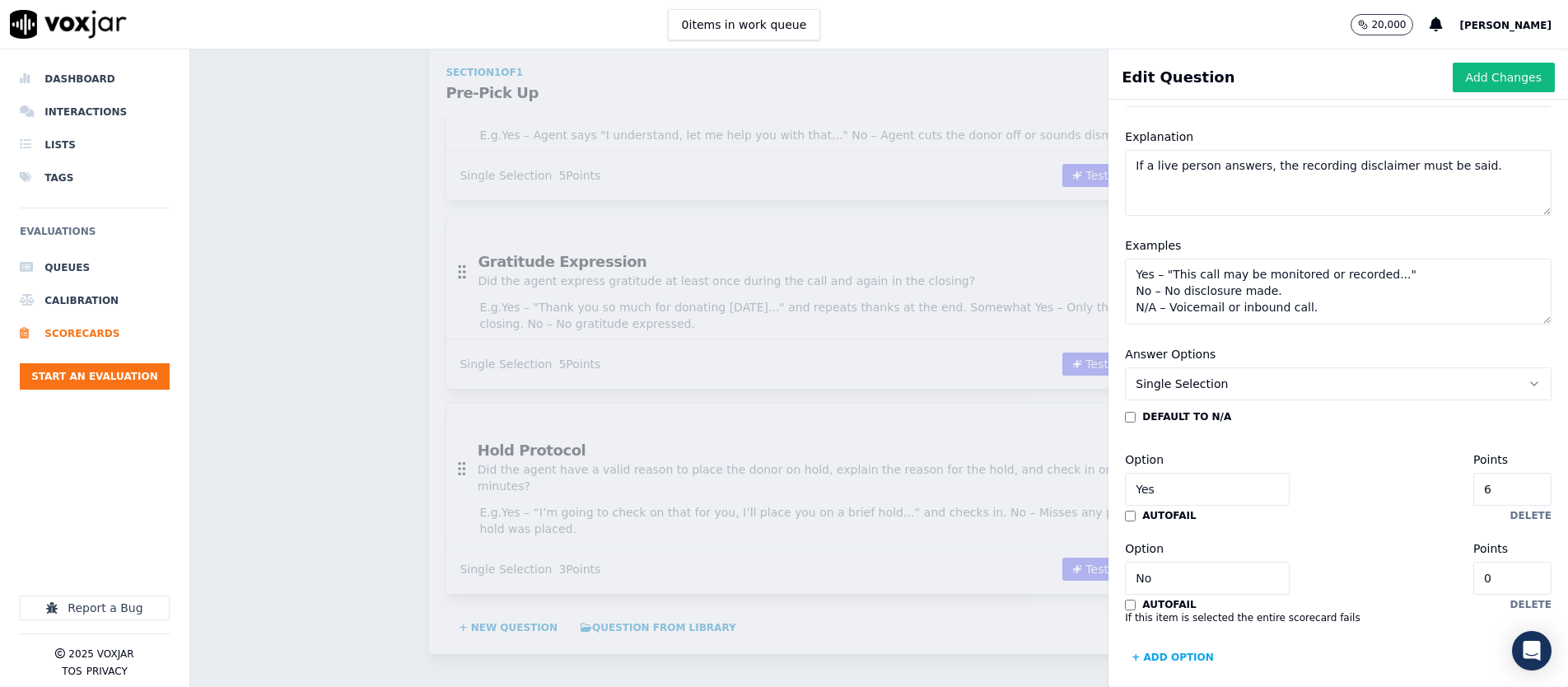
scroll to position [216, 0]
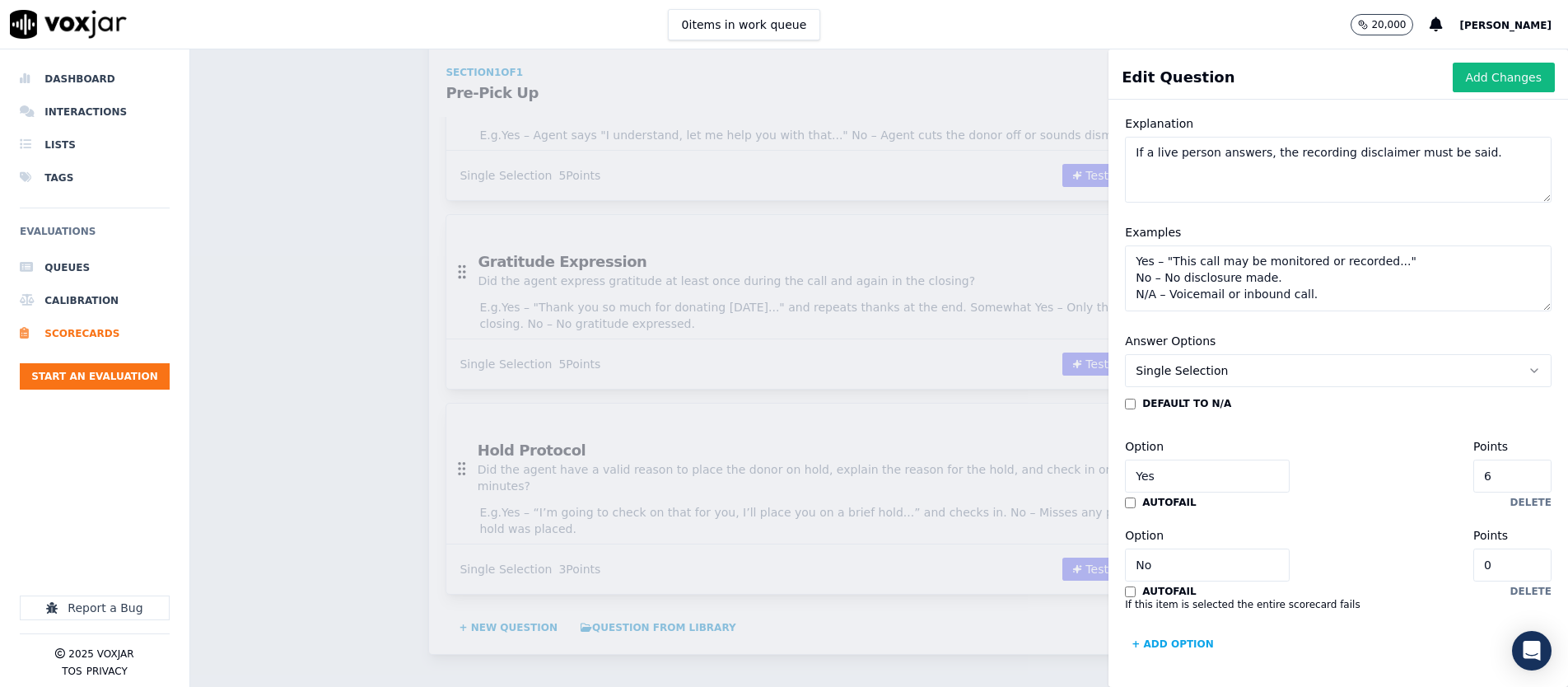
click at [1311, 457] on div "Option Yes Points 6" at bounding box center [1338, 464] width 427 height 56
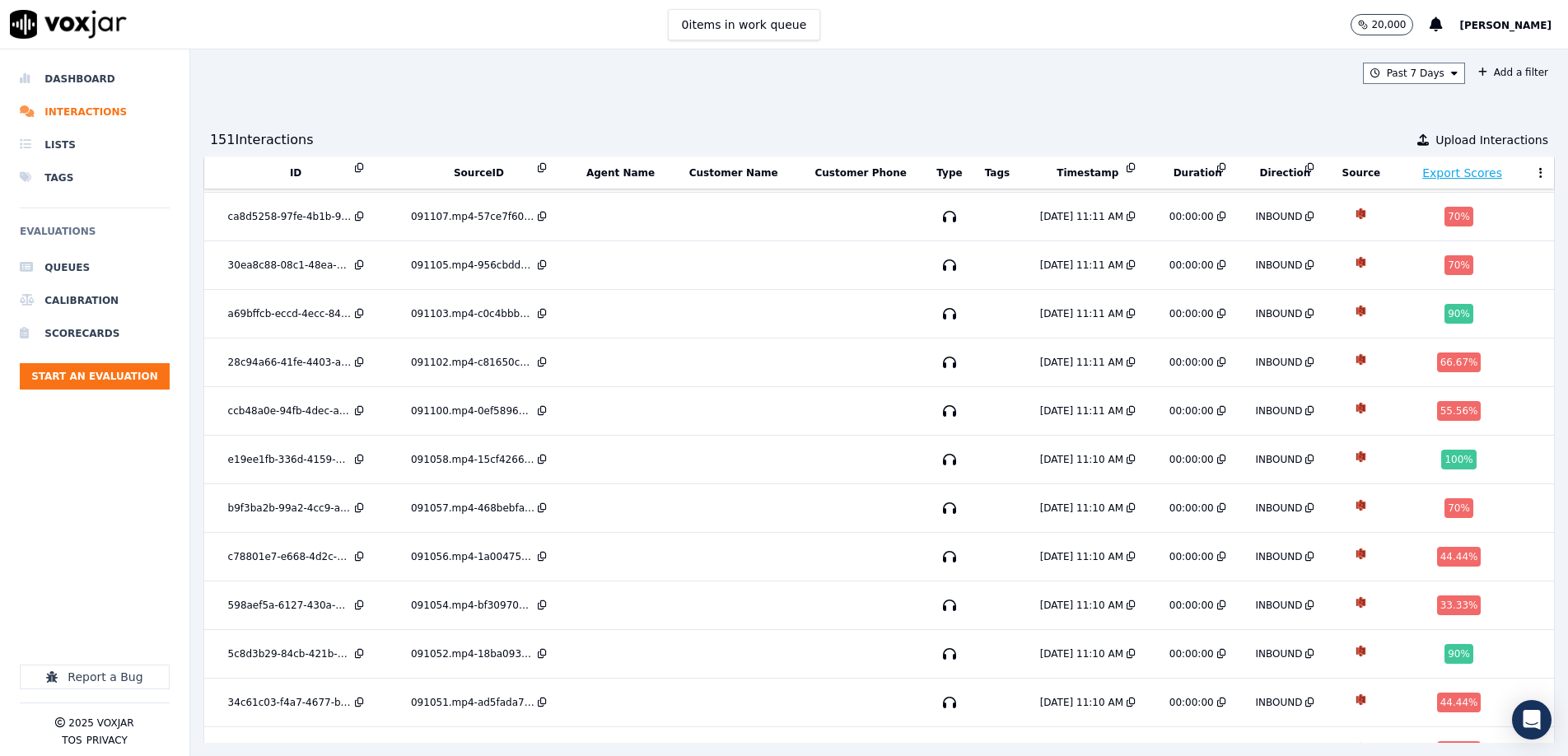
scroll to position [4241, 0]
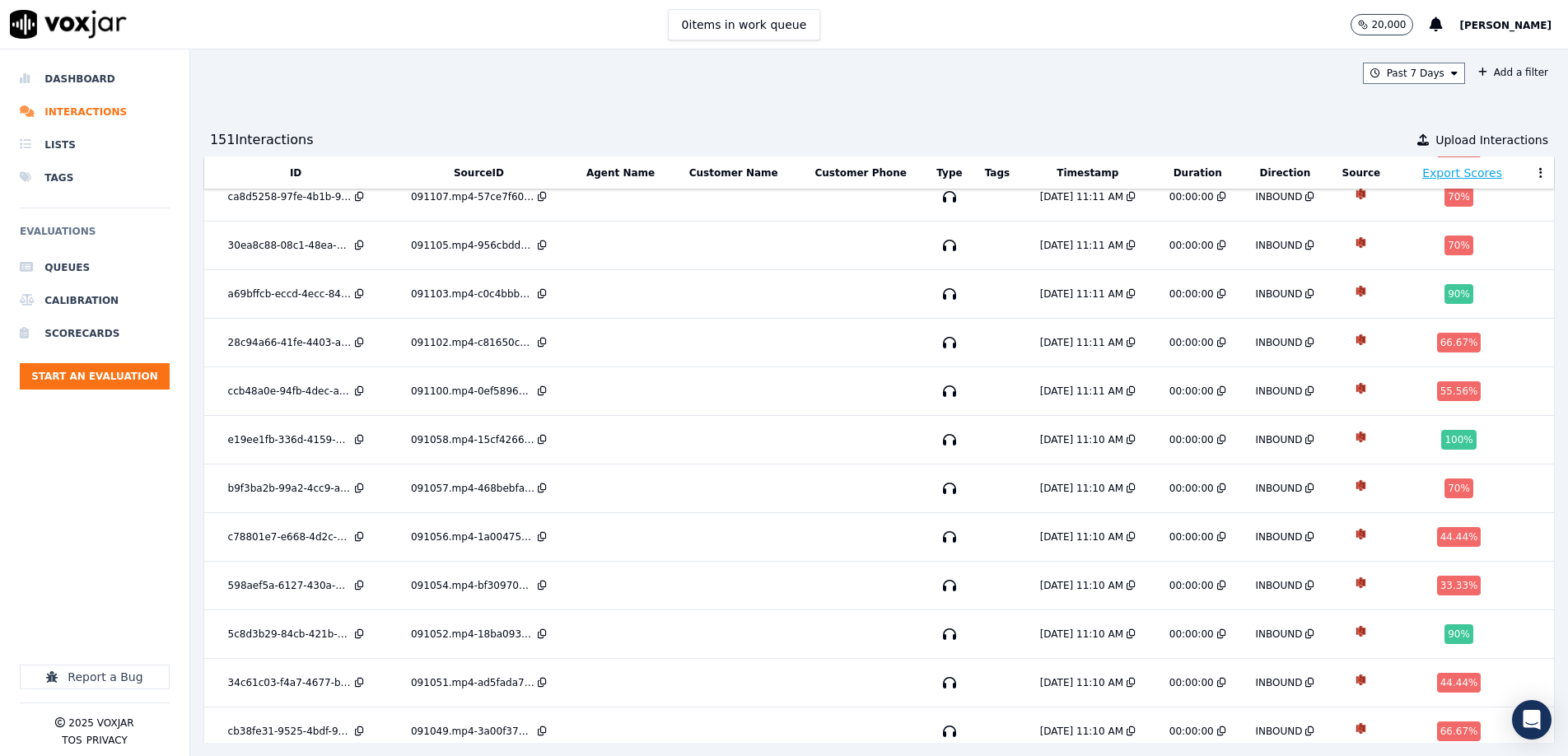
click at [1544, 171] on button at bounding box center [1541, 173] width 17 height 25
click at [1259, 102] on div "Past 7 Days Add a filter 151 Interaction s Upload Interactions ID SourceID Agen…" at bounding box center [879, 402] width 1378 height 706
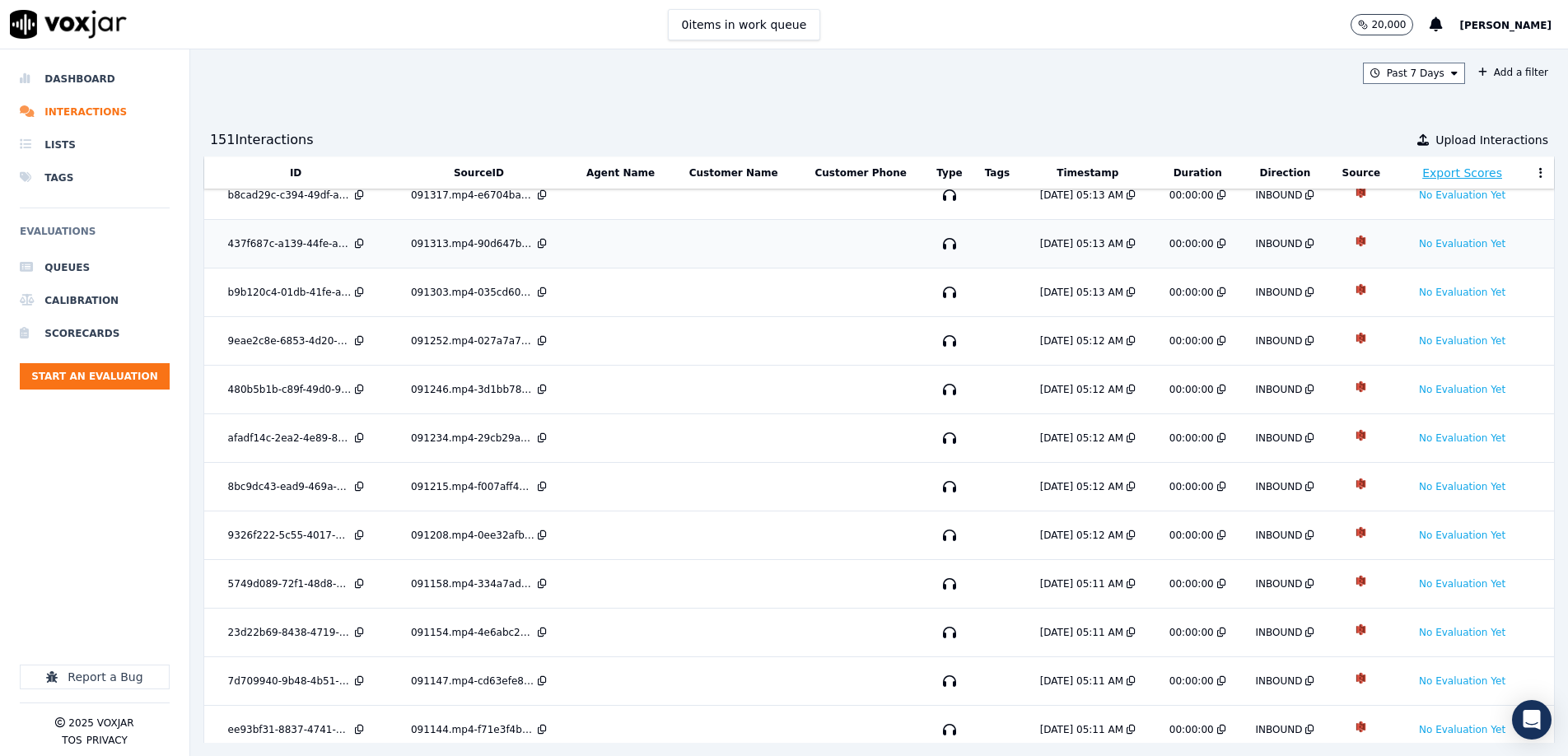
scroll to position [0, 0]
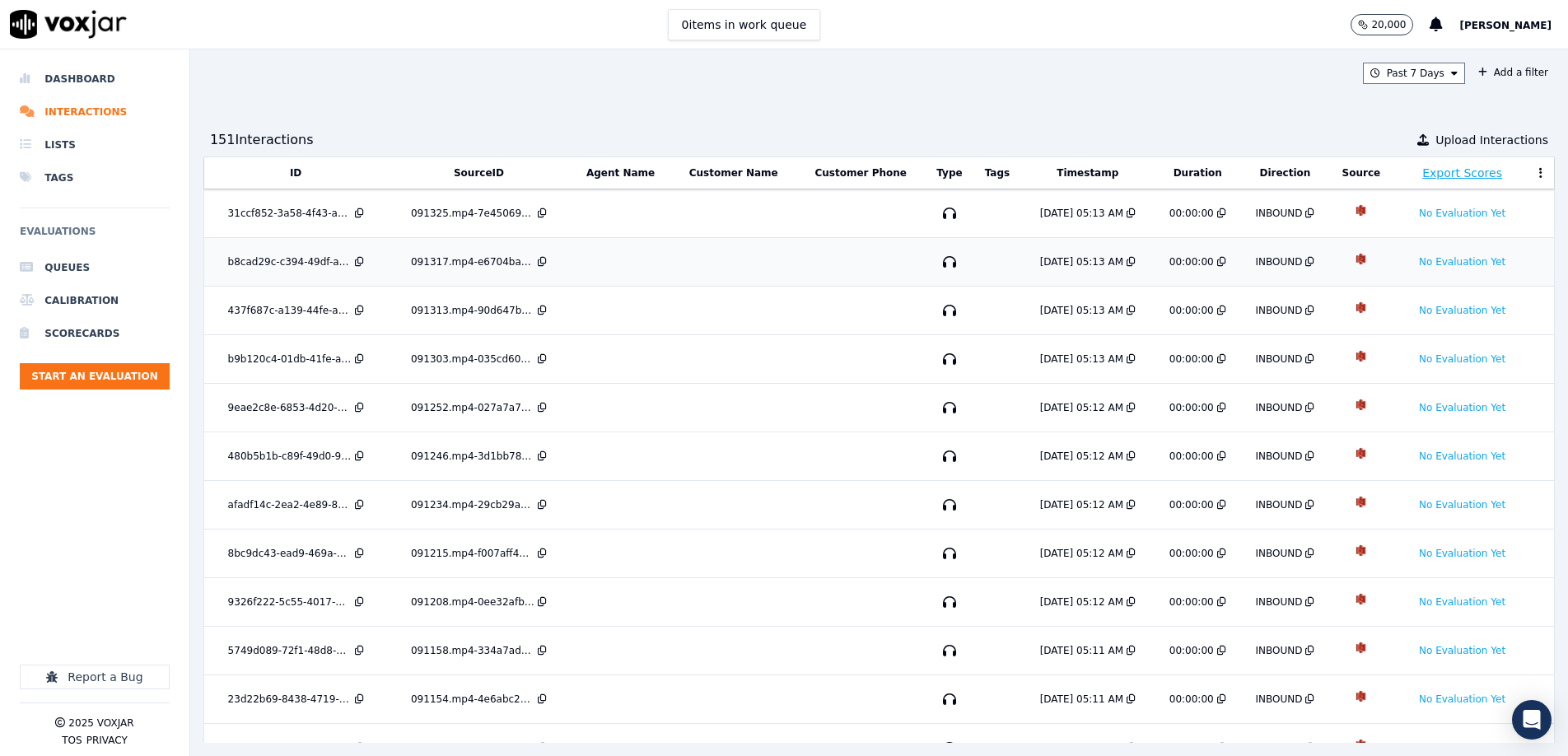
click at [449, 252] on td "091317.mp4-e6704bacc5c0.json" at bounding box center [478, 262] width 183 height 48
